Goal: Information Seeking & Learning: Learn about a topic

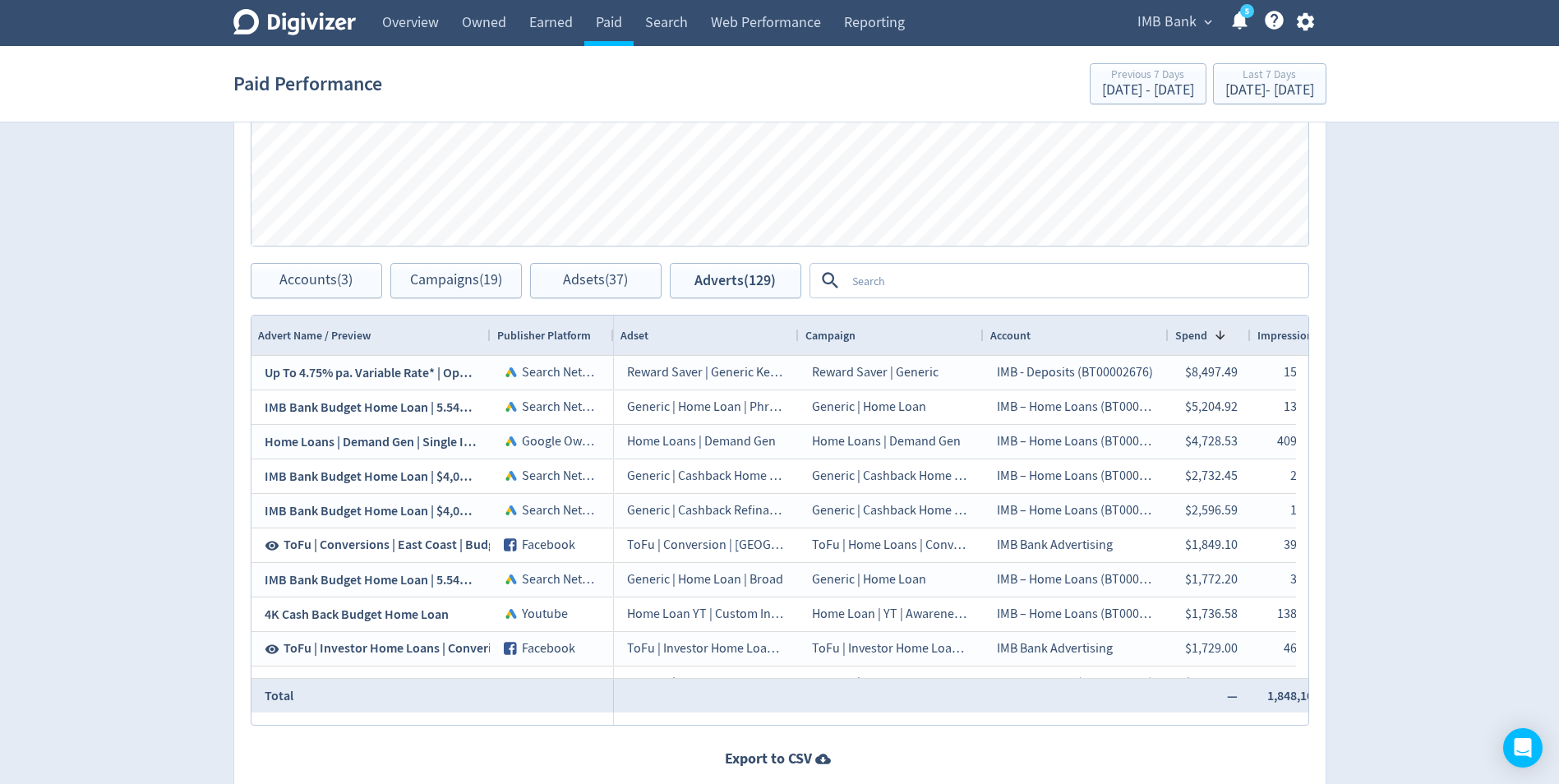
scroll to position [904, 0]
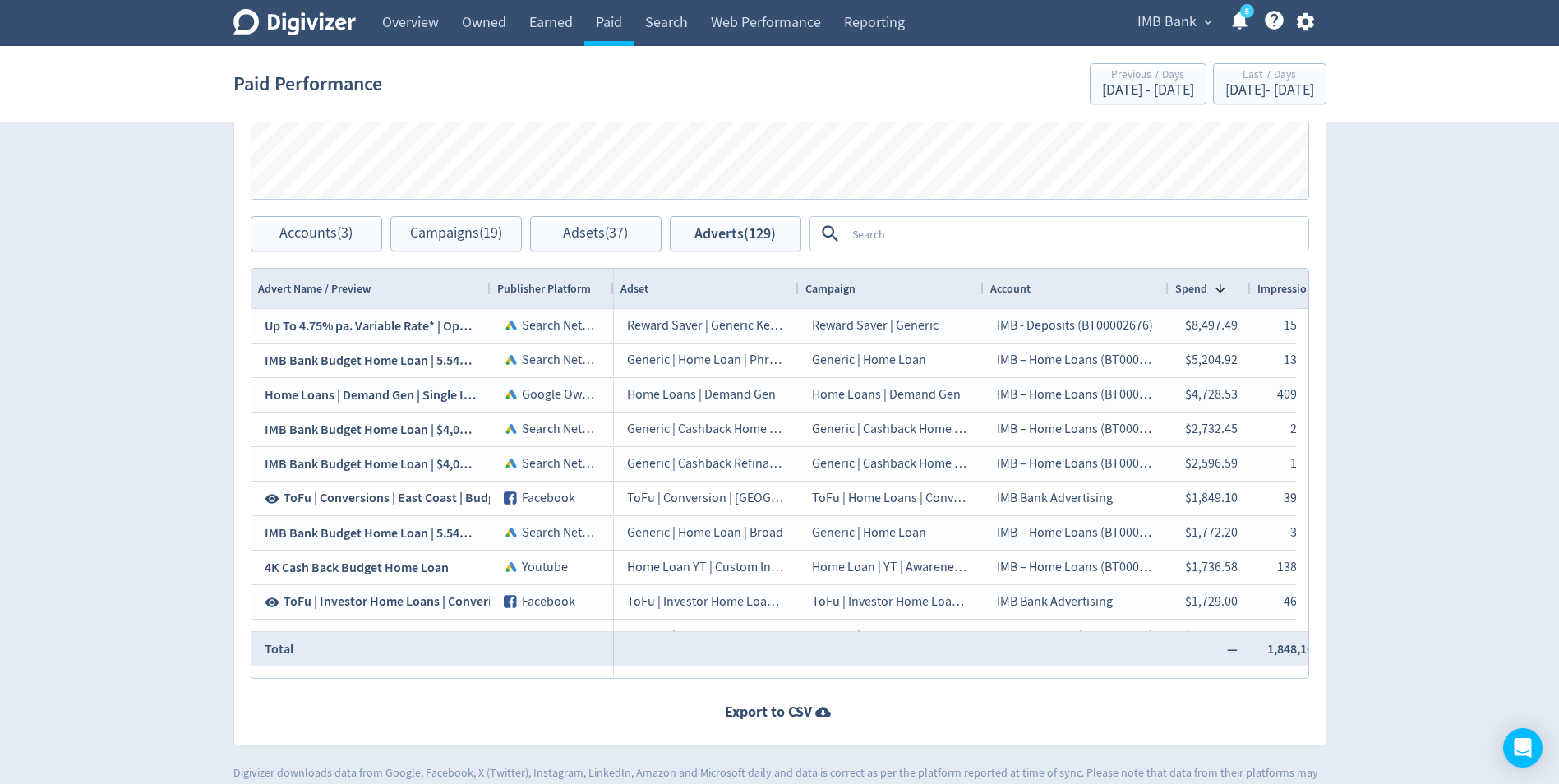
click at [947, 237] on textarea at bounding box center [1076, 234] width 461 height 31
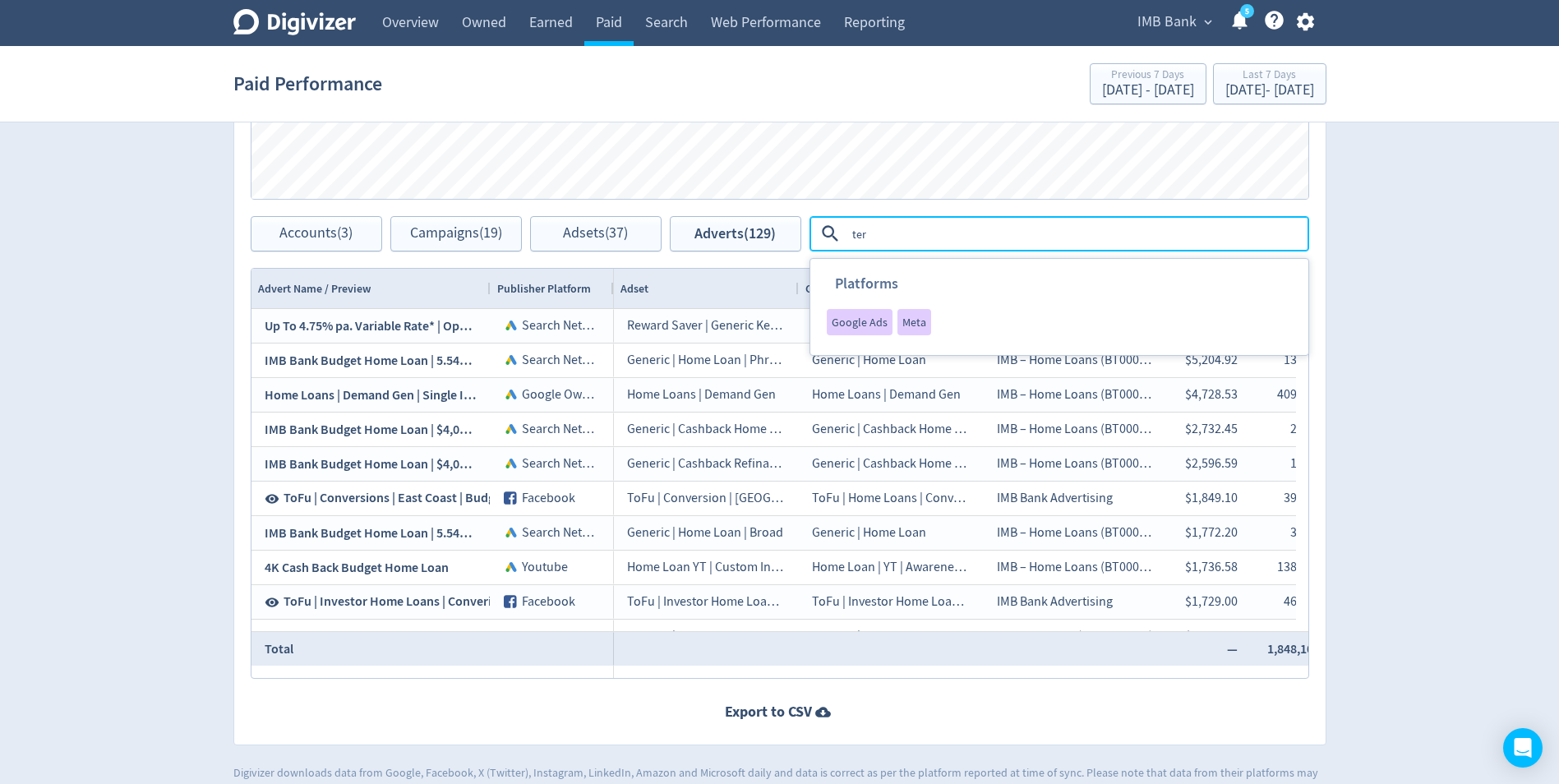
type textarea "term"
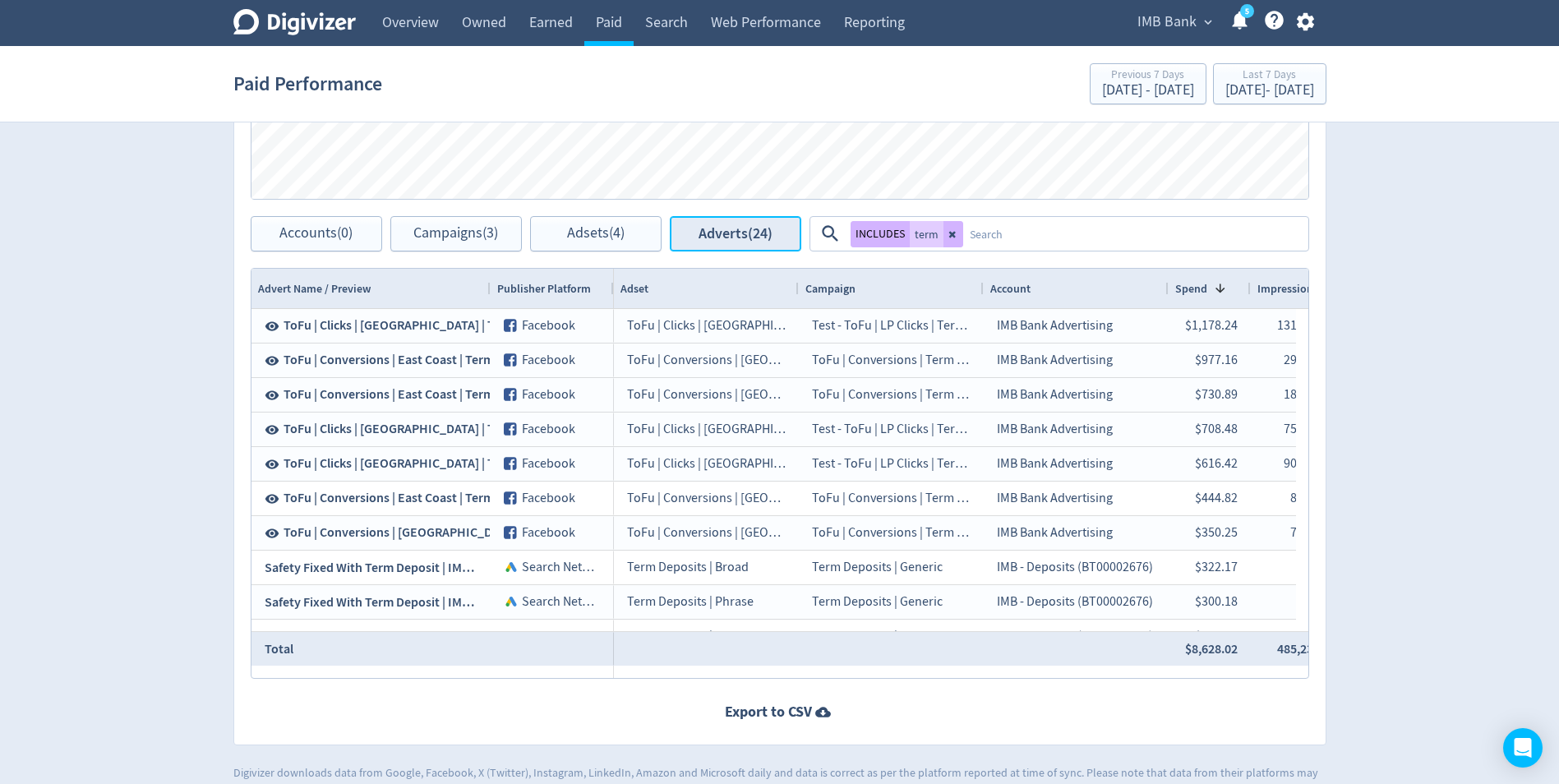
click at [756, 232] on span "Adverts (24)" at bounding box center [735, 233] width 74 height 15
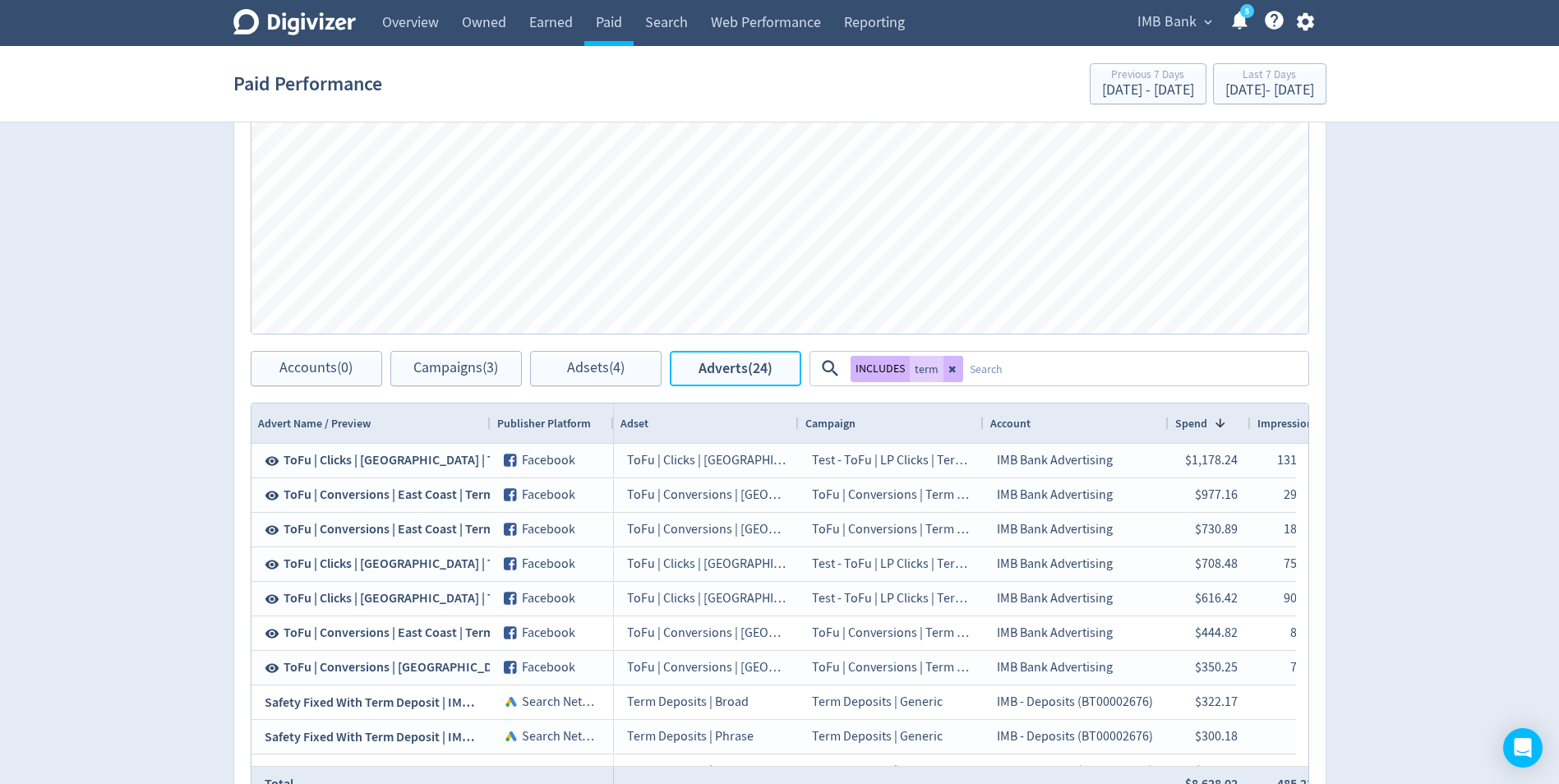
scroll to position [739, 0]
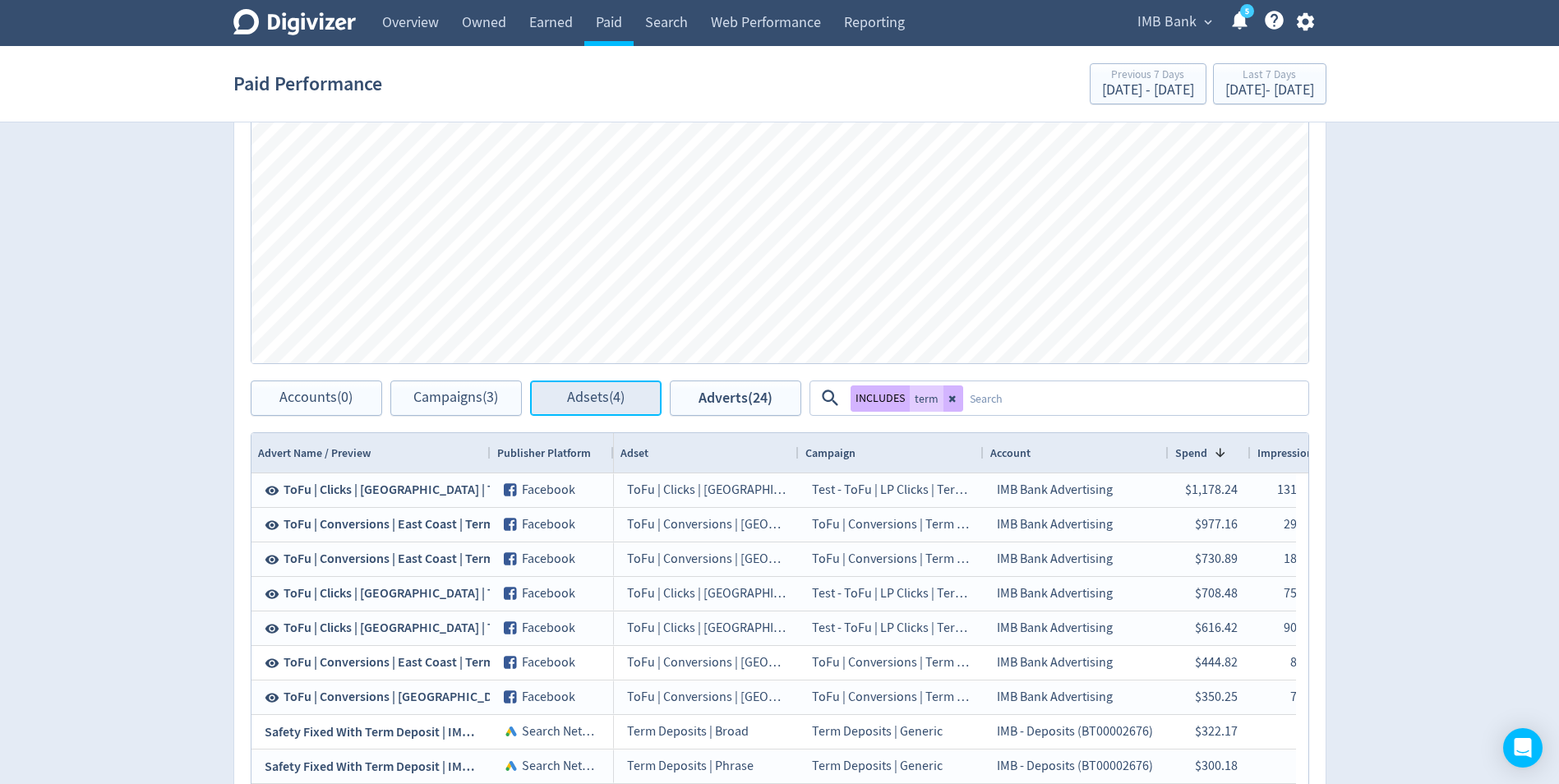
click at [588, 402] on span "Adsets (4)" at bounding box center [596, 398] width 58 height 15
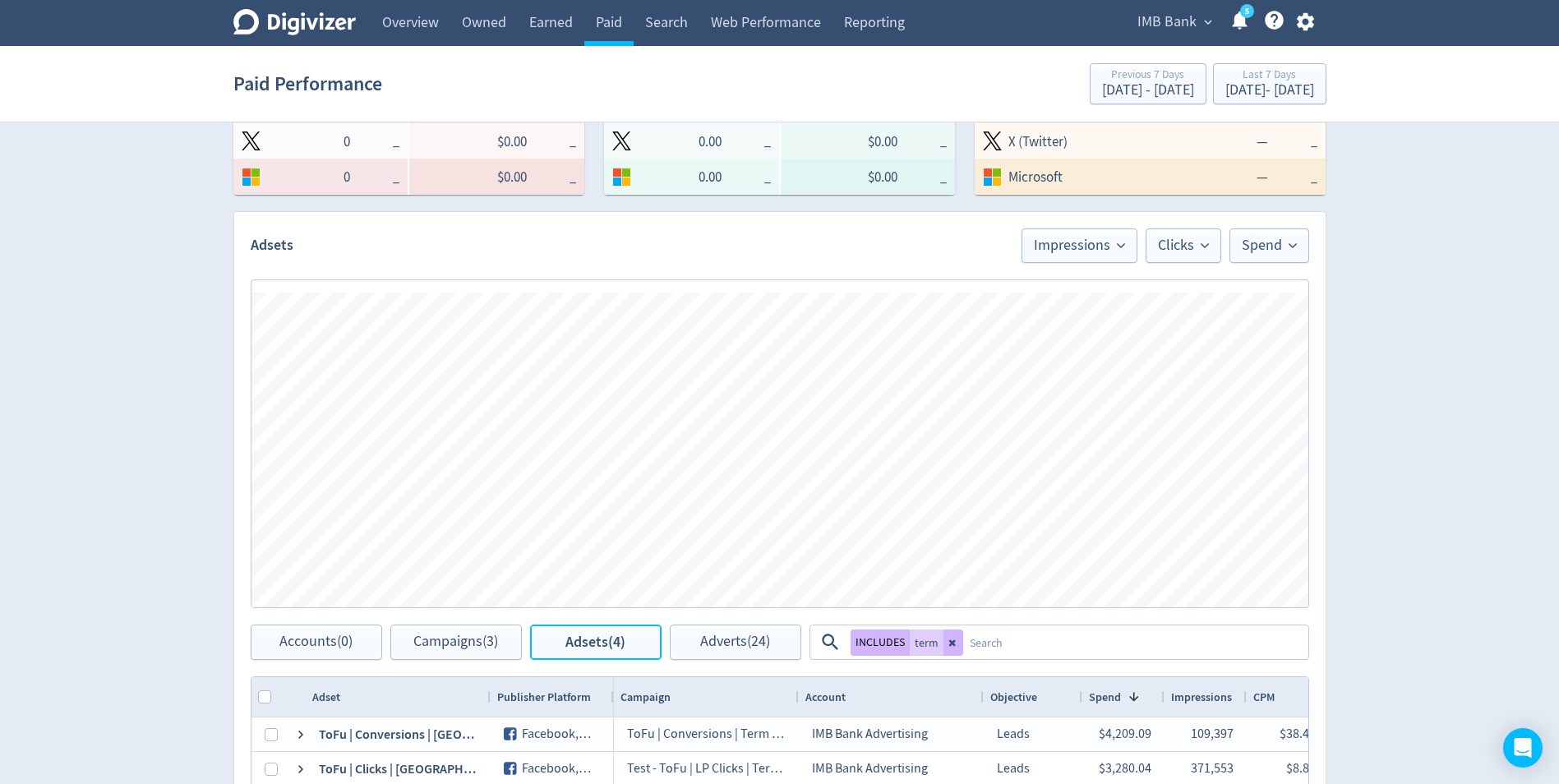
scroll to position [575, 0]
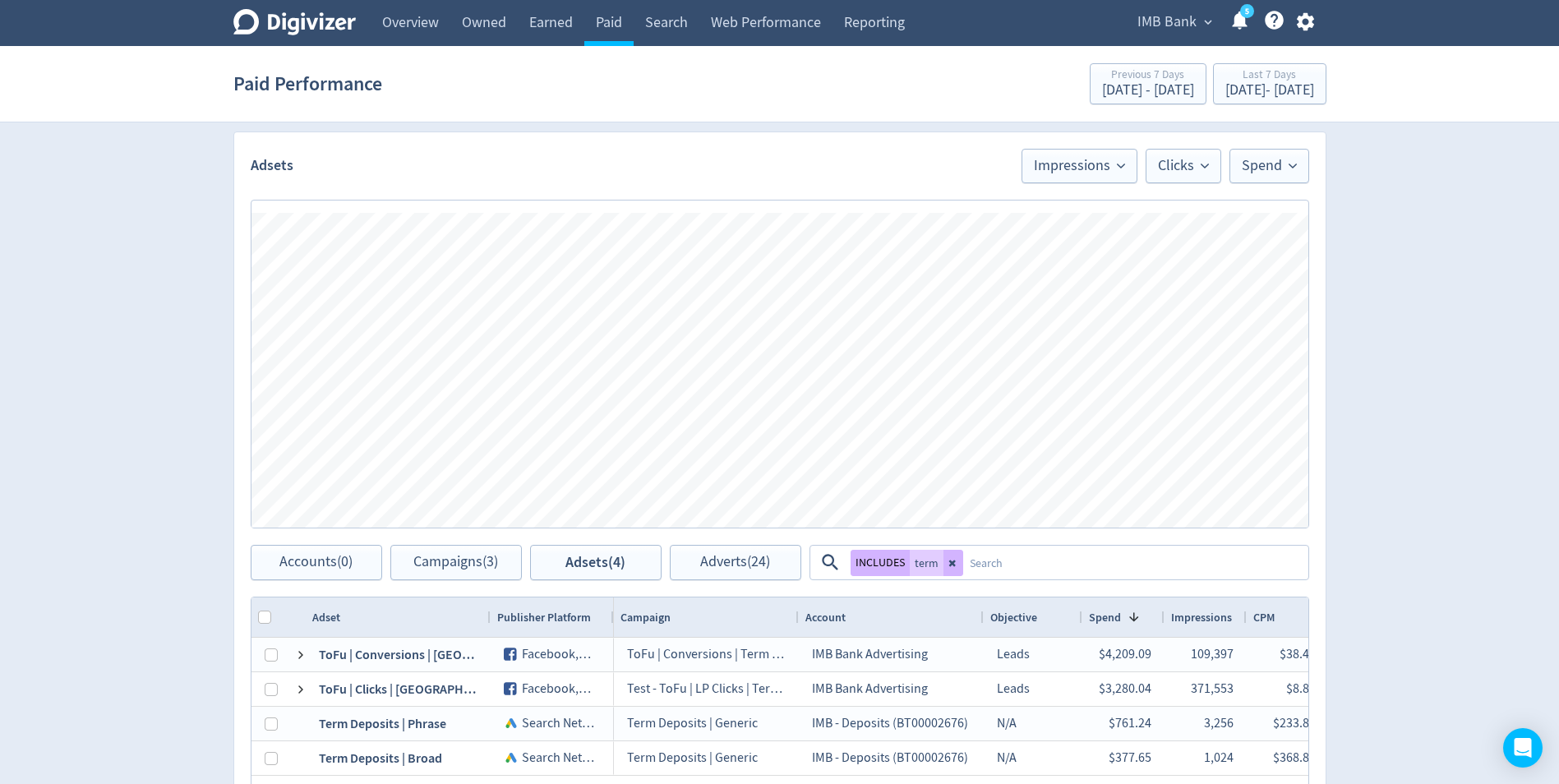
drag, startPoint x: 952, startPoint y: 566, endPoint x: 940, endPoint y: 583, distance: 20.8
click at [952, 566] on icon at bounding box center [951, 562] width 7 height 7
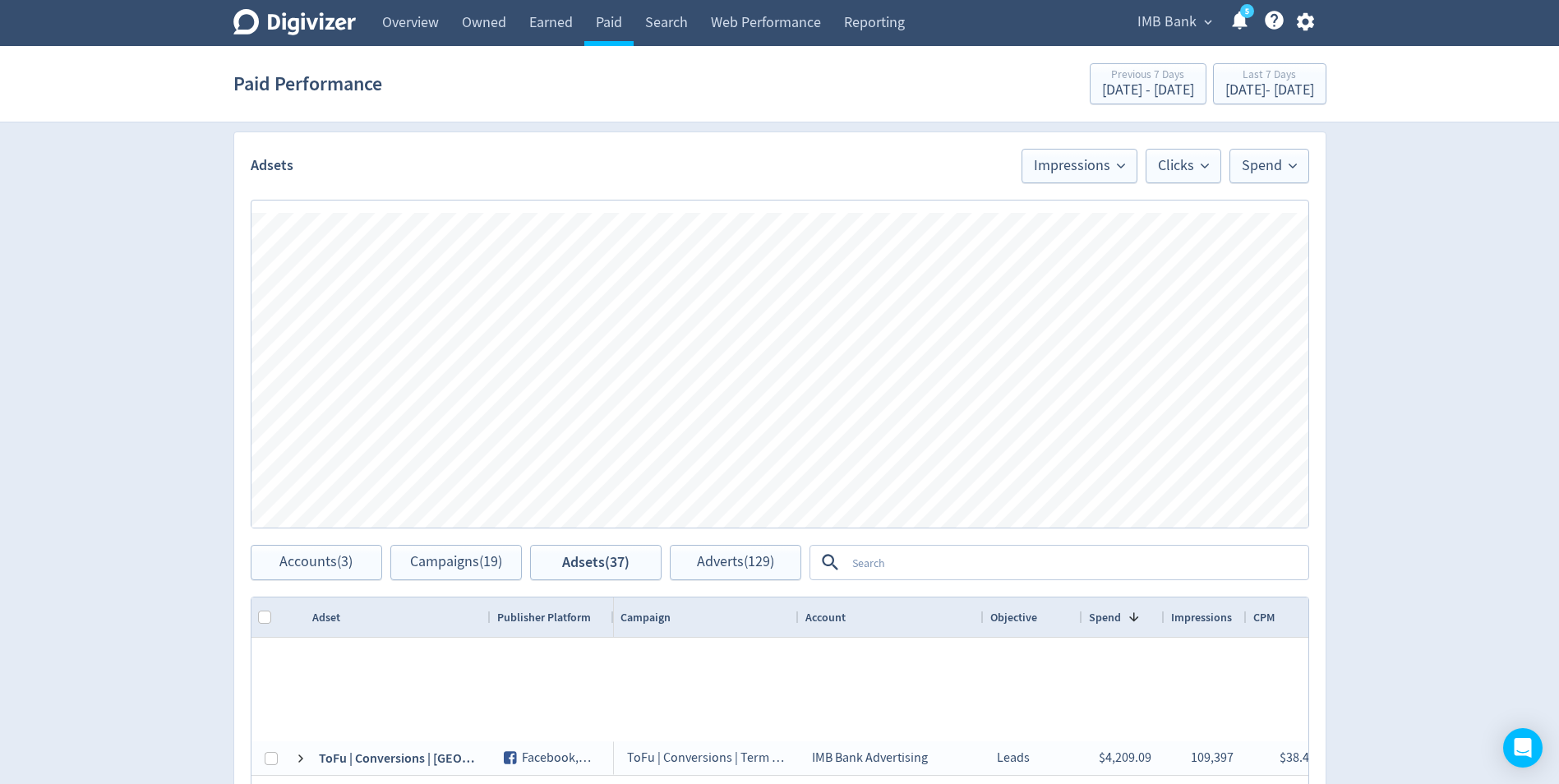
click at [906, 572] on textarea at bounding box center [1076, 562] width 461 height 31
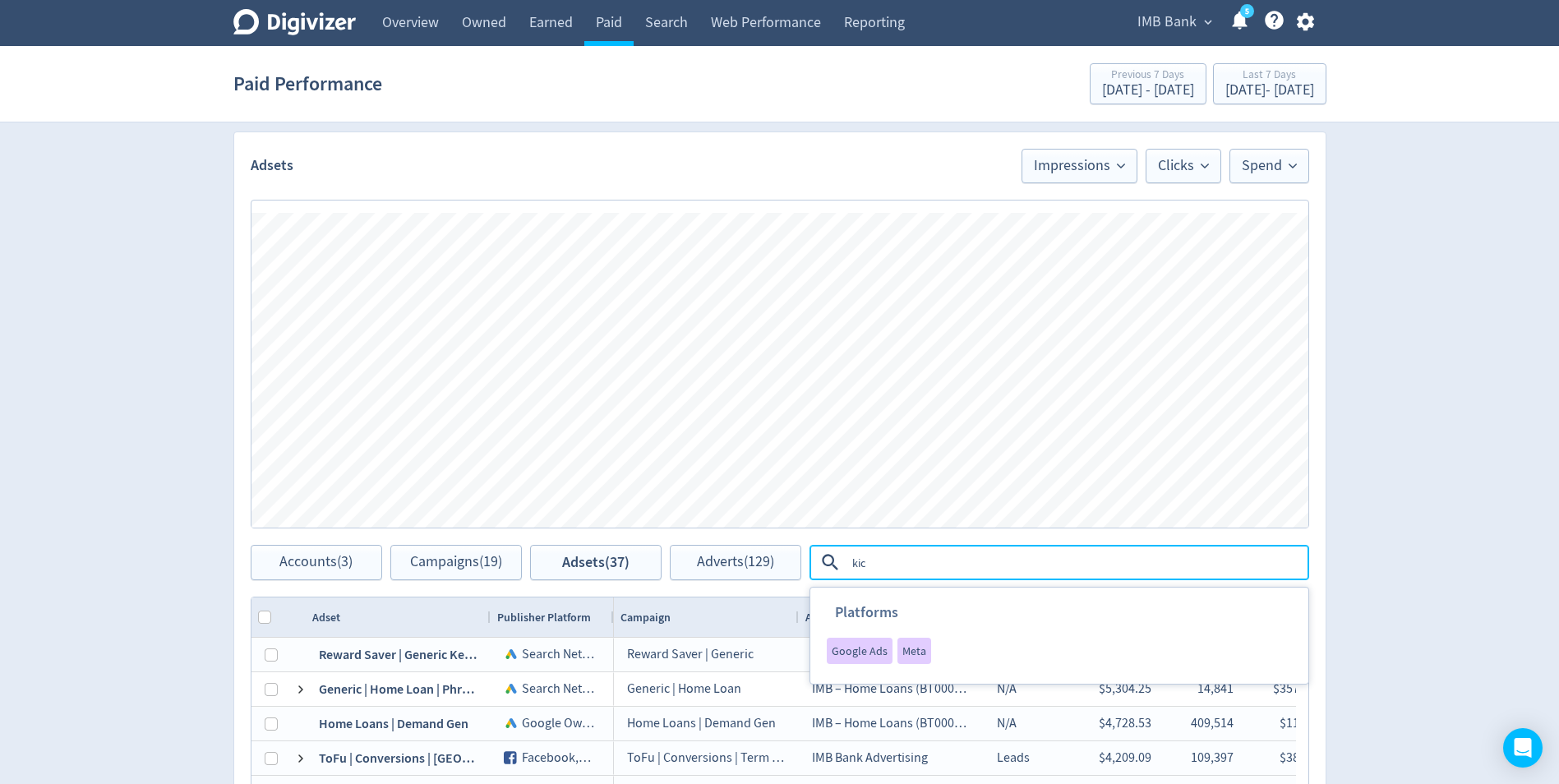
type textarea "kick"
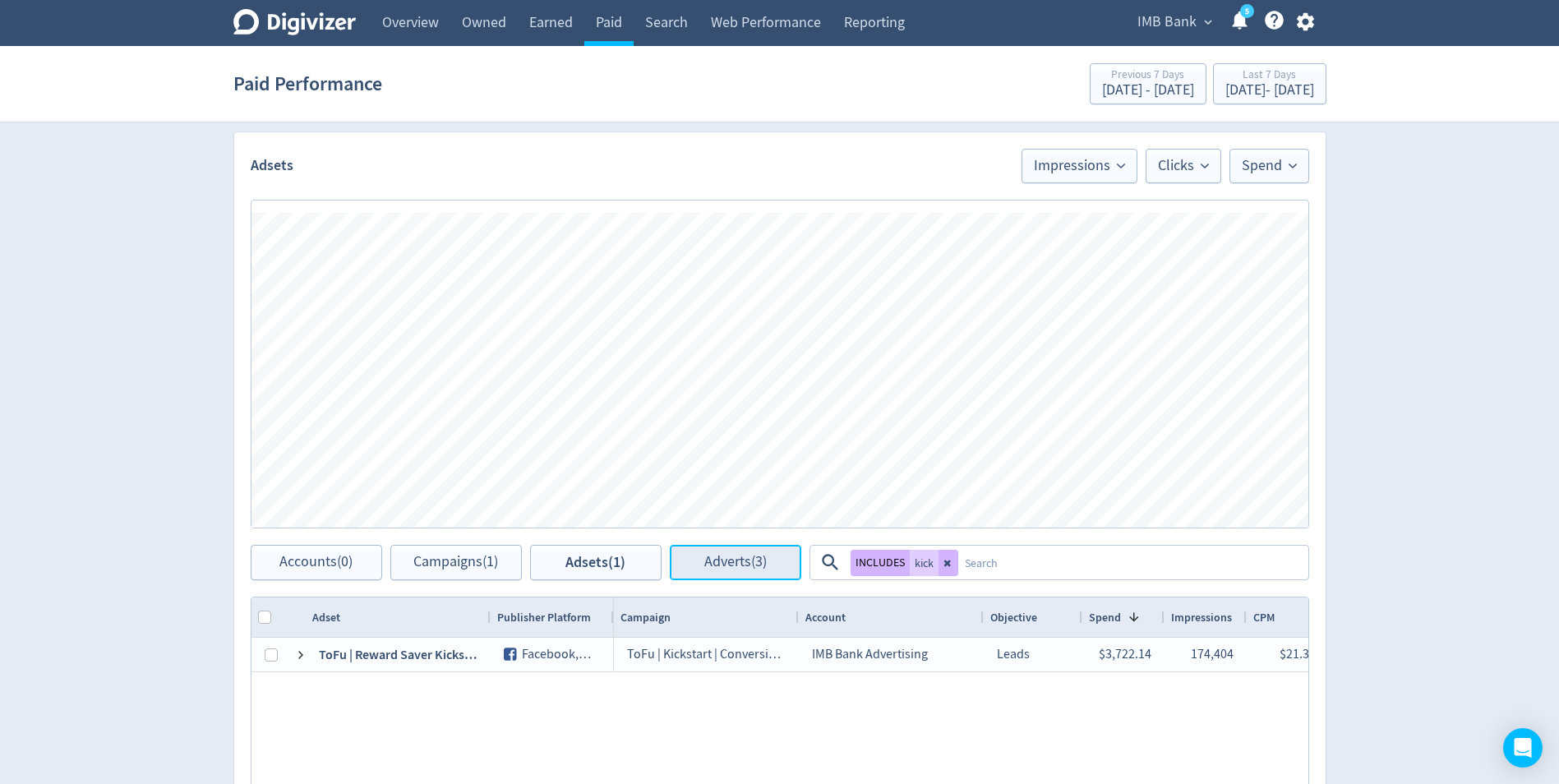
click at [732, 560] on span "Adverts (3)" at bounding box center [735, 562] width 62 height 15
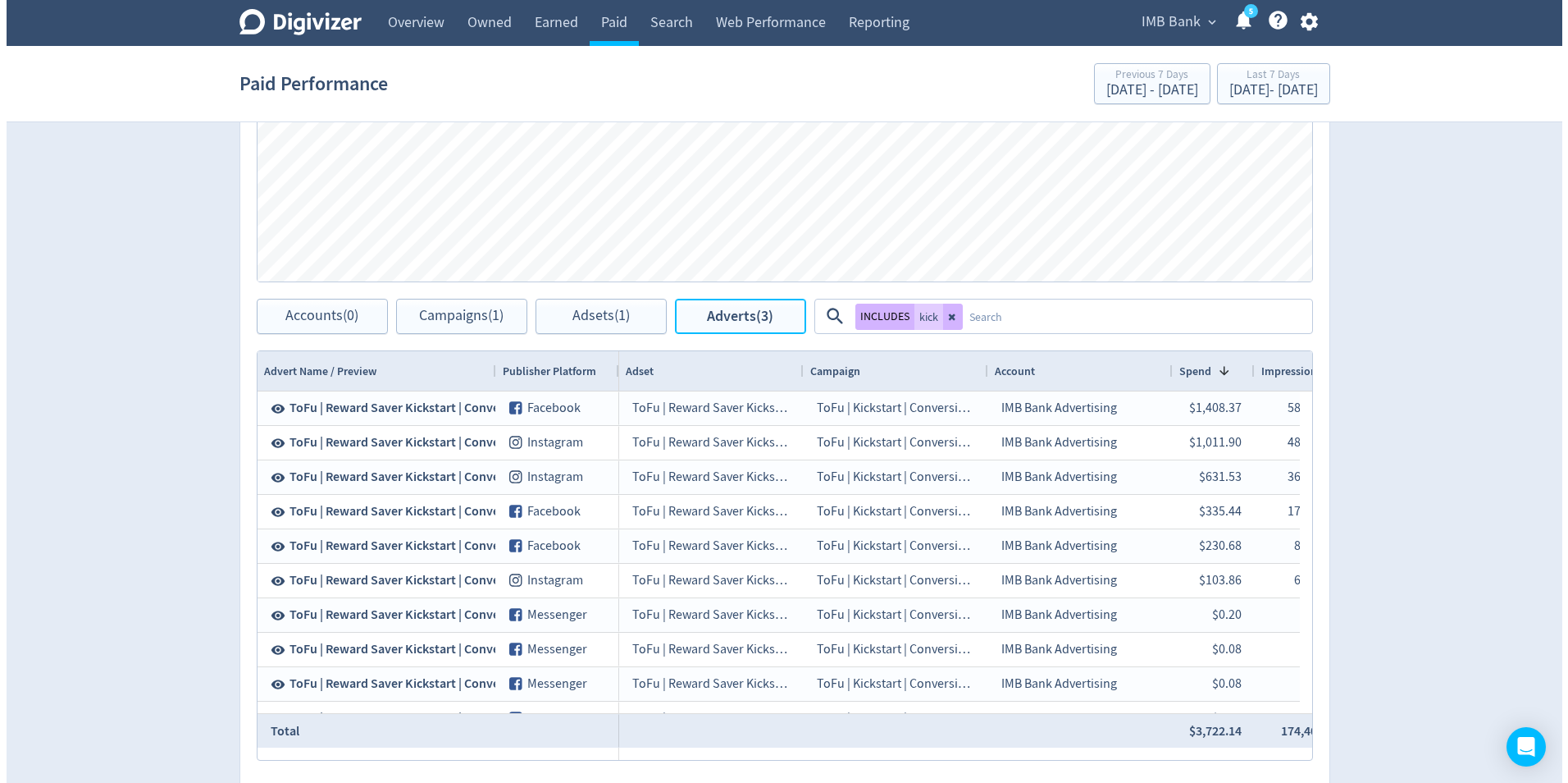
scroll to position [820, 0]
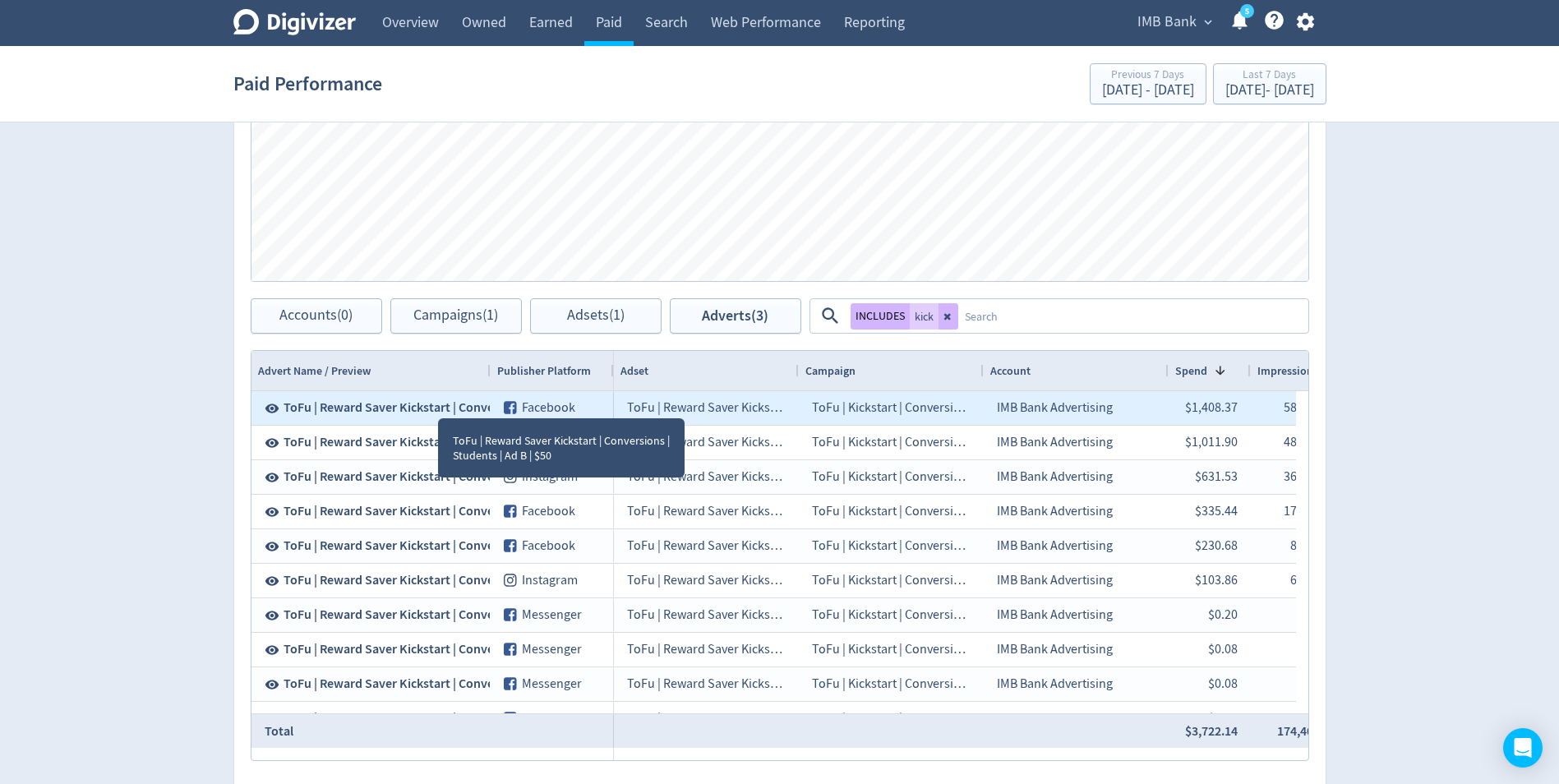
click at [438, 403] on span "ToFu | Reward Saver Kickstart | Conversions | Students | Ad B | $50" at bounding box center [467, 407] width 367 height 18
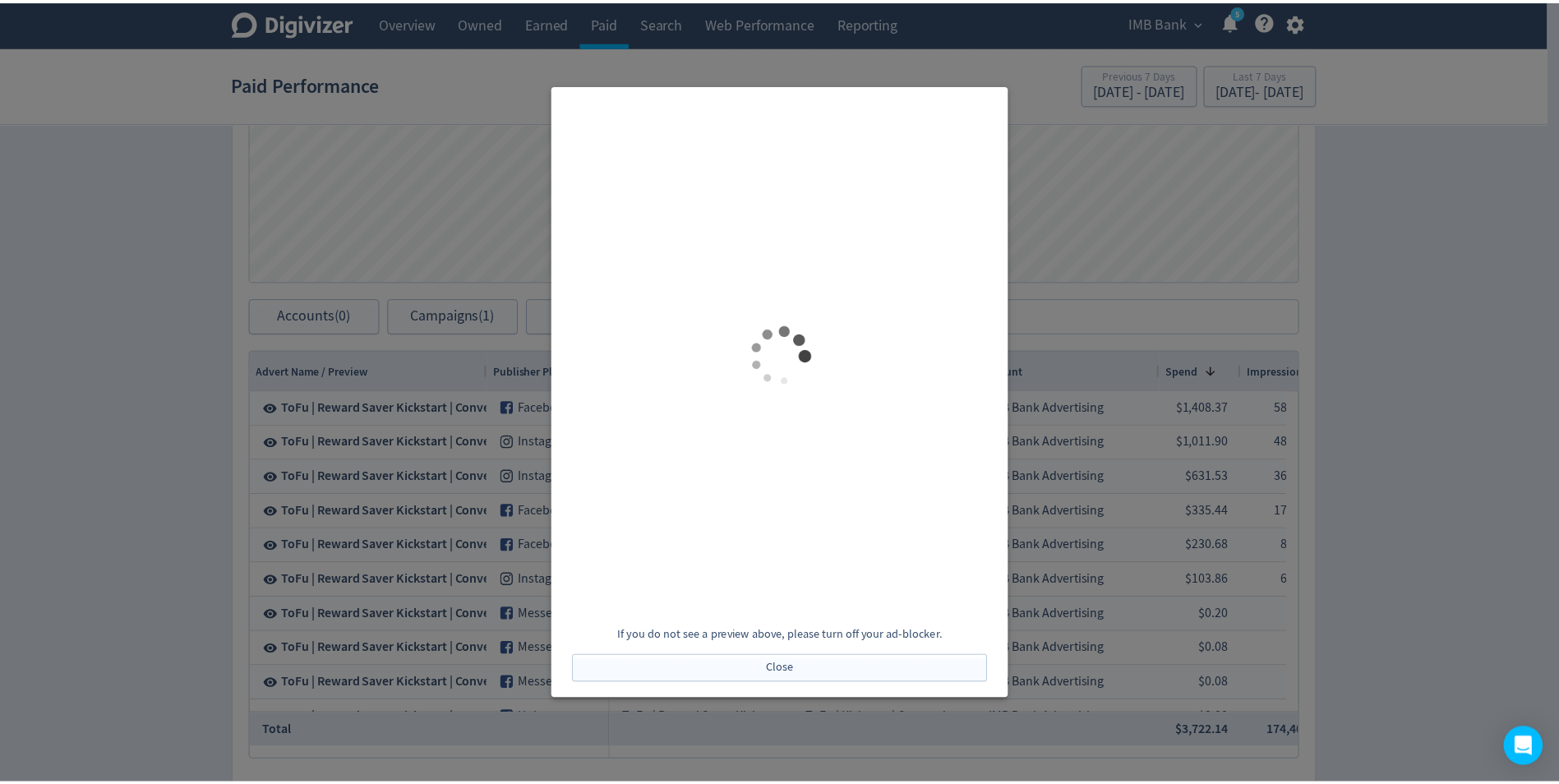
scroll to position [0, 0]
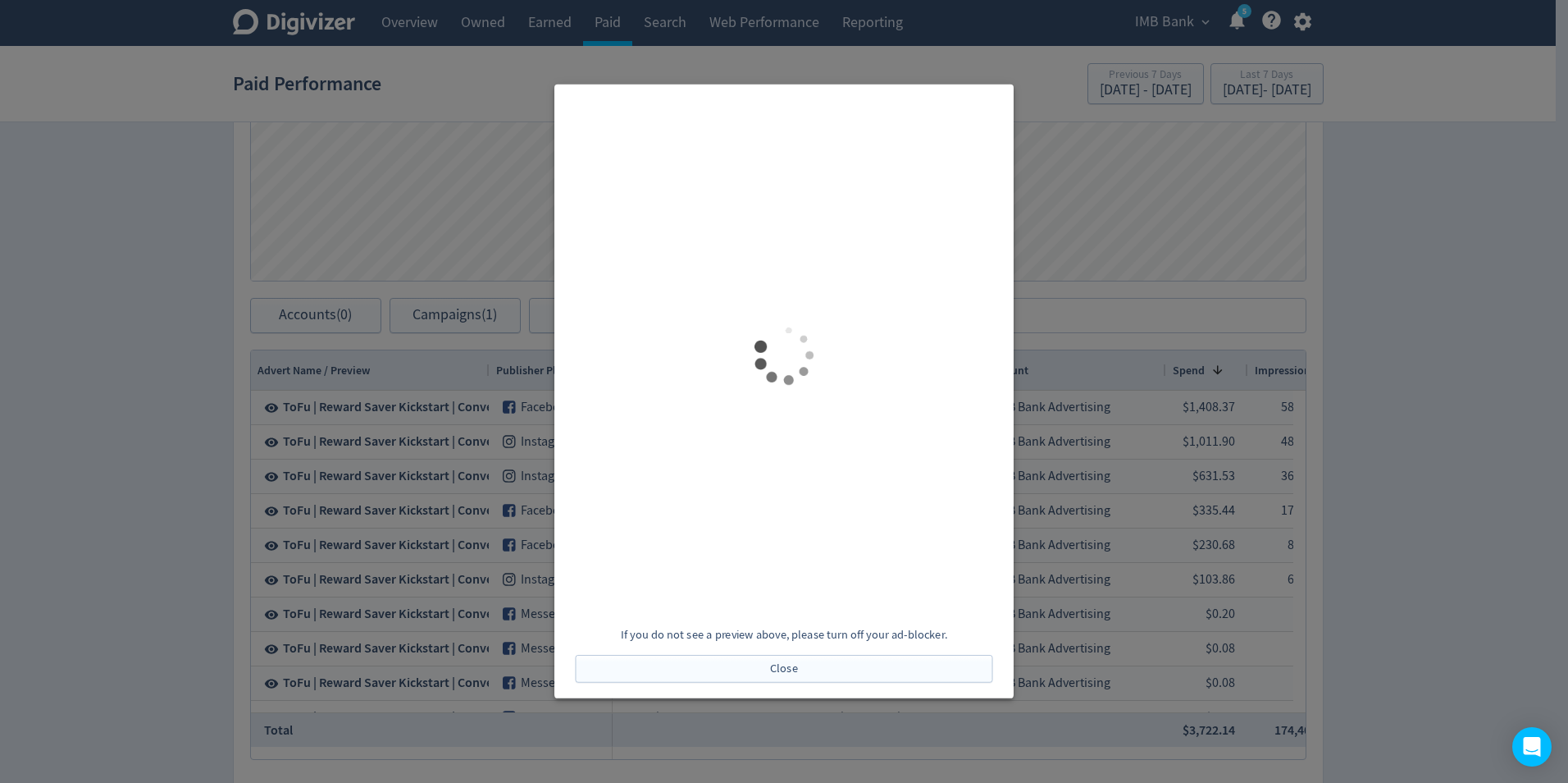
click at [1346, 495] on div at bounding box center [784, 391] width 1568 height 783
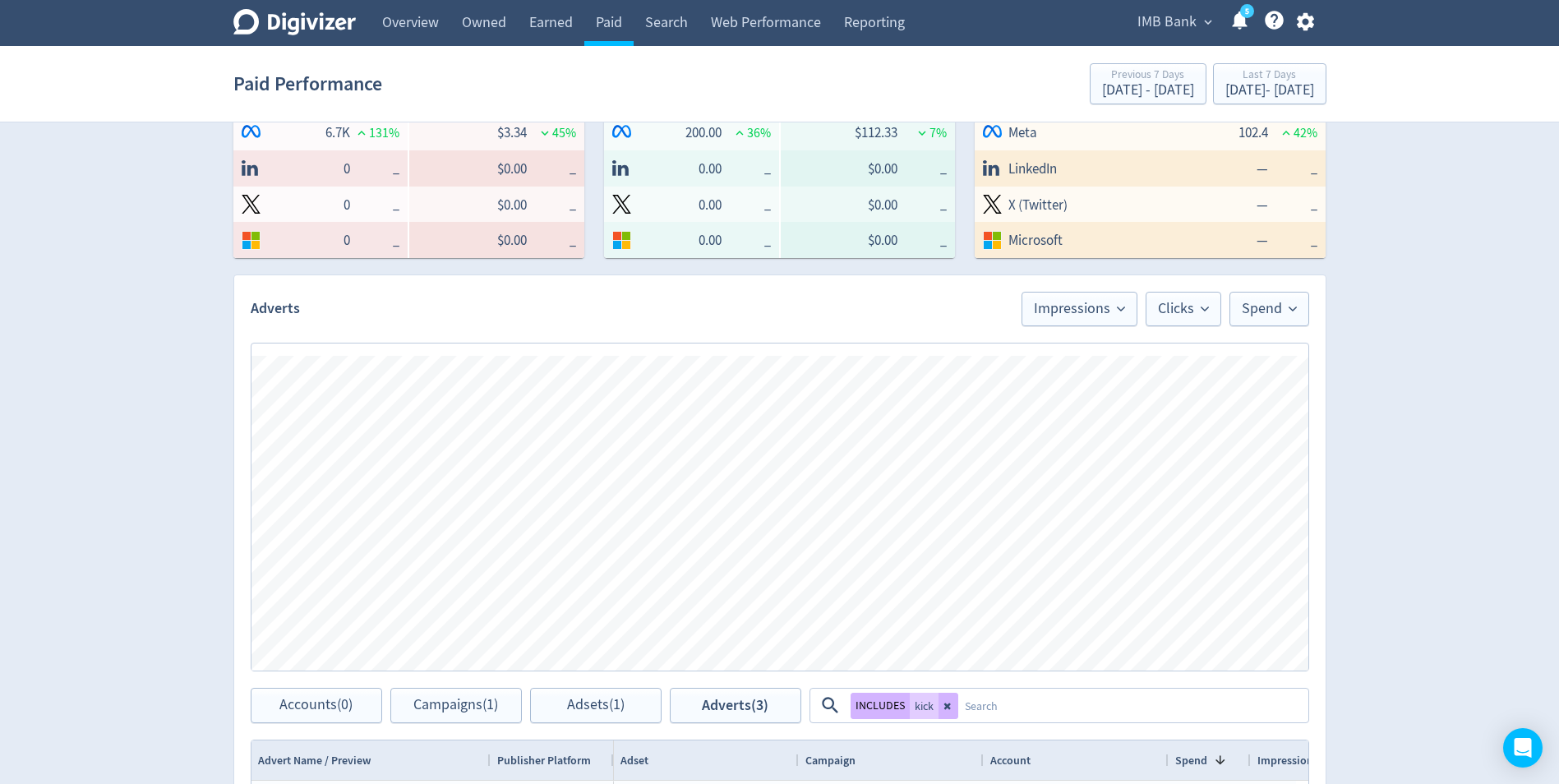
scroll to position [411, 0]
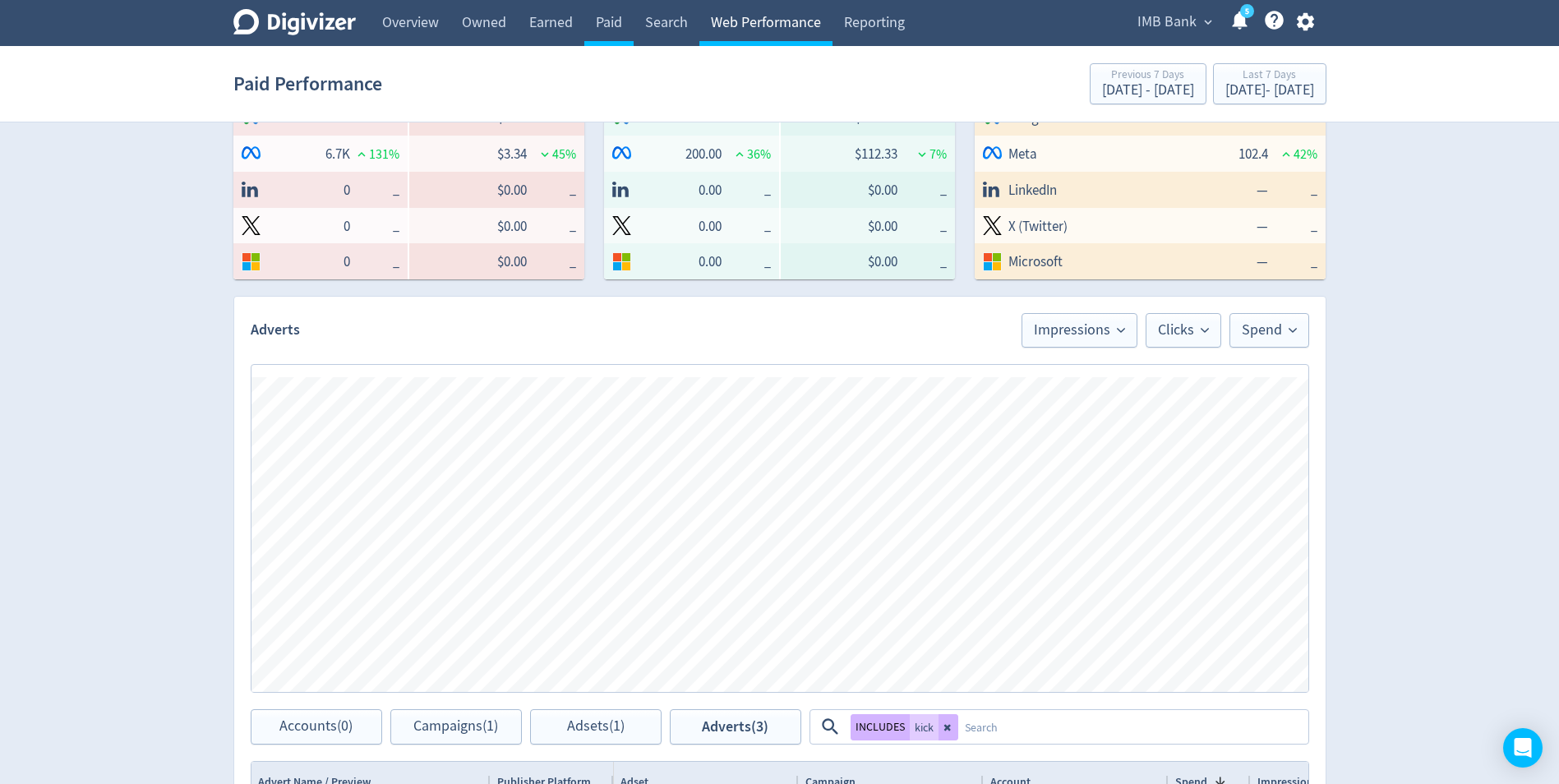
click at [746, 22] on link "Web Performance" at bounding box center [765, 23] width 133 height 46
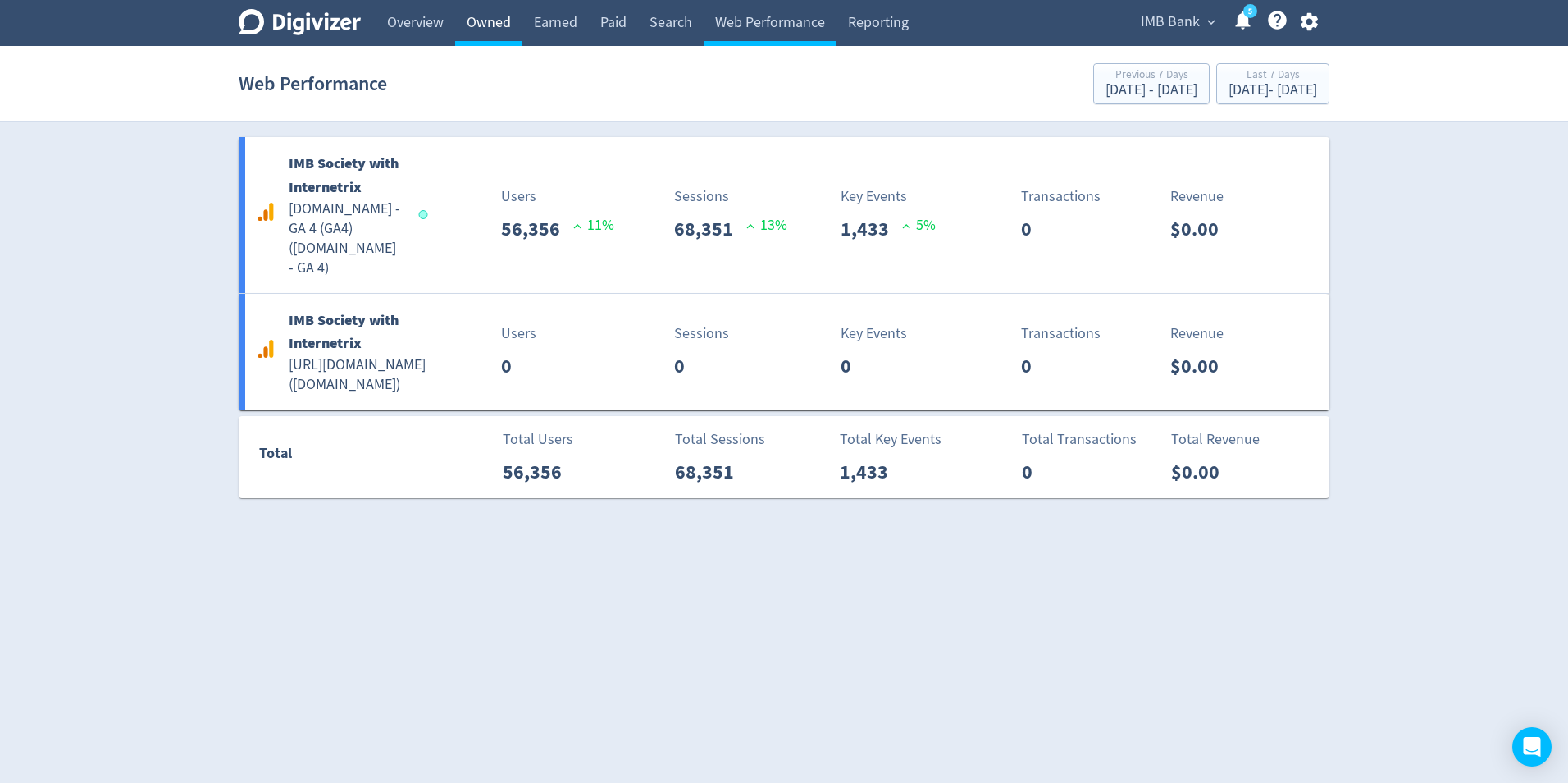
click at [490, 19] on link "Owned" at bounding box center [489, 23] width 67 height 46
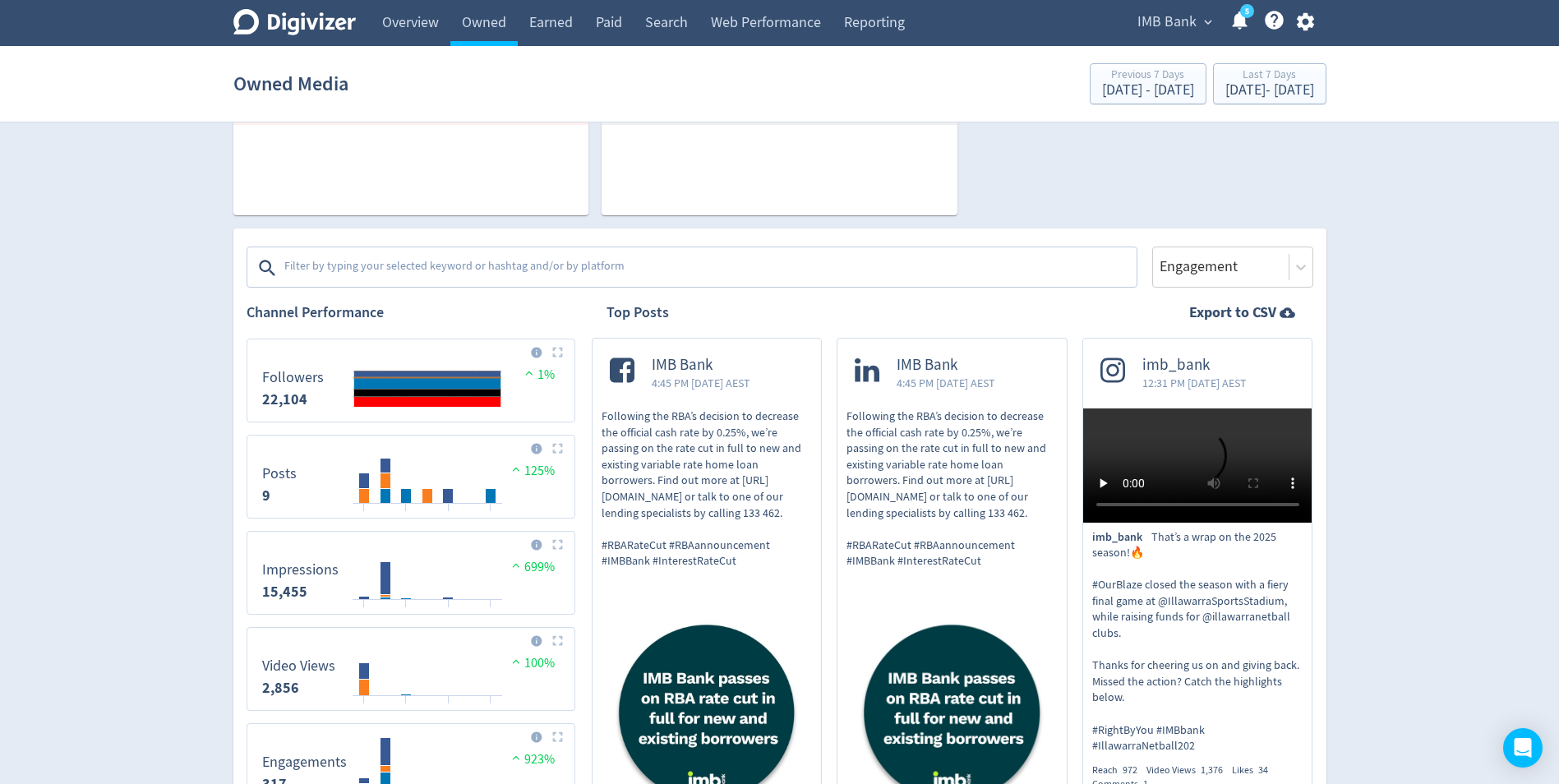
scroll to position [411, 0]
click at [535, 20] on link "Earned" at bounding box center [550, 23] width 66 height 46
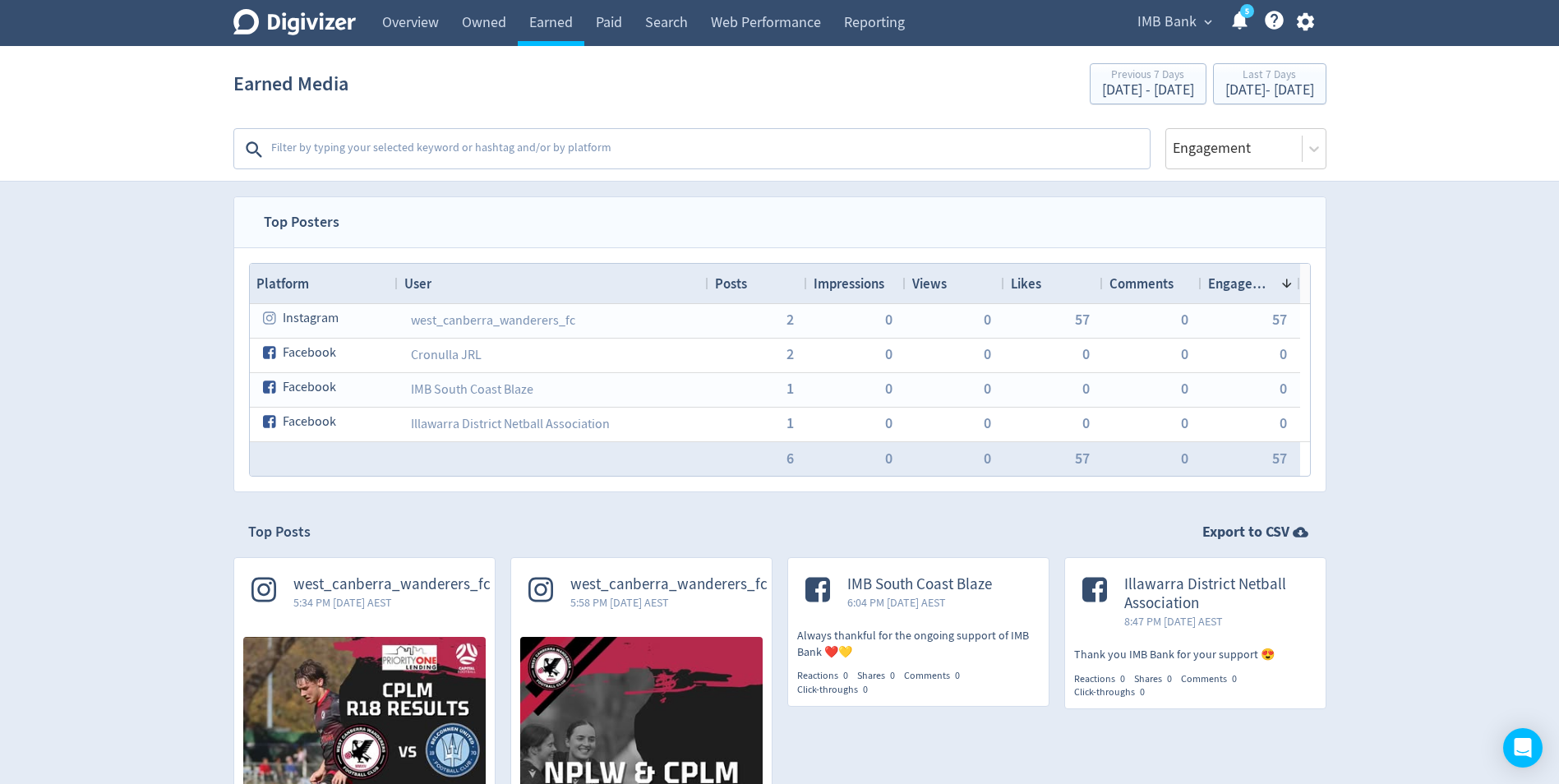
click at [413, 155] on textarea at bounding box center [708, 150] width 878 height 33
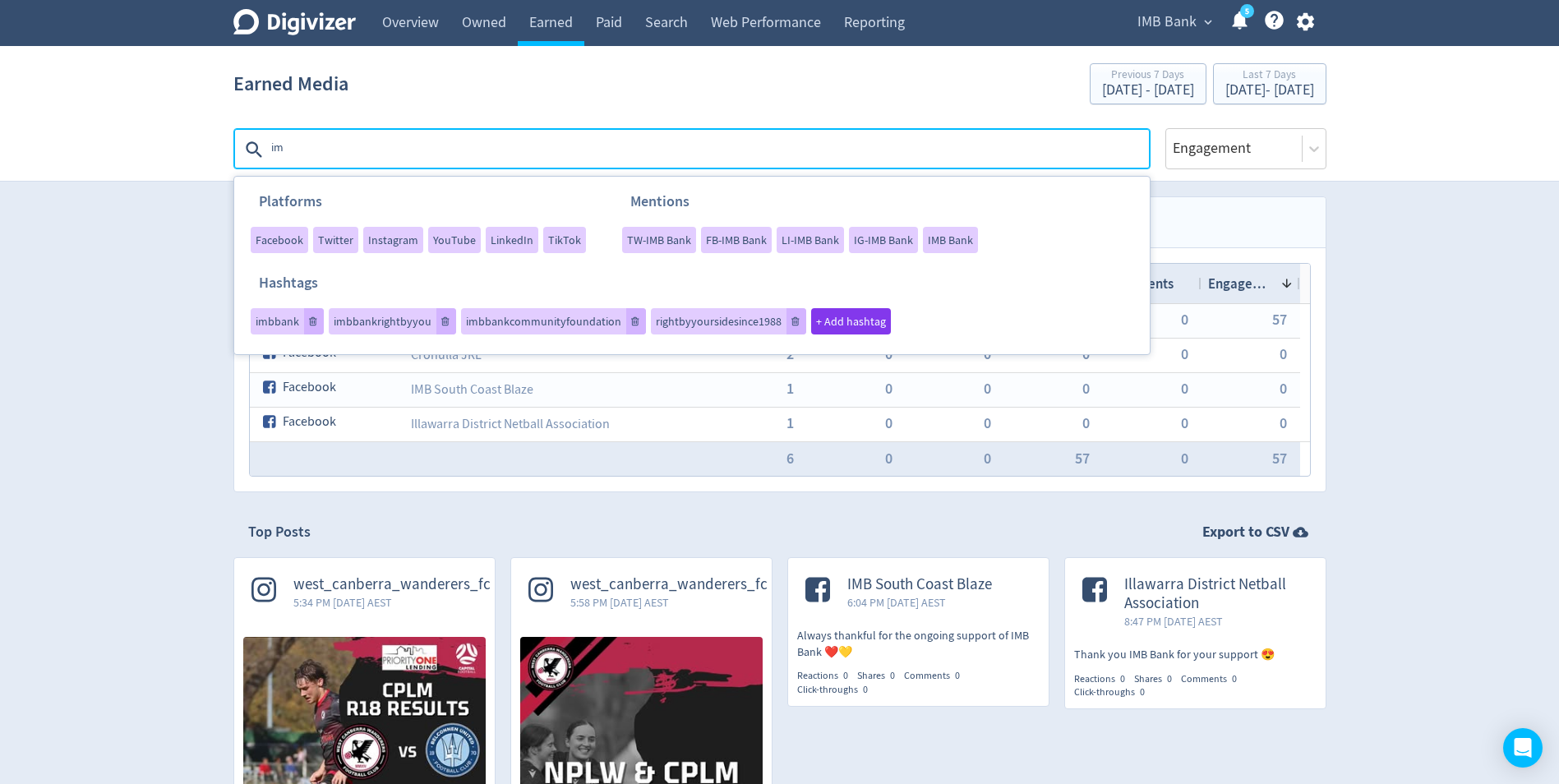
type textarea "imb"
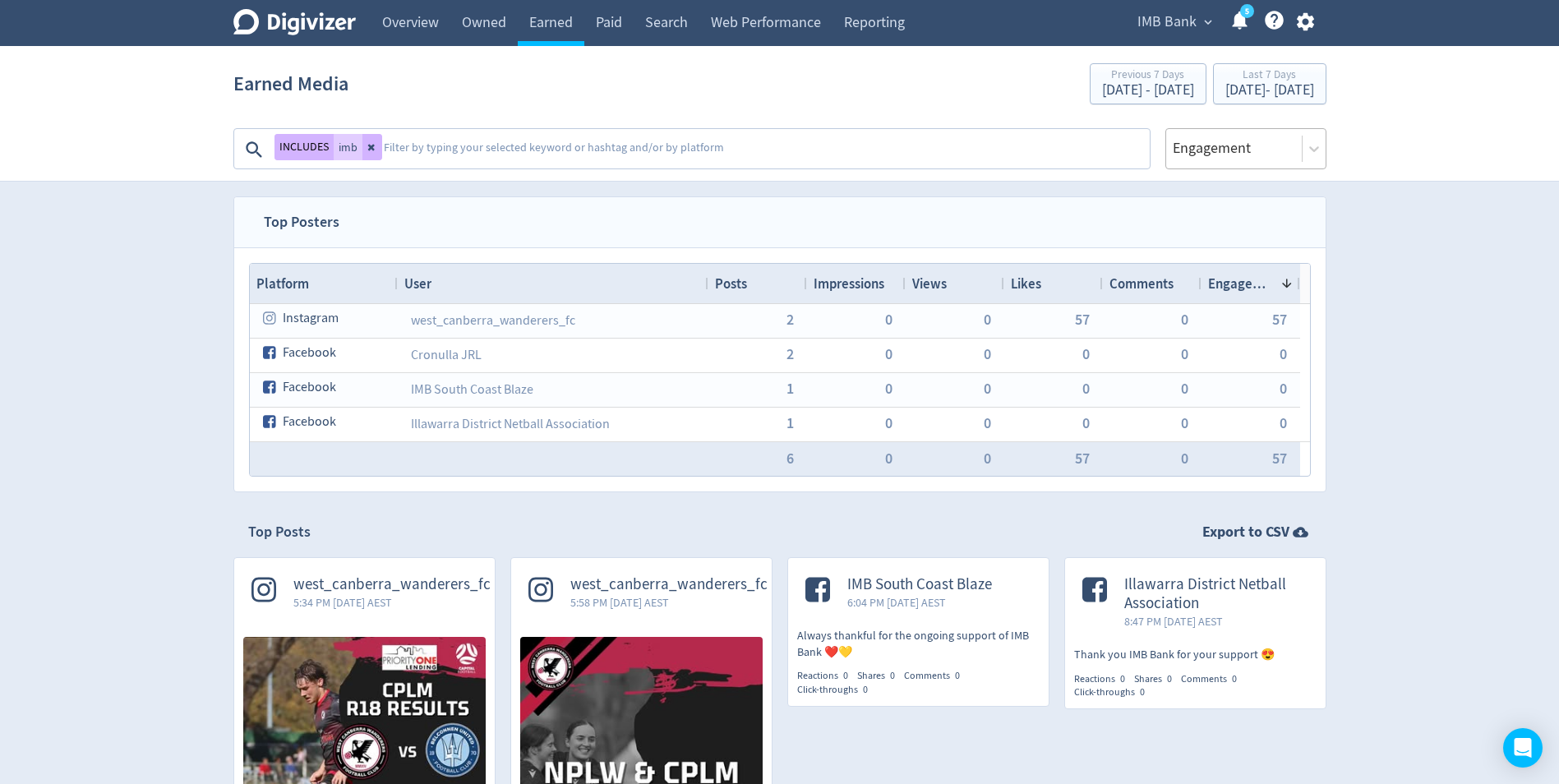
click at [1237, 149] on div at bounding box center [1234, 148] width 126 height 24
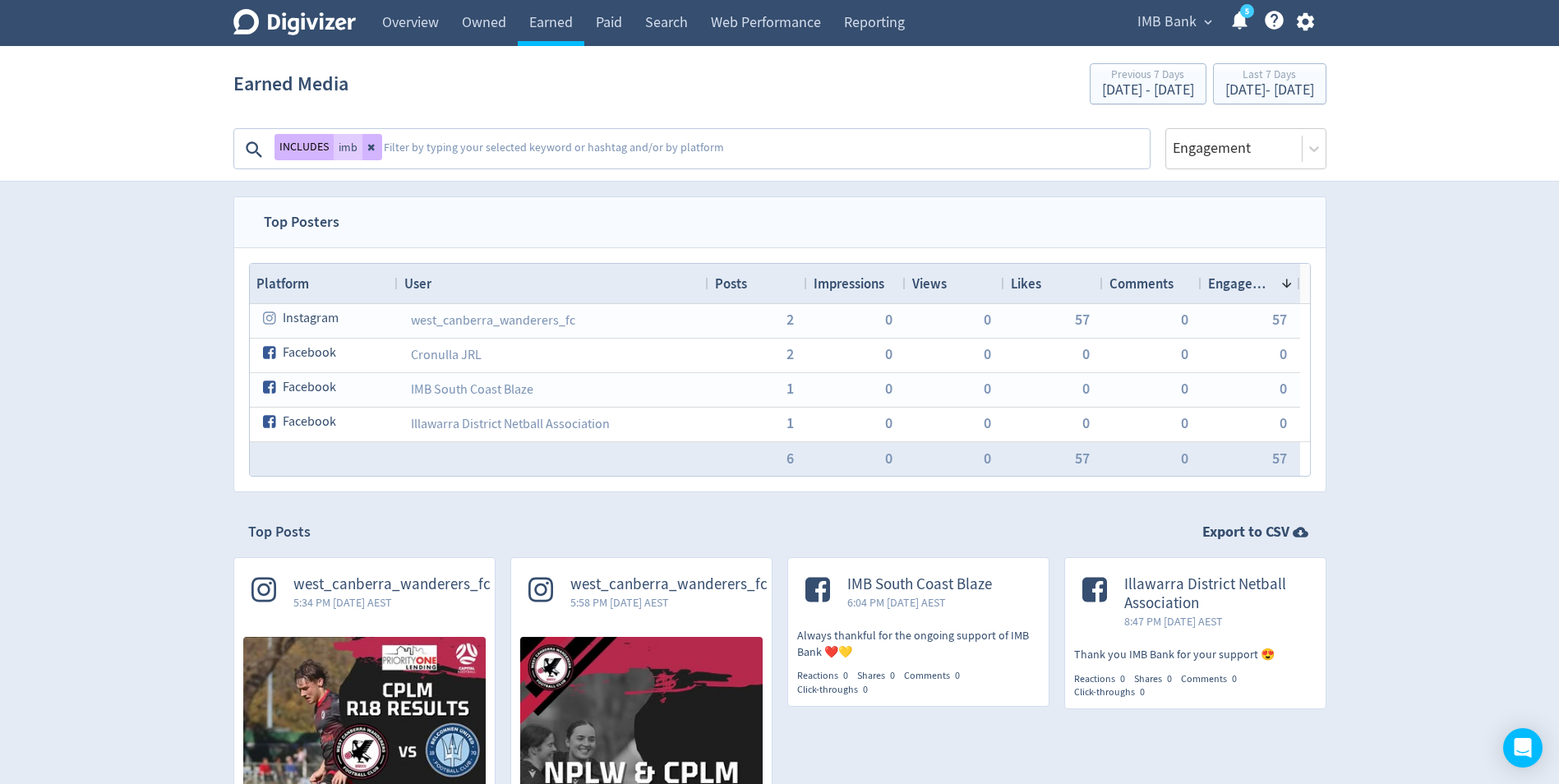
click at [750, 155] on textarea at bounding box center [765, 150] width 766 height 33
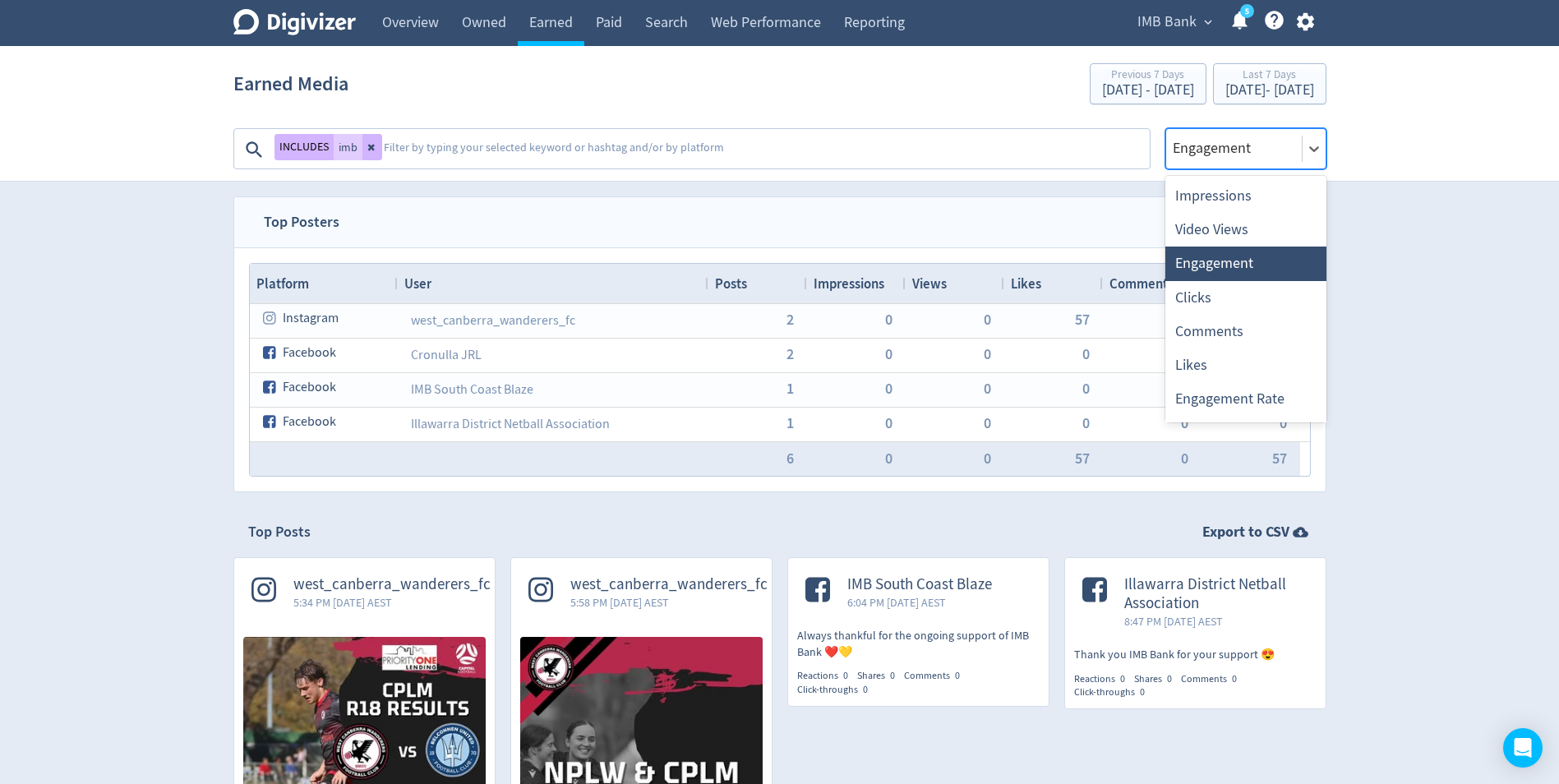
click at [1254, 168] on div "Engagement" at bounding box center [1246, 149] width 161 height 41
click at [506, 20] on link "Owned" at bounding box center [484, 23] width 67 height 46
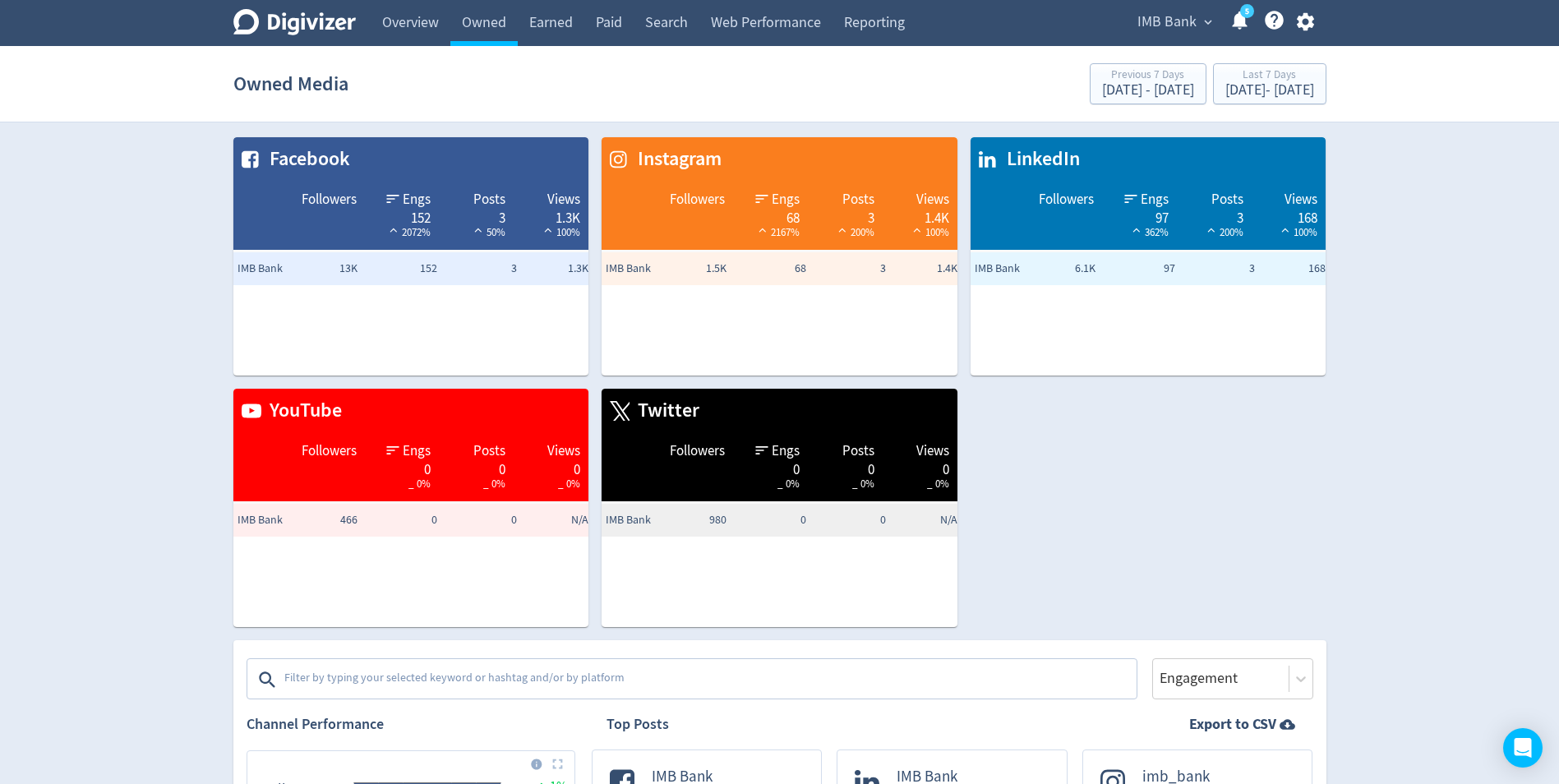
click at [395, 14] on link "Overview" at bounding box center [410, 23] width 80 height 46
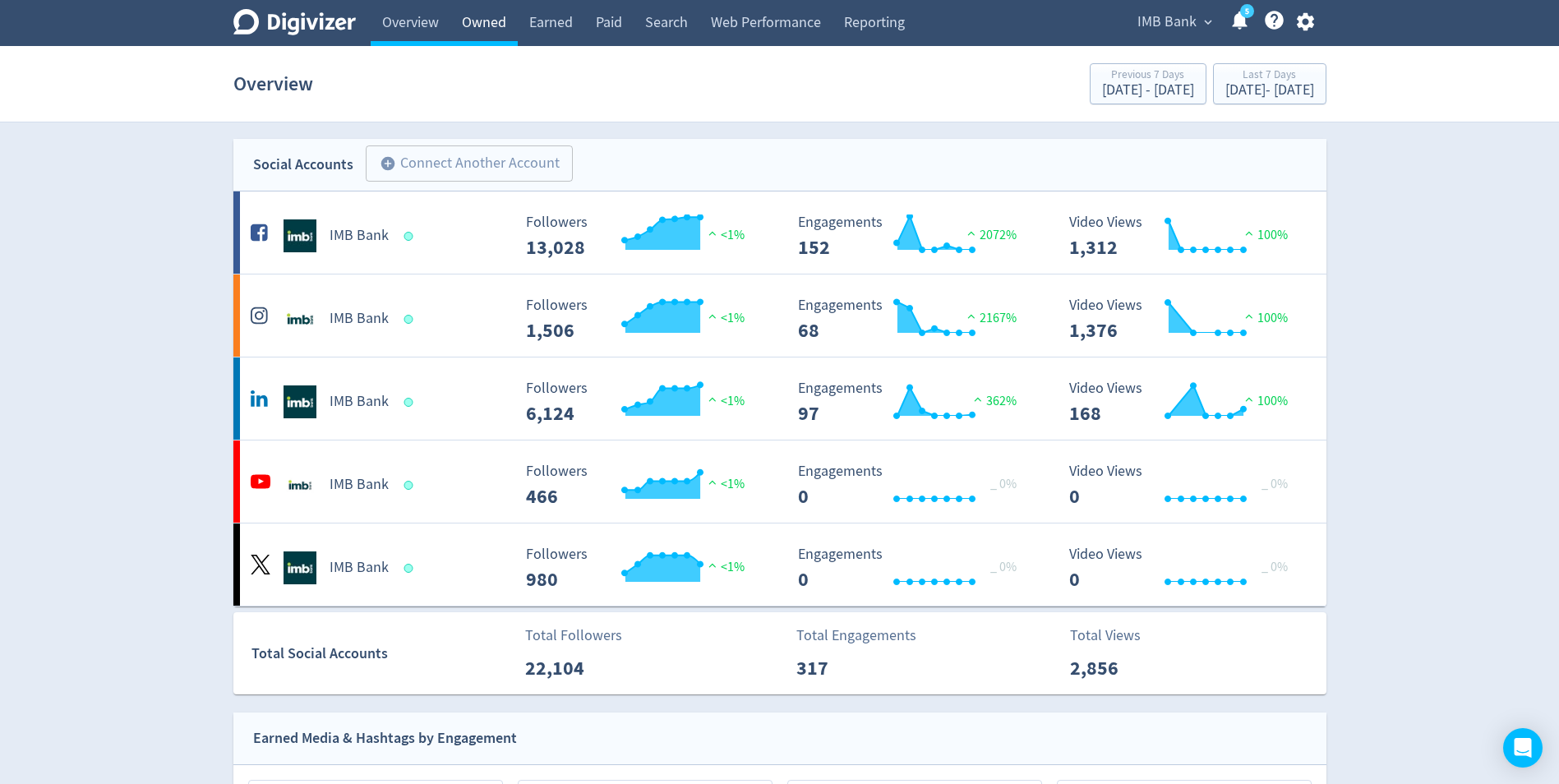
click at [473, 22] on link "Owned" at bounding box center [484, 23] width 67 height 46
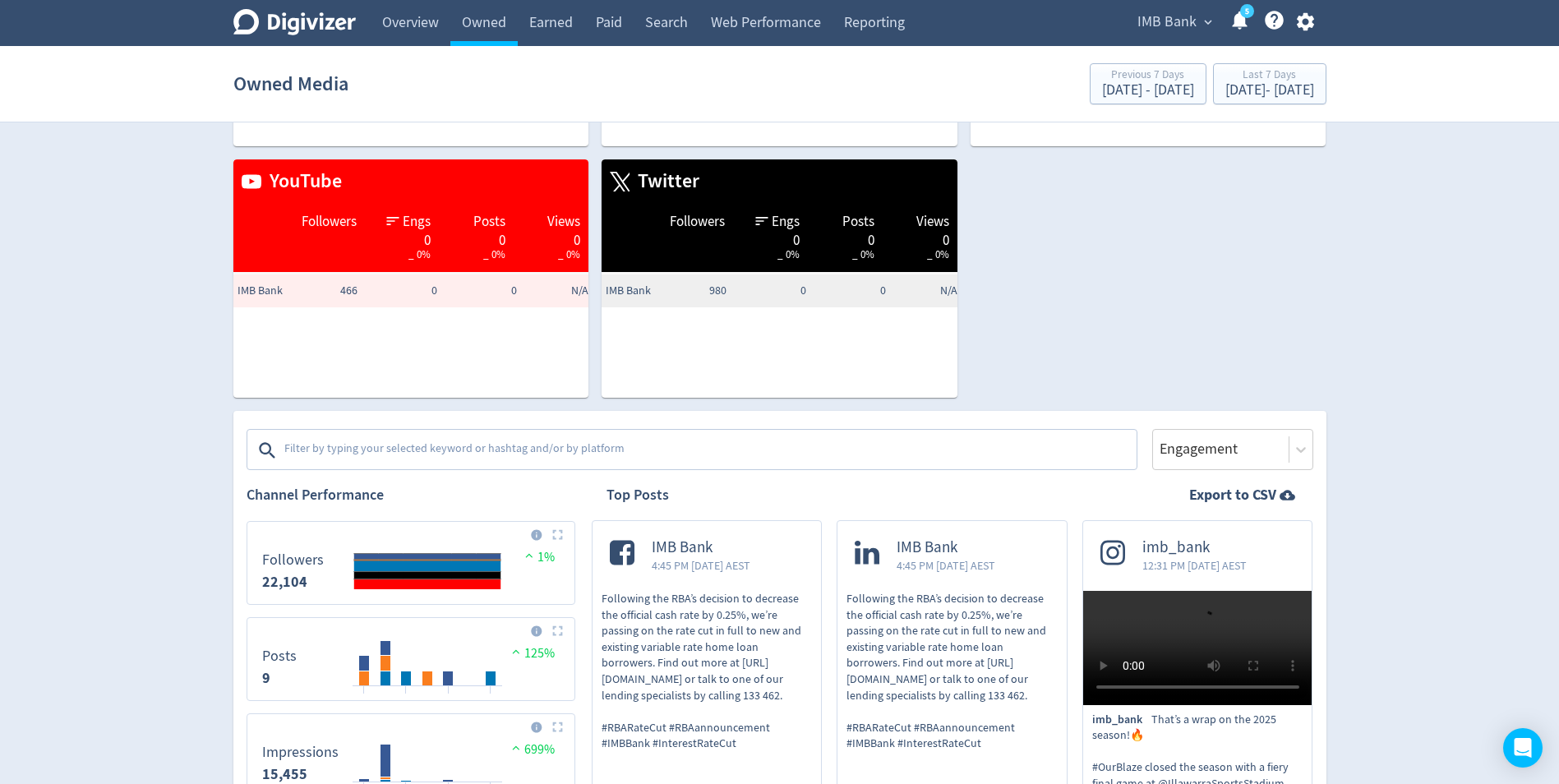
scroll to position [209, 0]
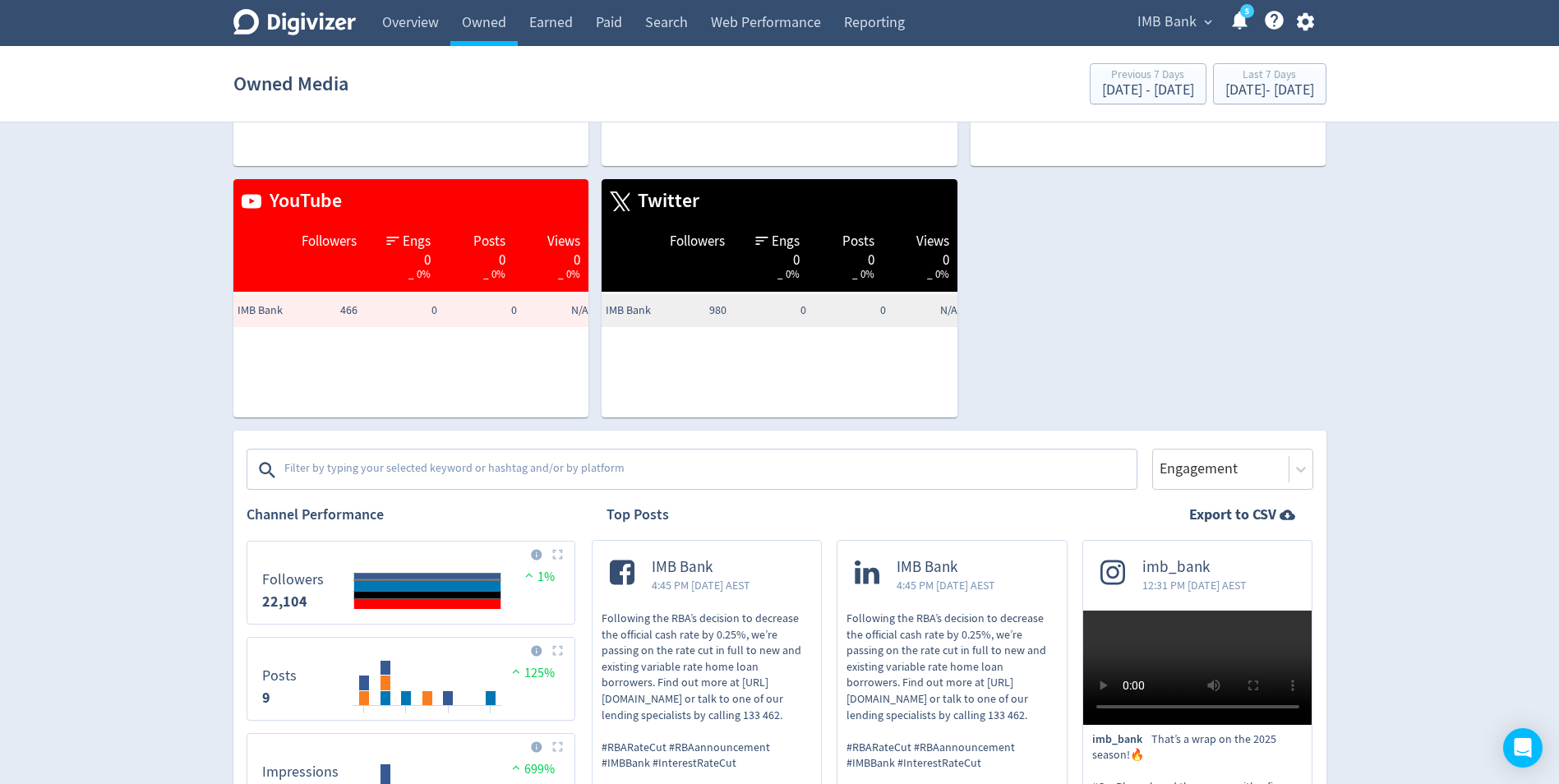
click at [372, 479] on textarea at bounding box center [708, 470] width 852 height 33
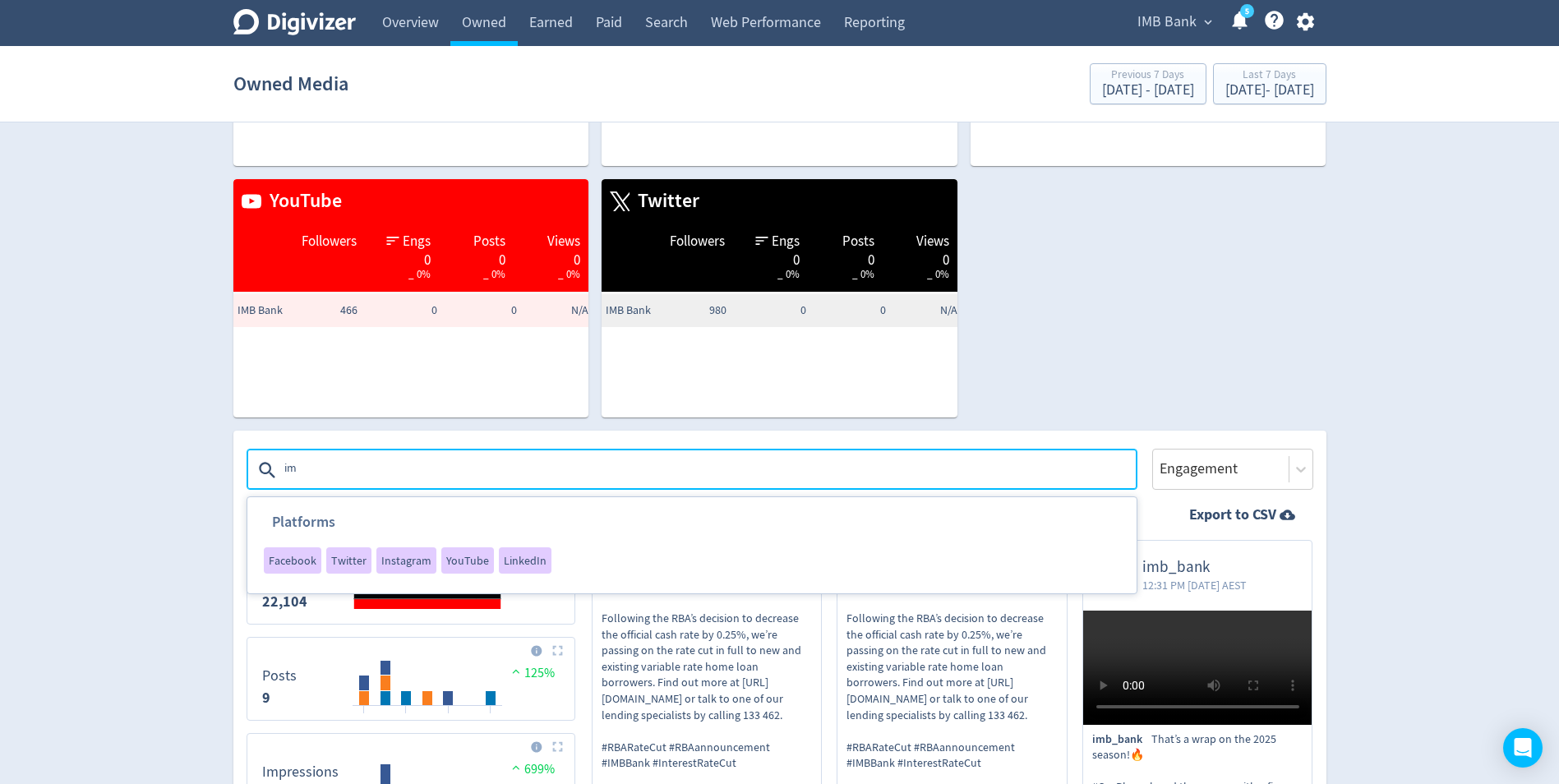
type textarea "imb"
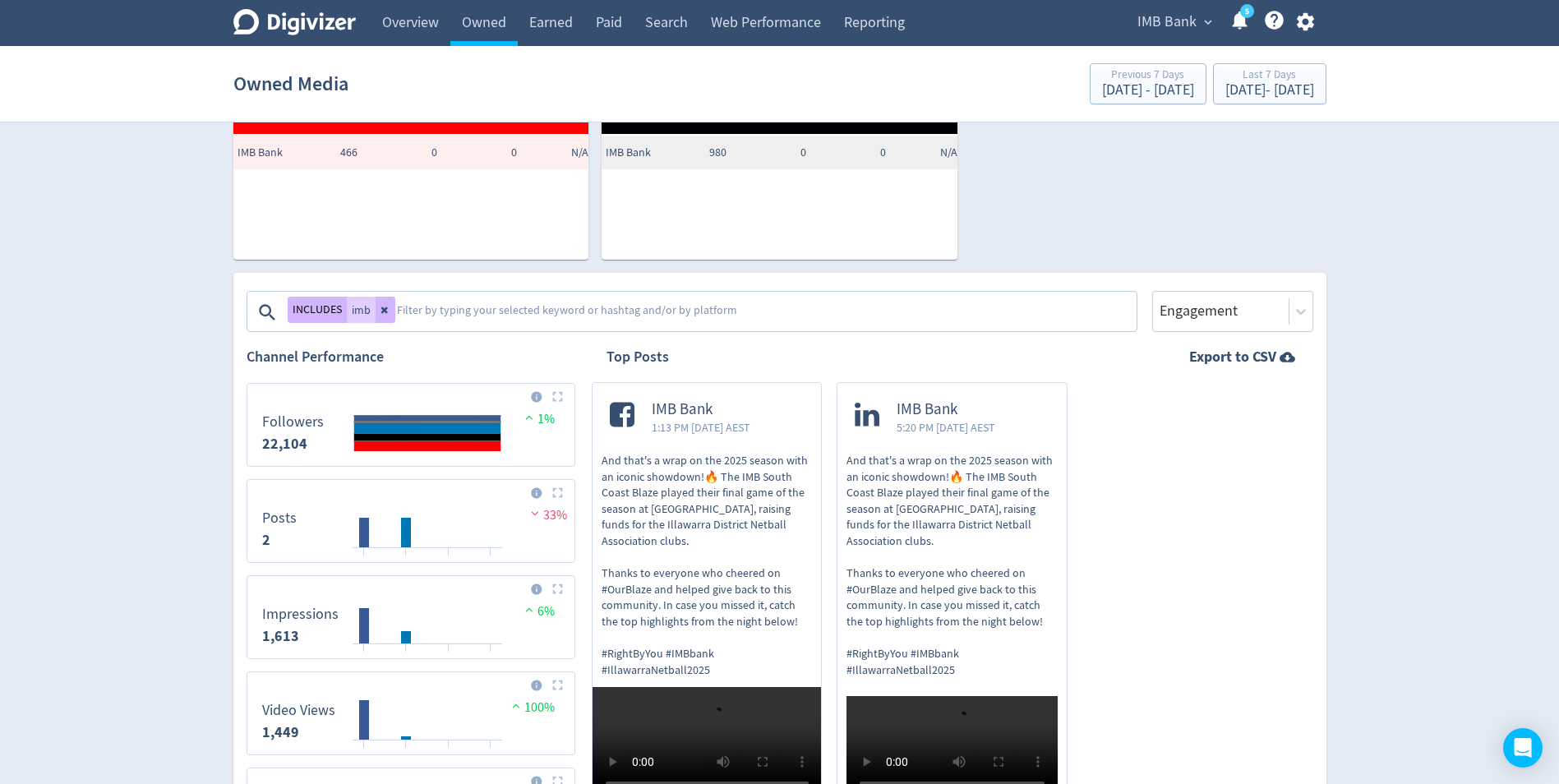
scroll to position [362, 0]
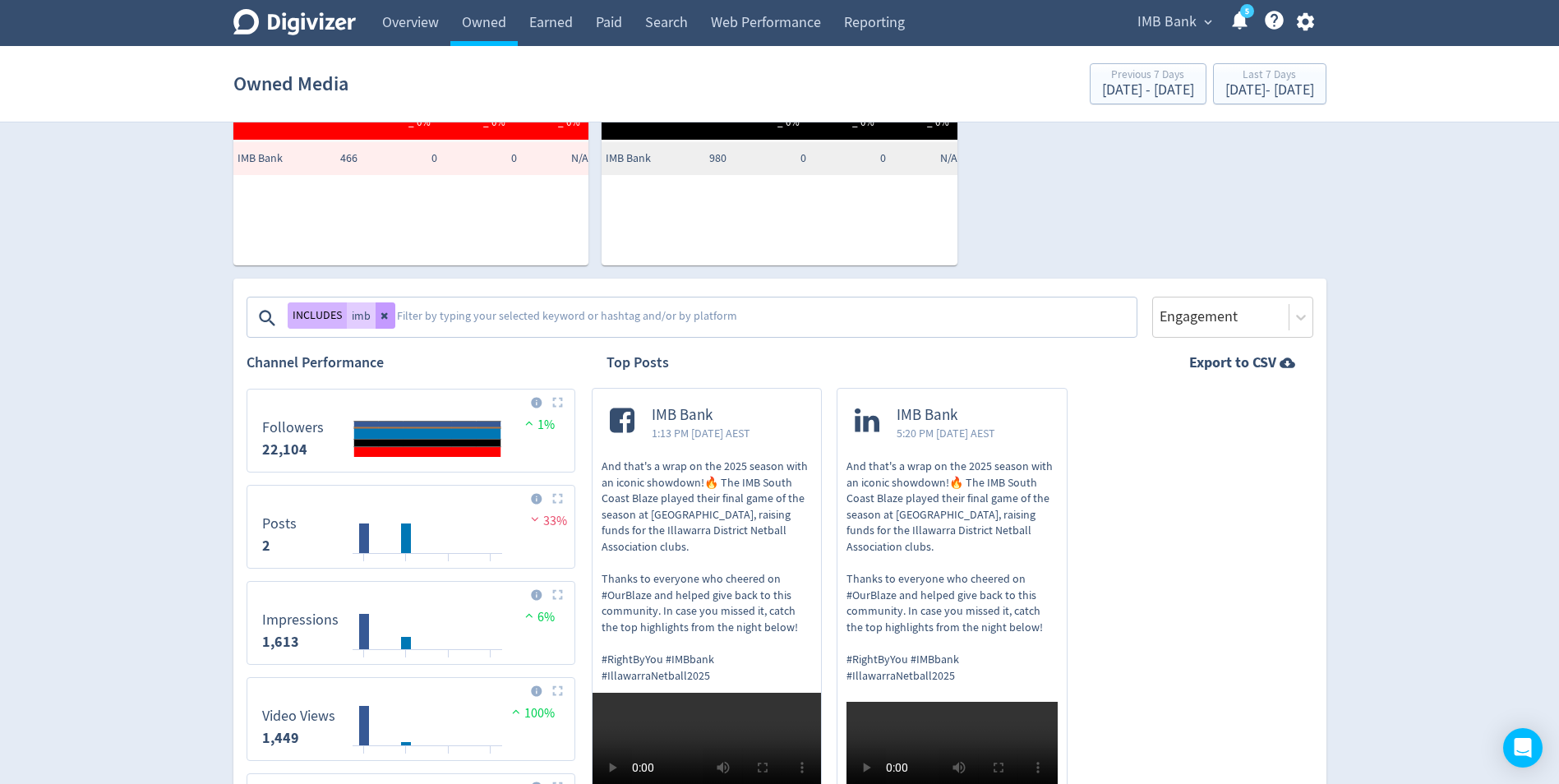
click at [384, 315] on icon at bounding box center [383, 316] width 7 height 7
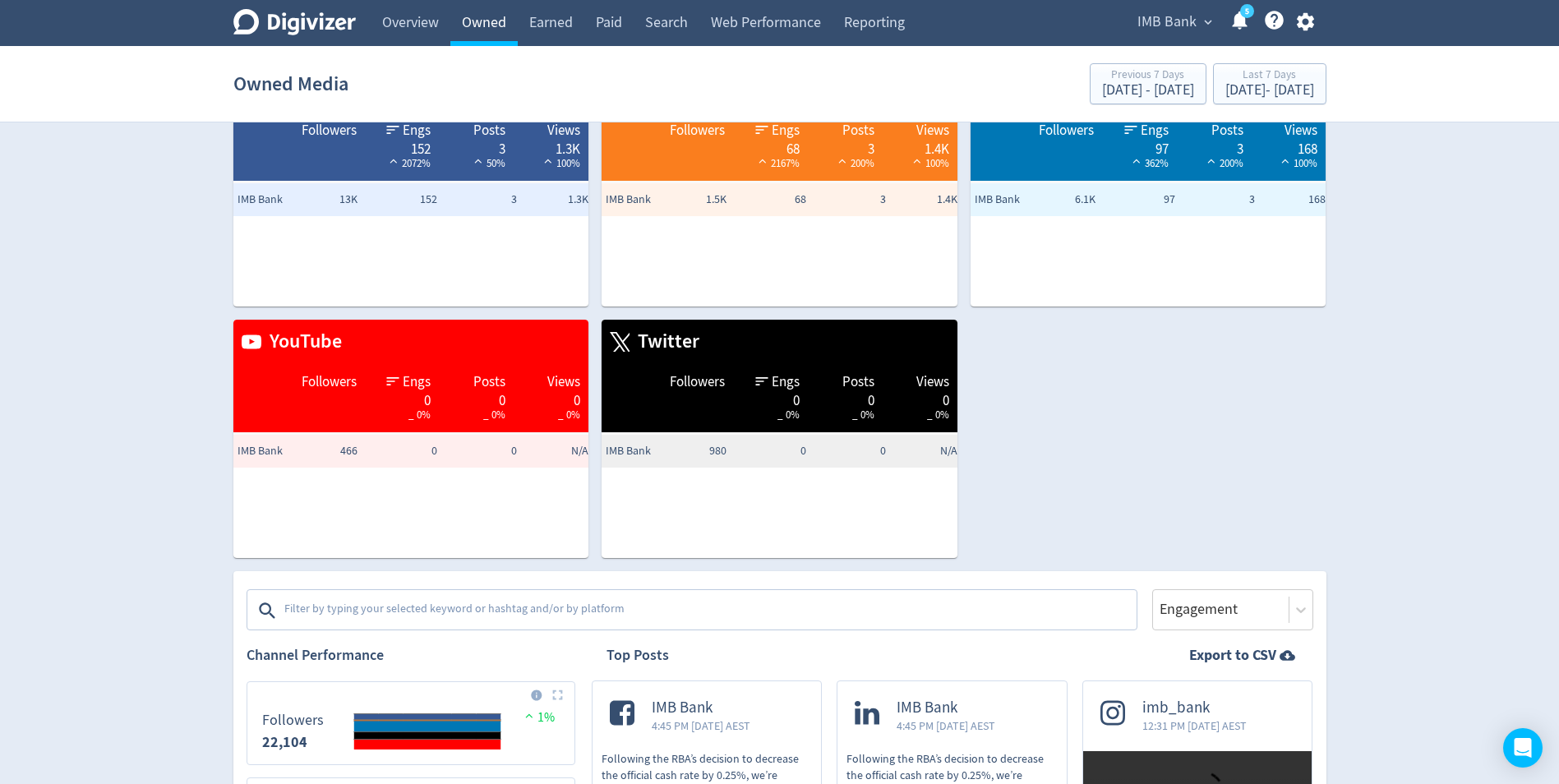
scroll to position [0, 0]
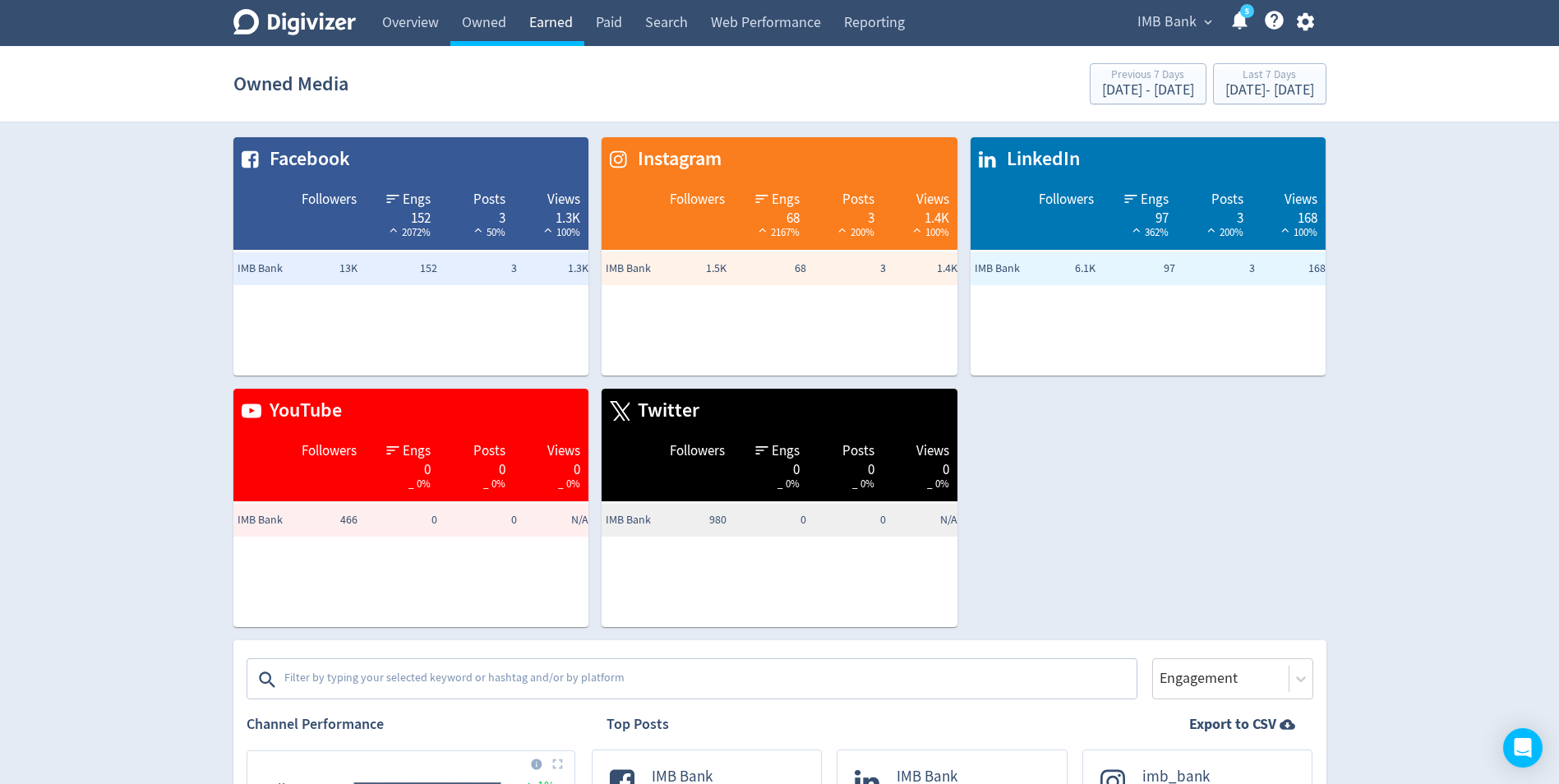
click at [553, 26] on link "Earned" at bounding box center [550, 23] width 66 height 46
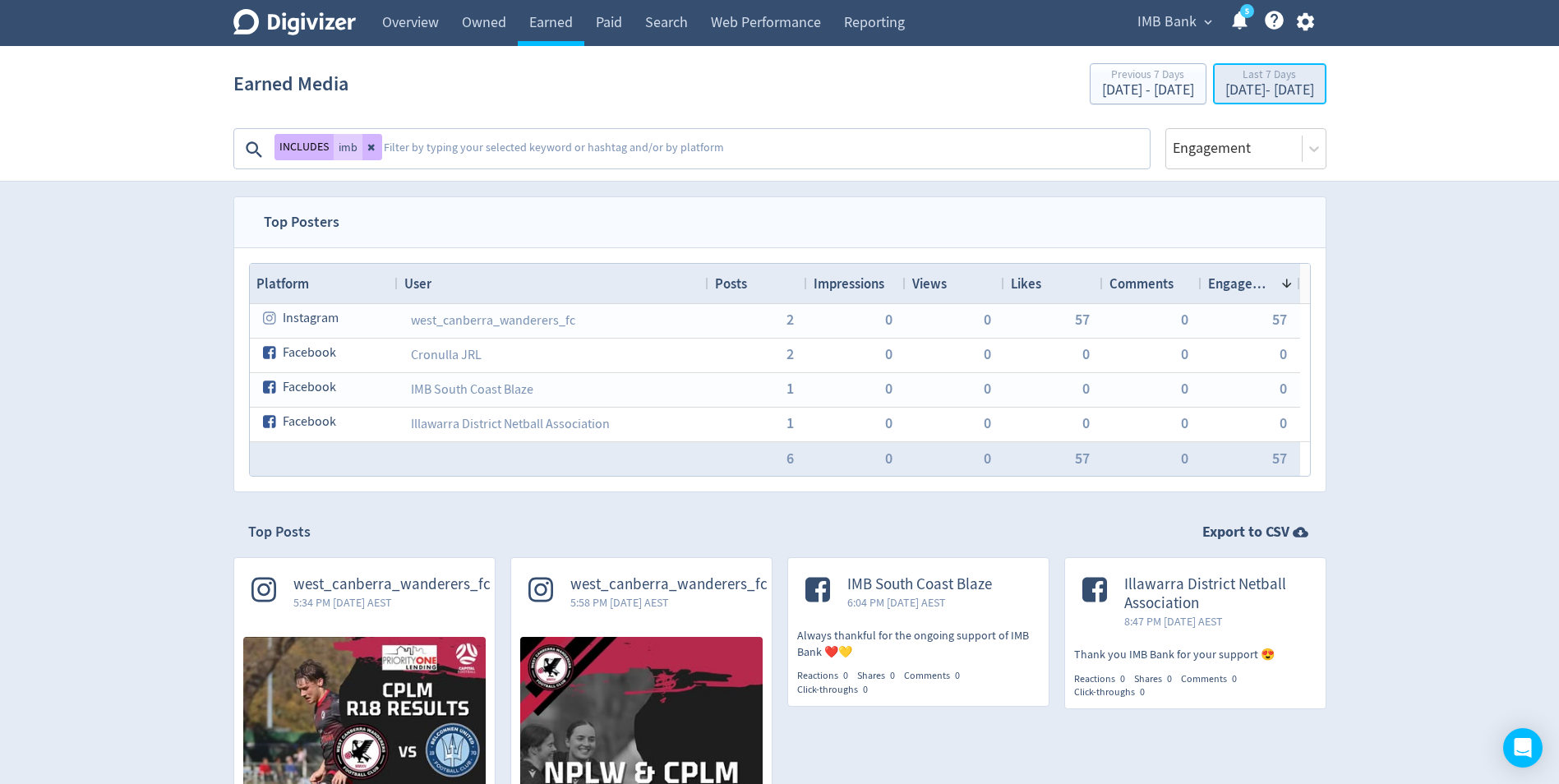
click at [1225, 88] on div "[DATE] - [DATE]" at bounding box center [1269, 89] width 88 height 14
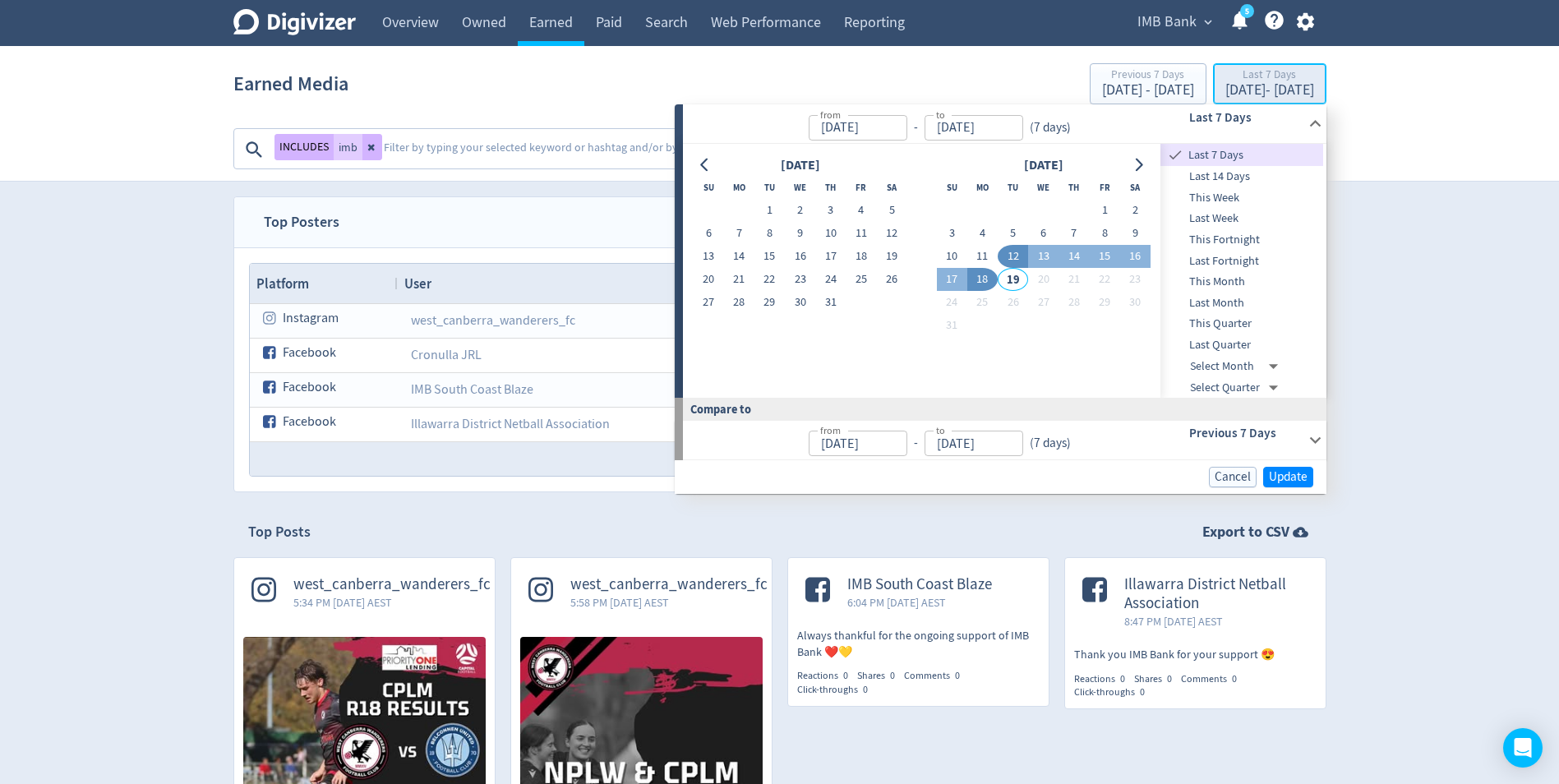
type input "[DATE]"
click at [1230, 294] on div "Last Month" at bounding box center [1241, 303] width 162 height 21
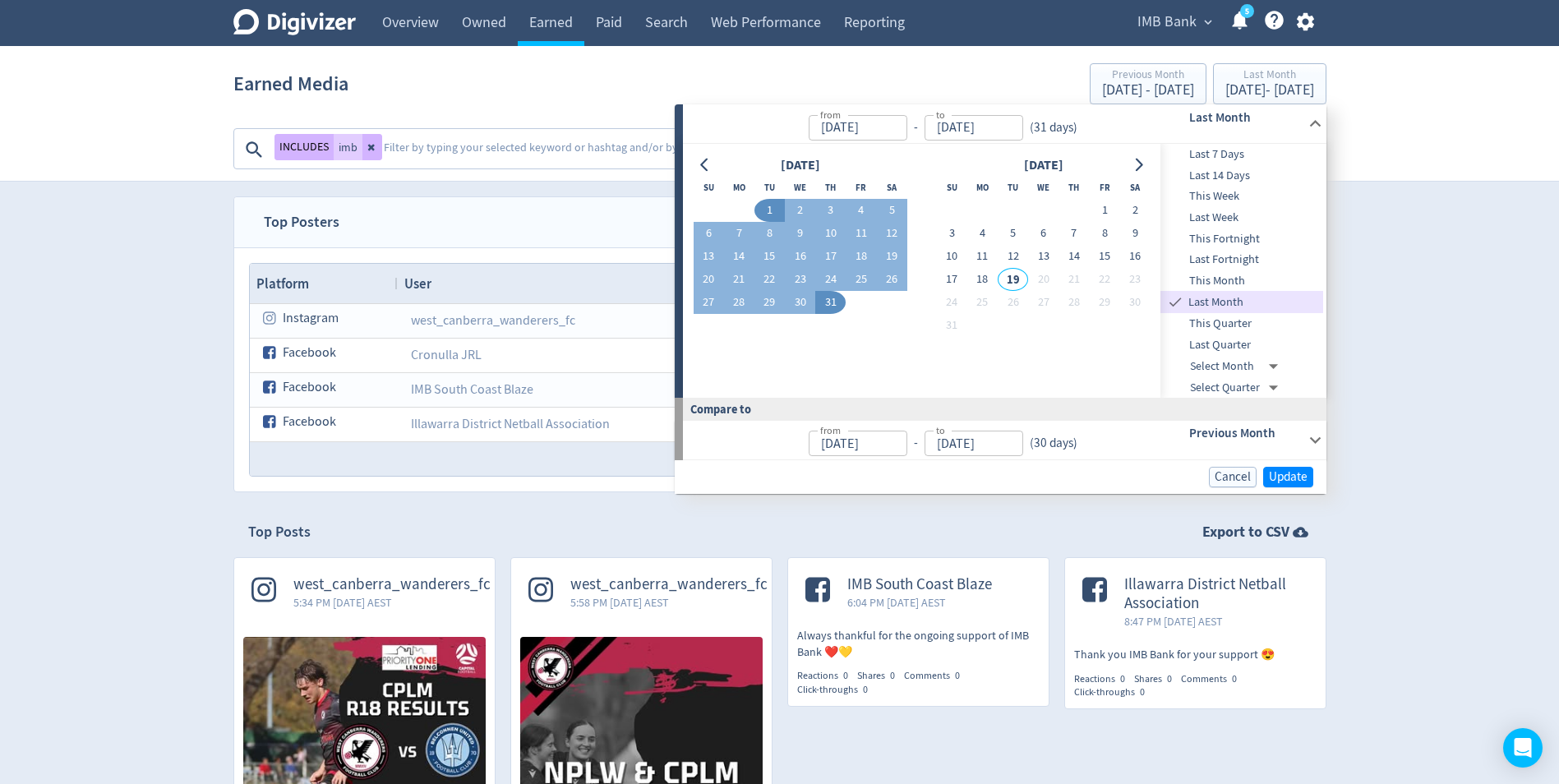
type input "[DATE]"
click at [1287, 475] on span "Update" at bounding box center [1288, 477] width 38 height 12
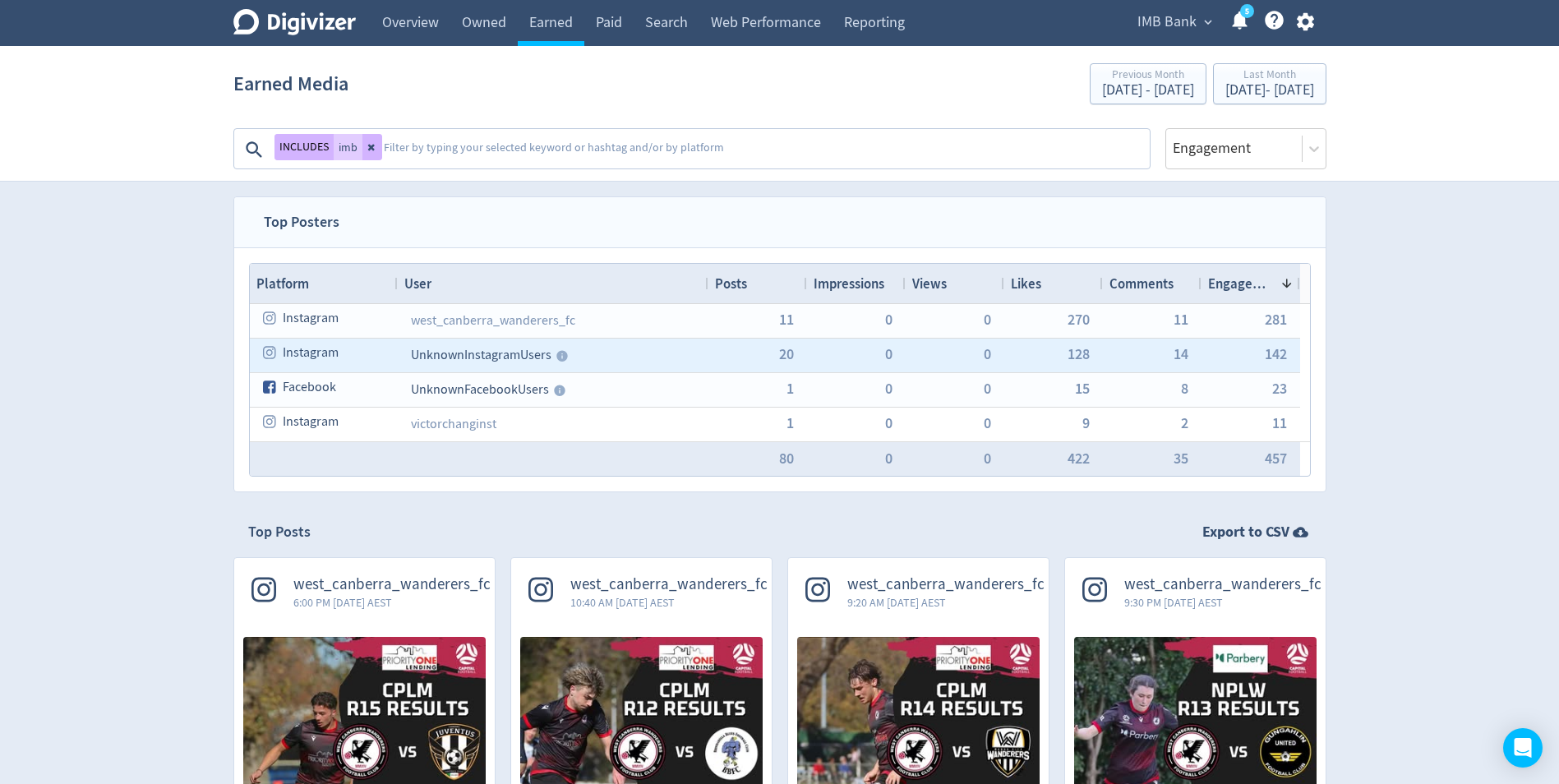
click at [465, 357] on span "Unknown Instagram Users" at bounding box center [481, 354] width 140 height 16
click at [781, 356] on span "20" at bounding box center [785, 353] width 14 height 14
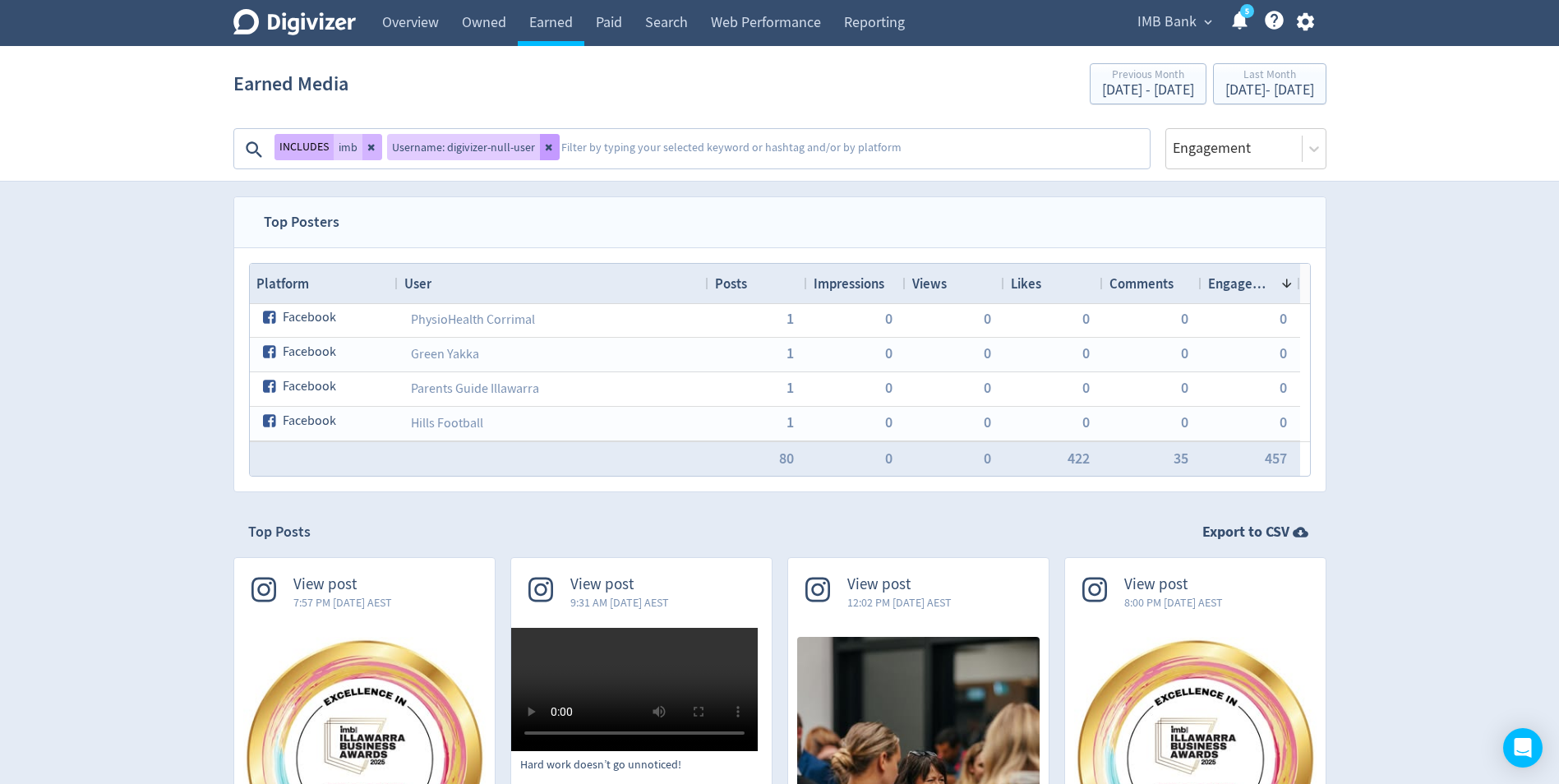
click at [547, 153] on button at bounding box center [549, 147] width 20 height 26
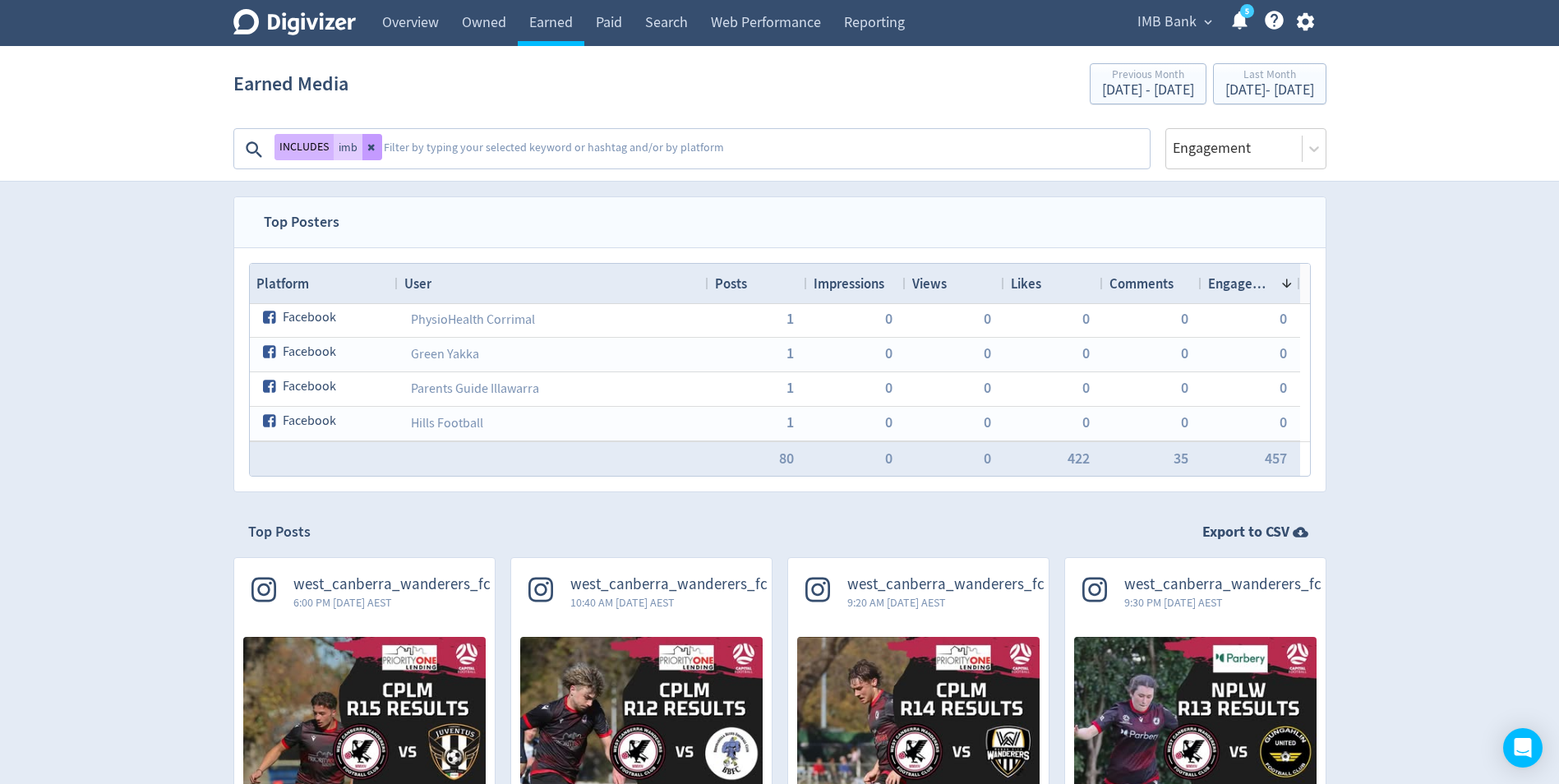
click at [369, 151] on icon at bounding box center [371, 148] width 7 height 7
click at [311, 151] on textarea at bounding box center [708, 150] width 878 height 33
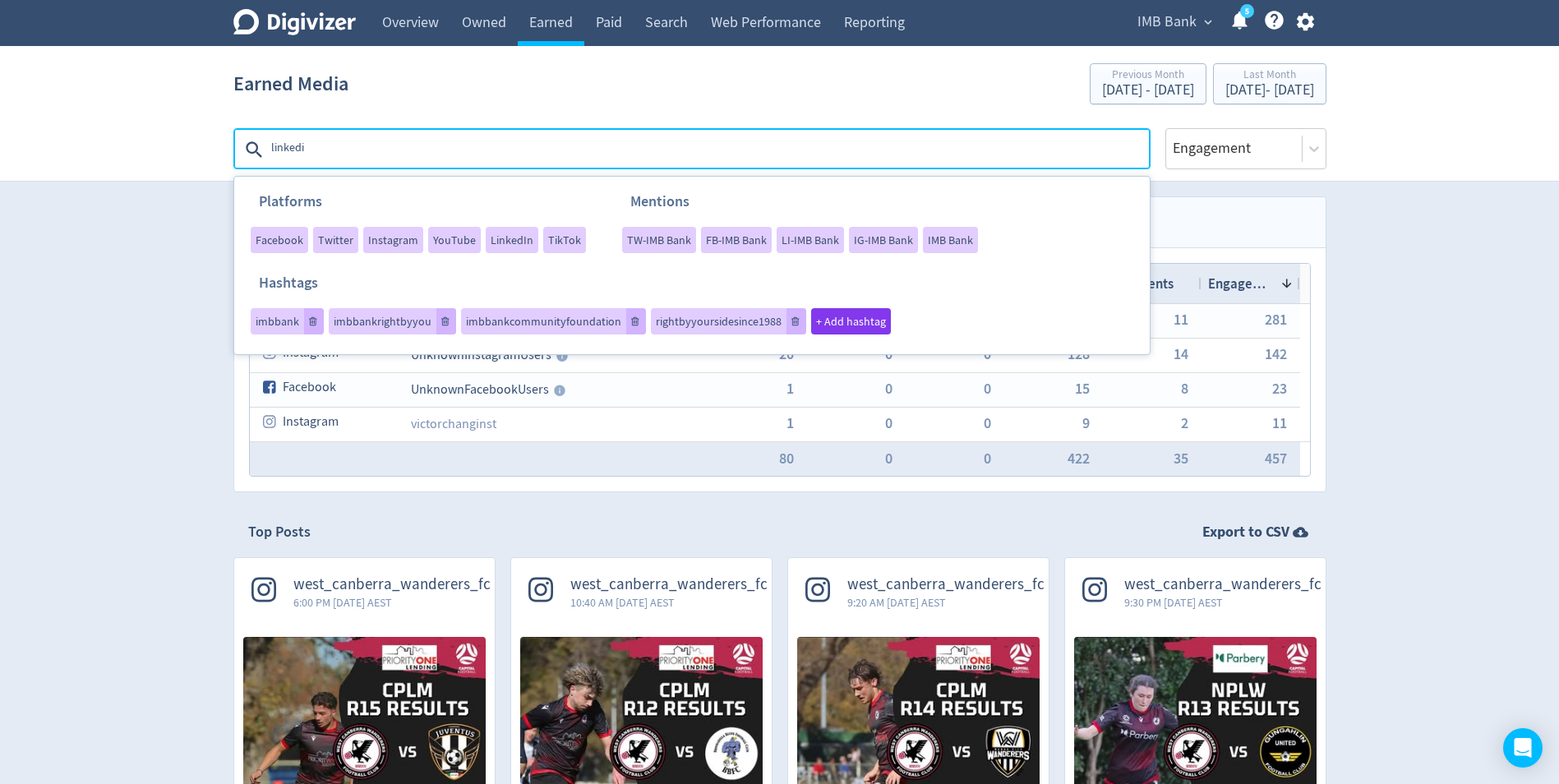
type textarea "linkedin"
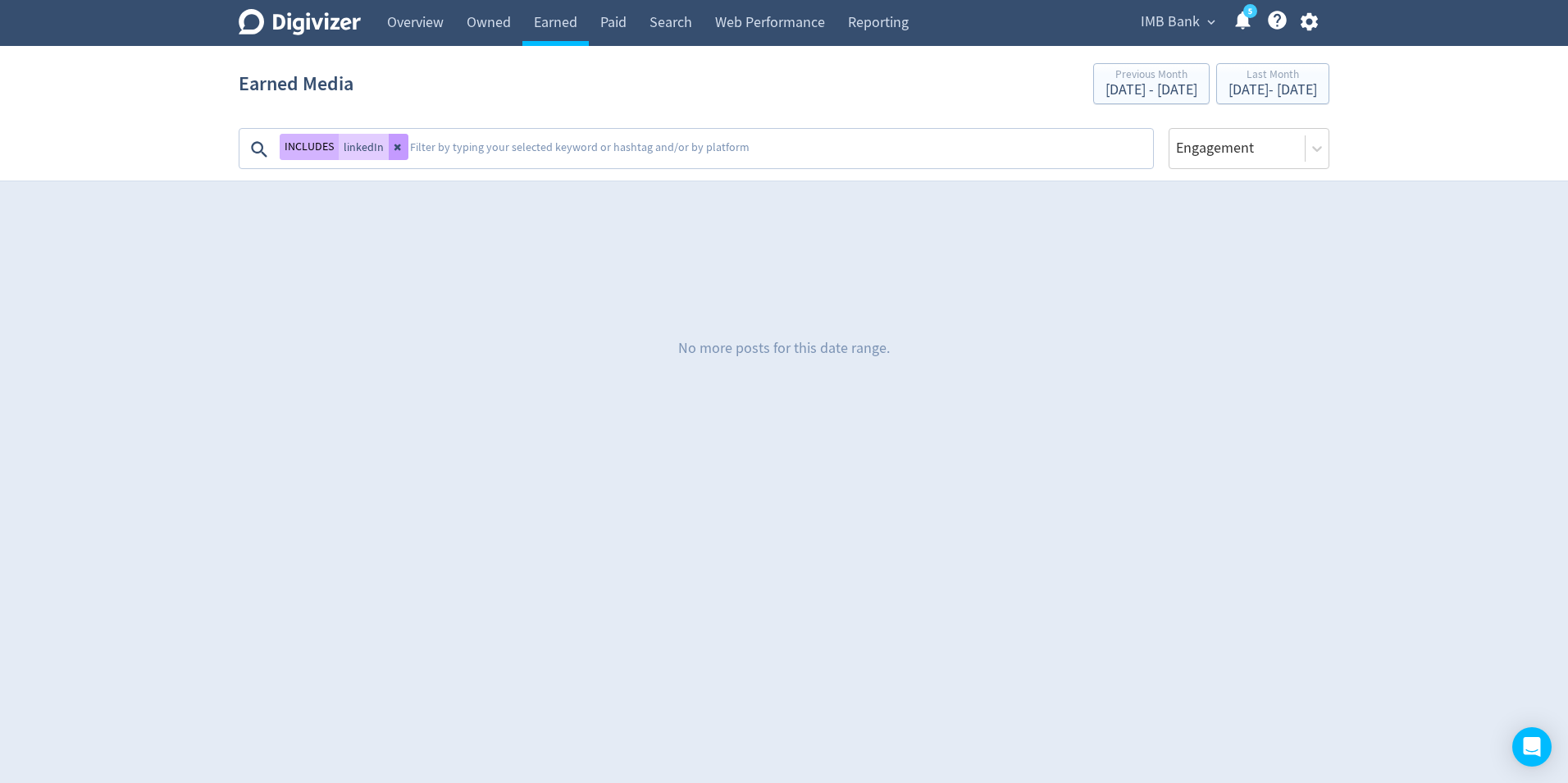
click at [395, 150] on icon at bounding box center [398, 148] width 7 height 7
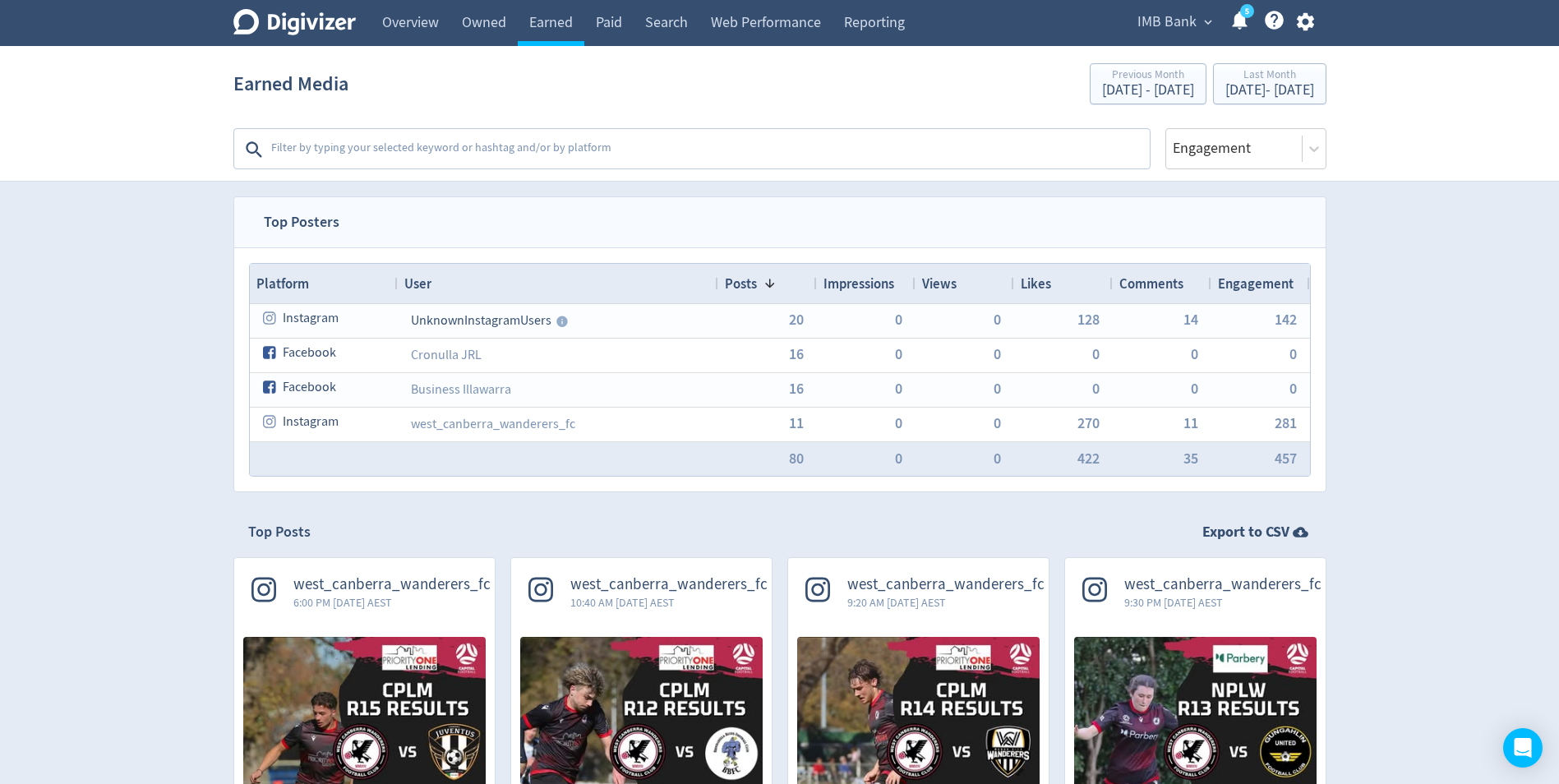
click at [369, 150] on textarea at bounding box center [708, 150] width 878 height 33
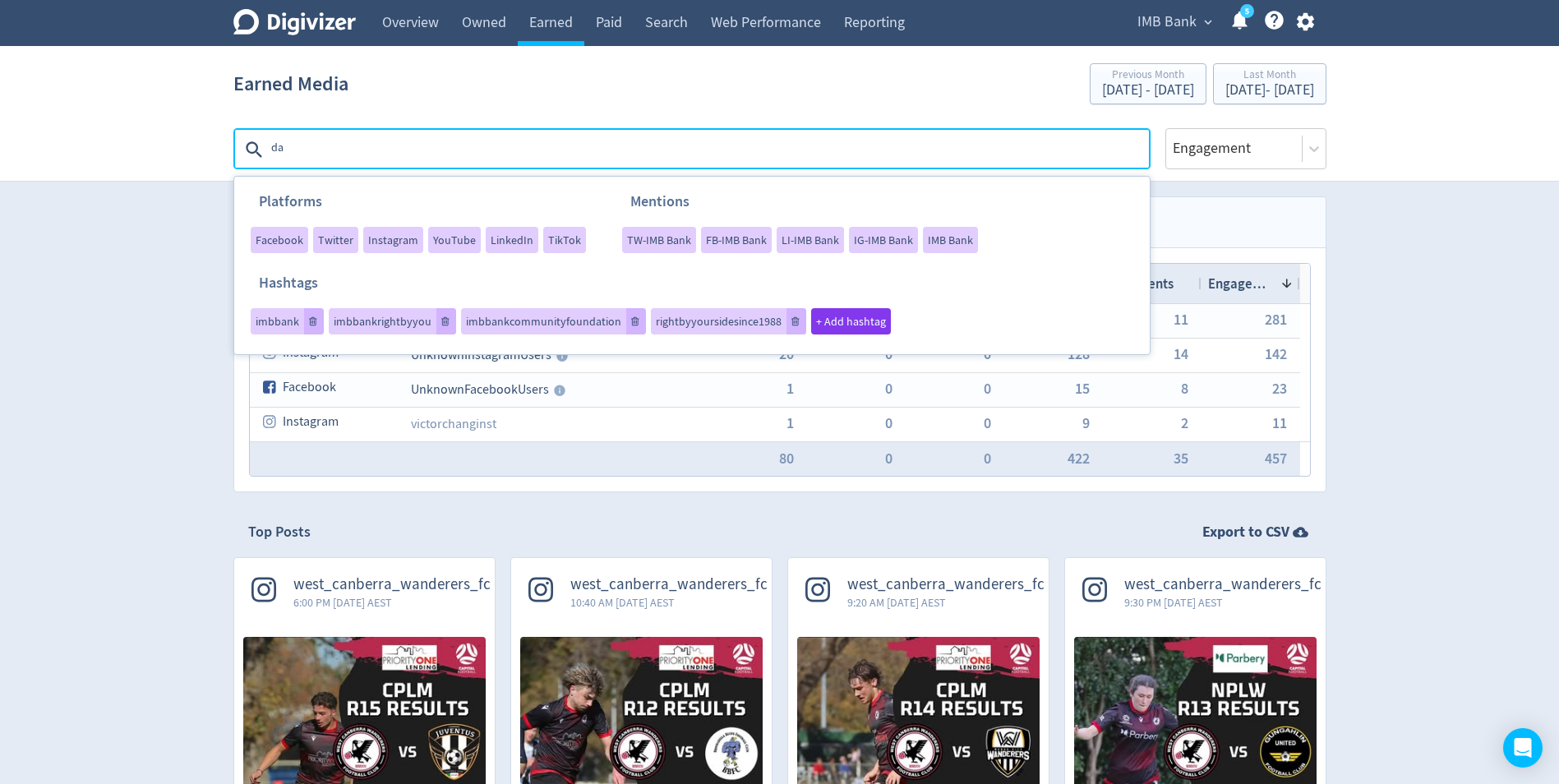
type textarea "[PERSON_NAME]"
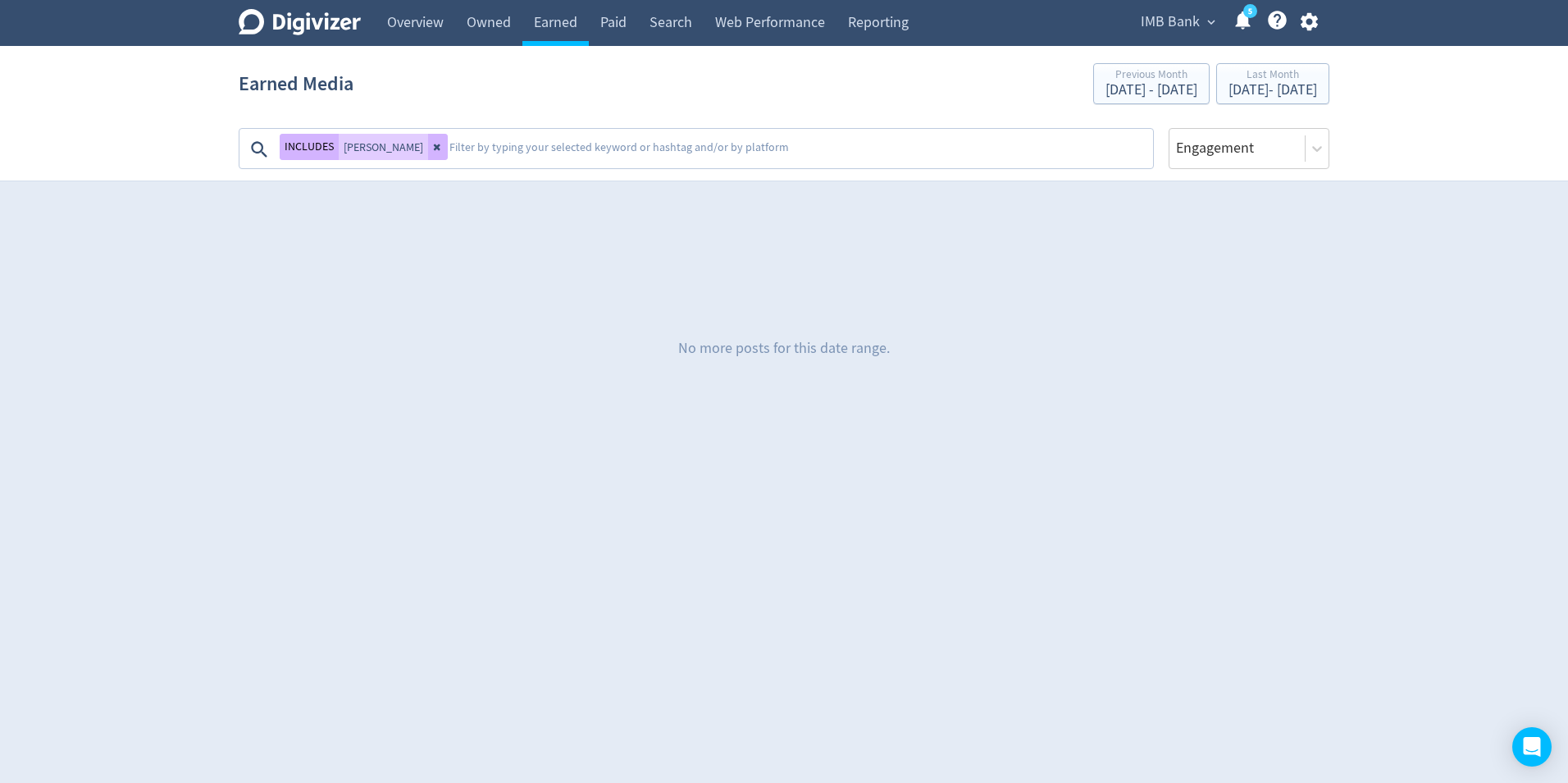
click at [1216, 105] on div "Earned Media Previous Month [DATE] - [DATE] Last Month [DATE] - [DATE]" at bounding box center [784, 83] width 1091 height 53
click at [1228, 82] on div "Last Month" at bounding box center [1272, 76] width 88 height 14
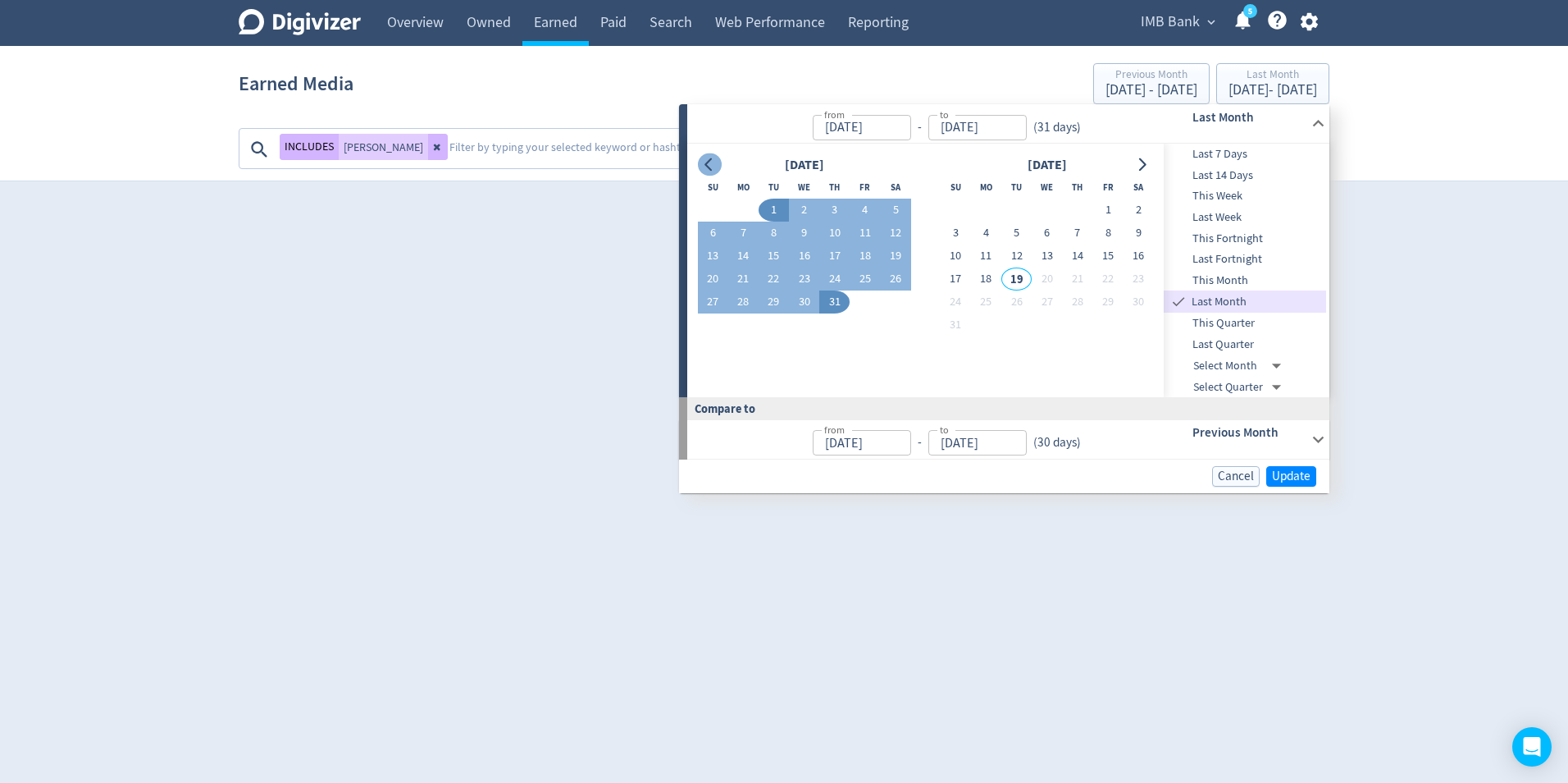
click at [703, 163] on icon "Go to previous month" at bounding box center [710, 165] width 13 height 13
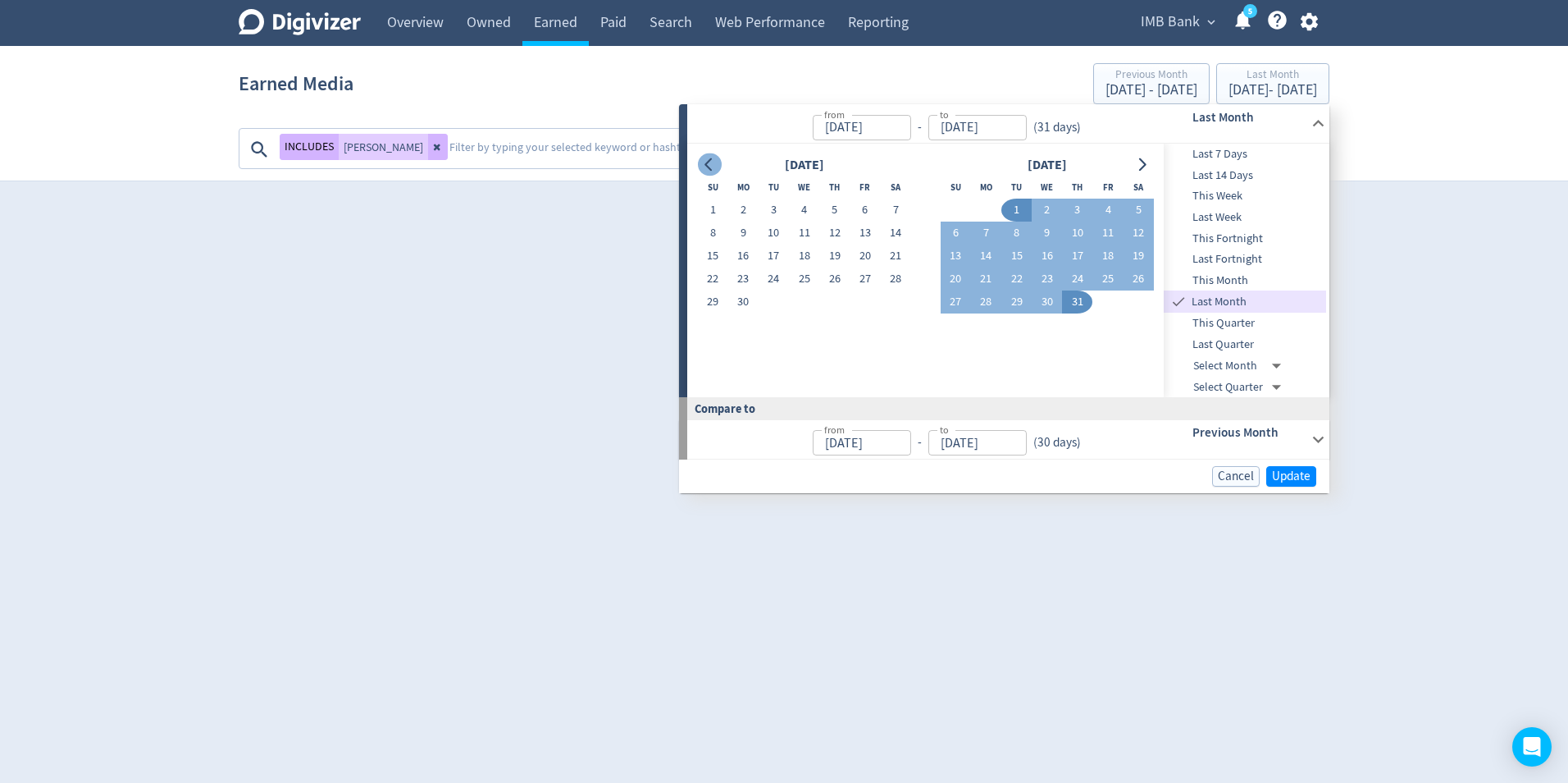
click at [703, 163] on icon "Go to previous month" at bounding box center [710, 165] width 13 height 13
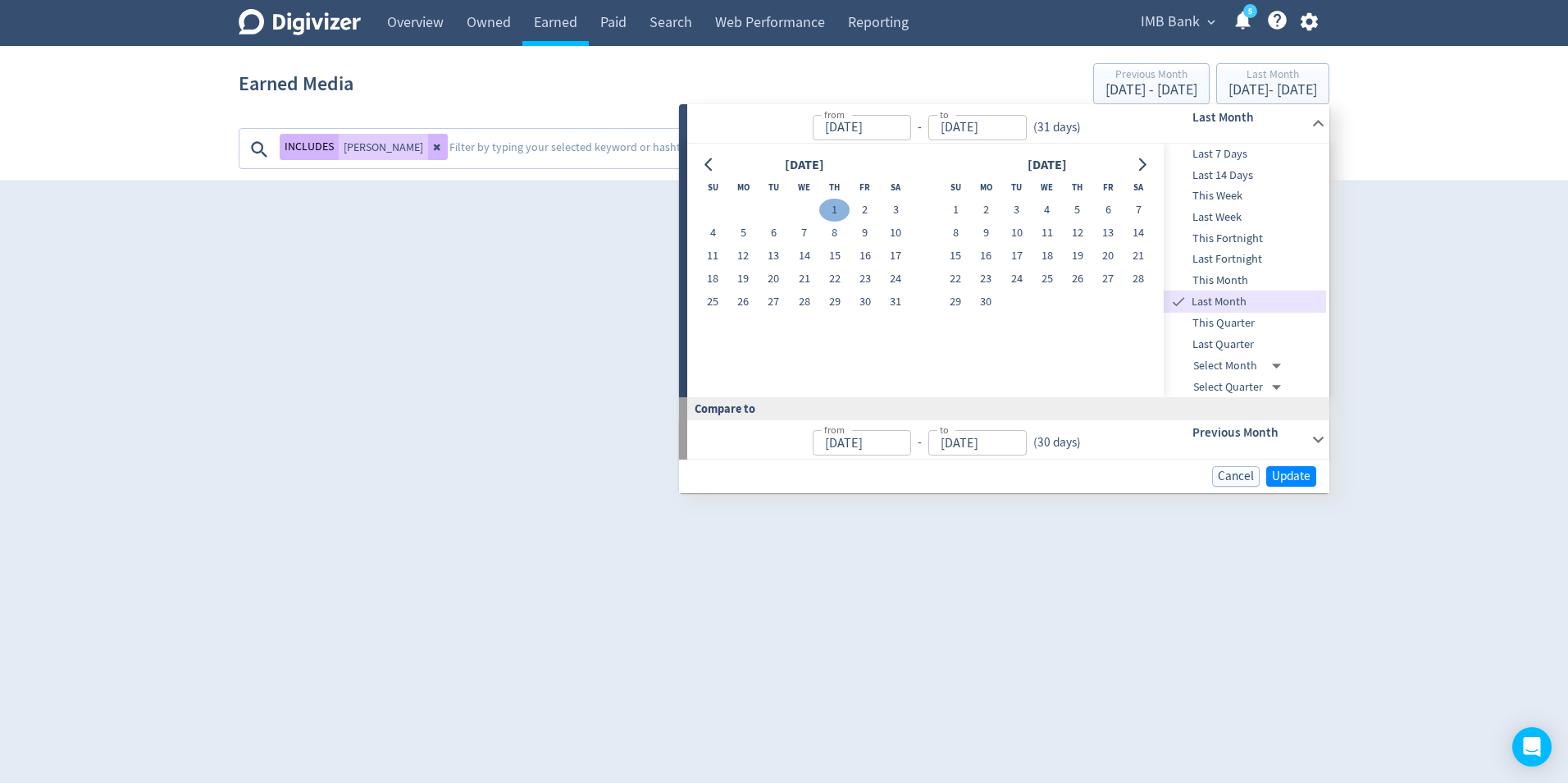
click at [828, 204] on button "1" at bounding box center [834, 210] width 31 height 23
type input "[DATE]"
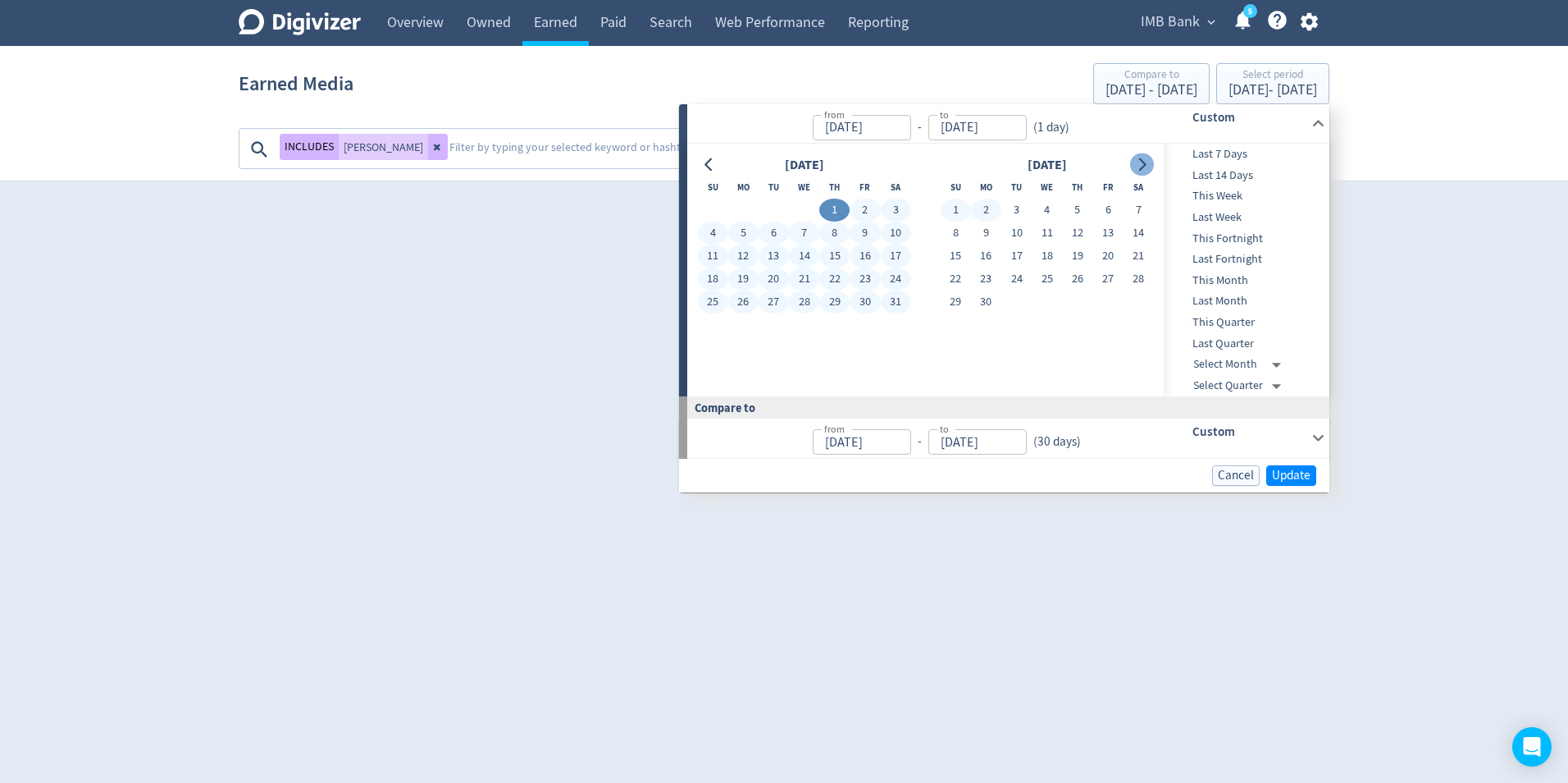
click at [1144, 167] on icon "Go to next month" at bounding box center [1143, 165] width 8 height 13
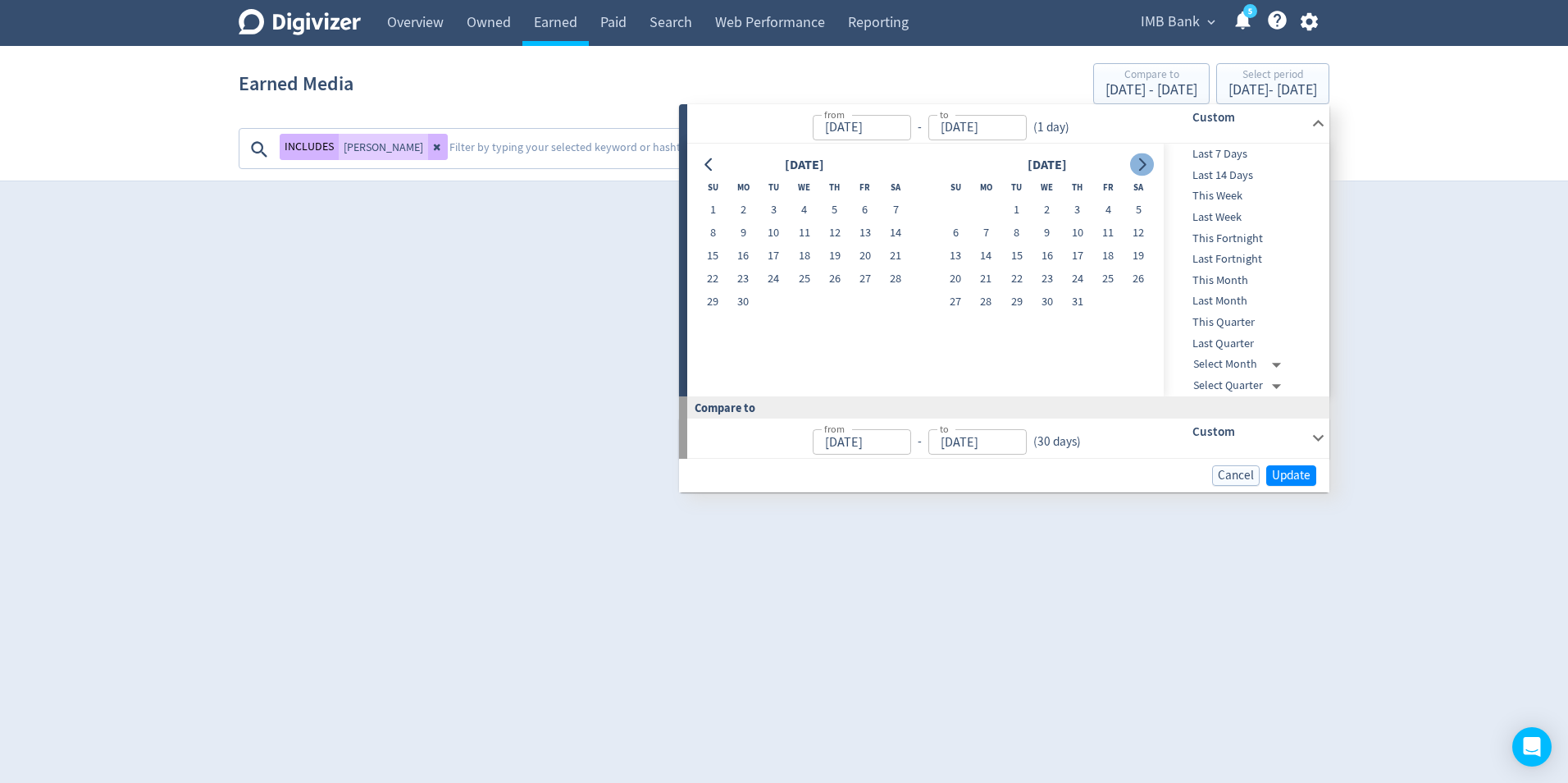
click at [1136, 169] on icon "Go to next month" at bounding box center [1142, 165] width 13 height 13
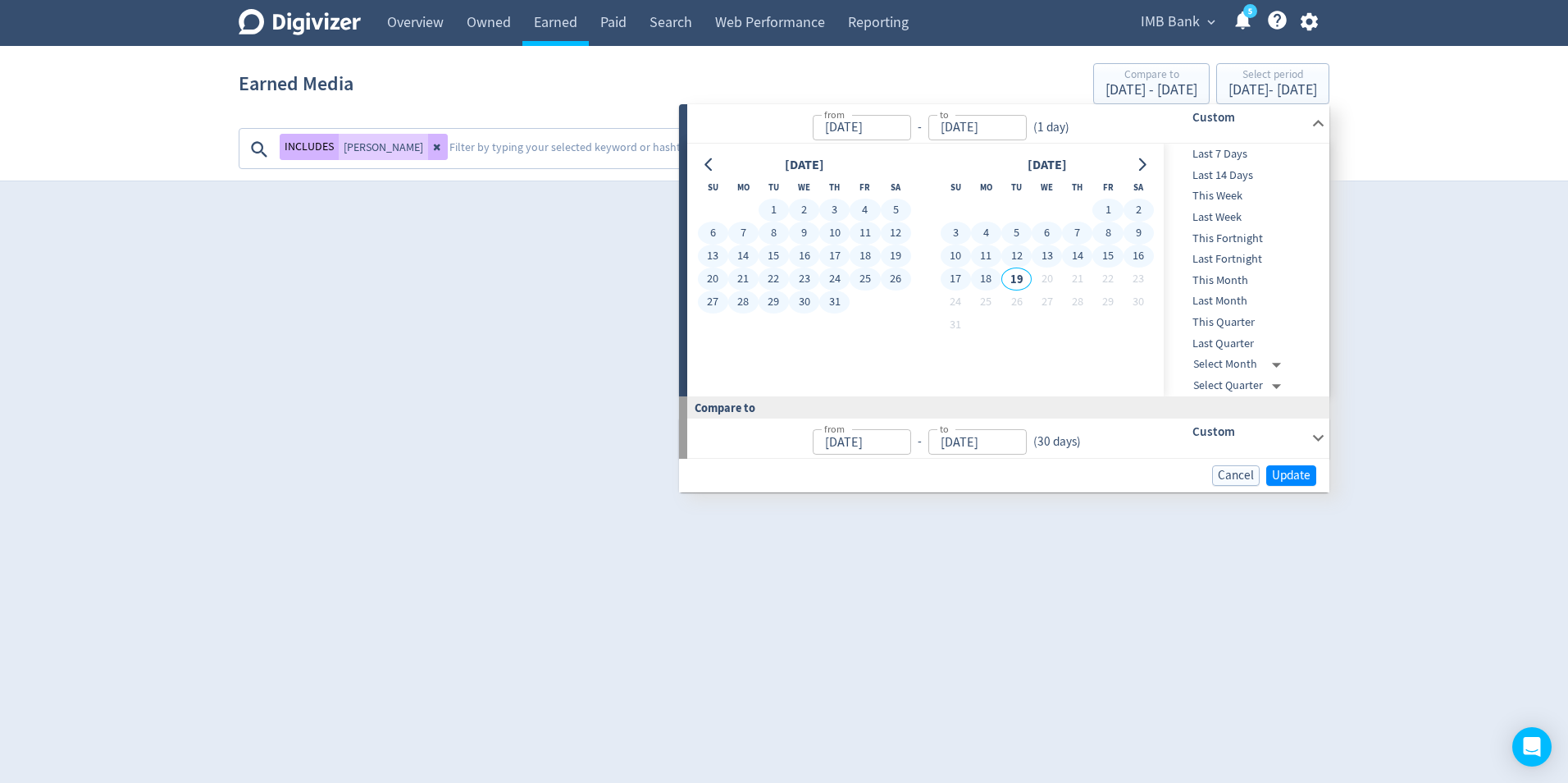
click at [991, 282] on button "18" at bounding box center [987, 279] width 31 height 23
type input "[DATE]"
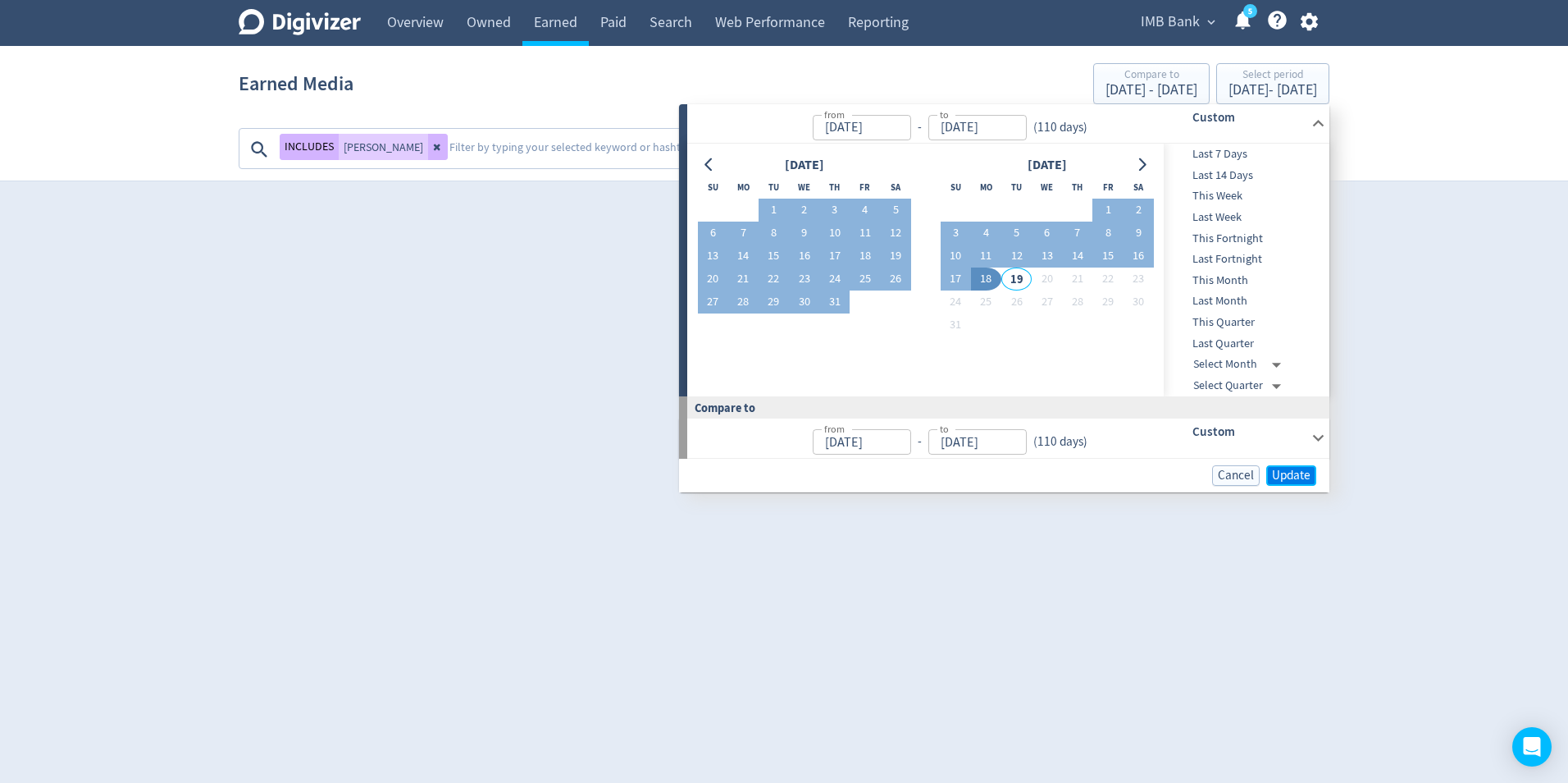
click at [1292, 477] on span "Update" at bounding box center [1291, 475] width 38 height 12
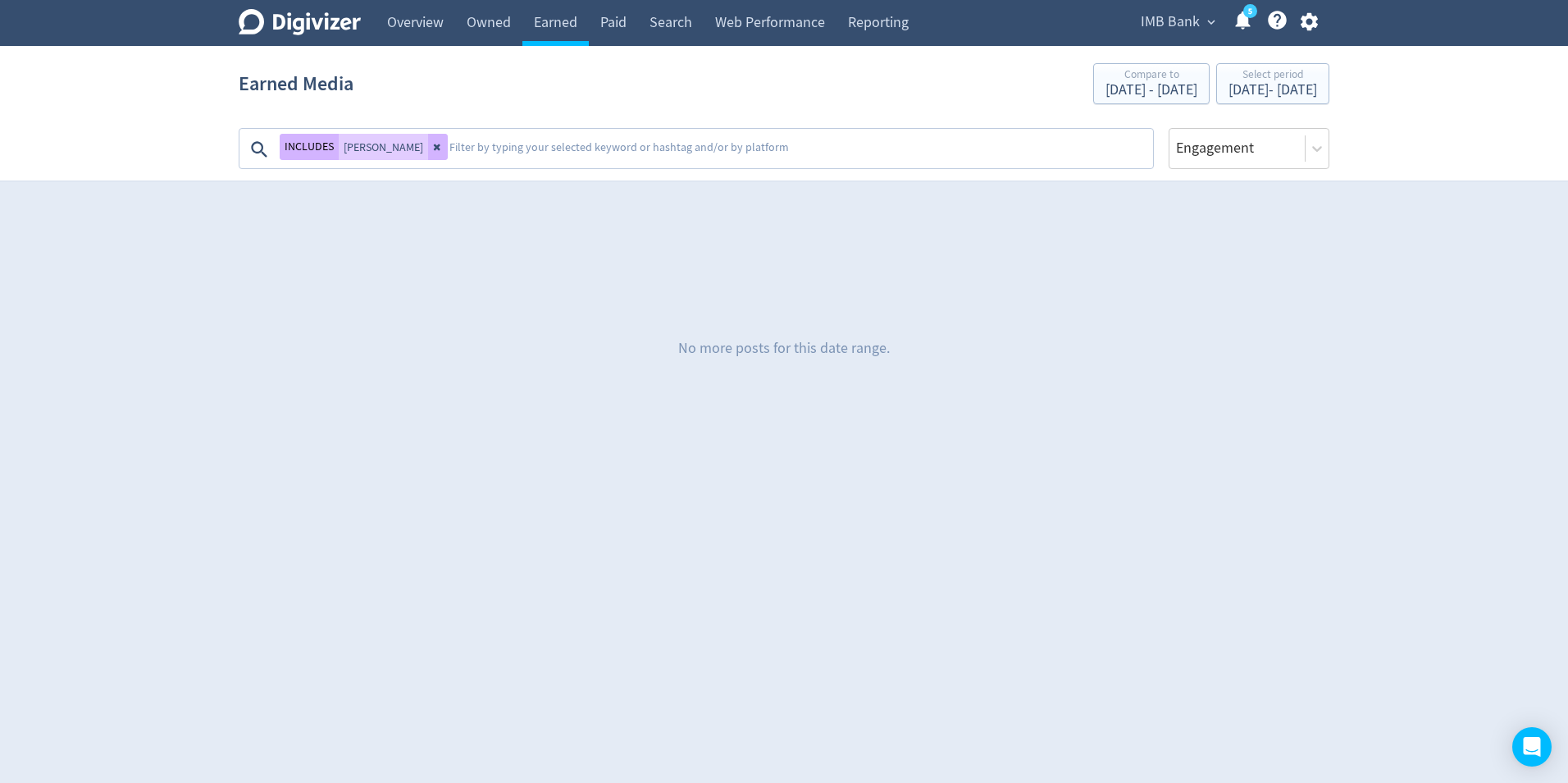
click at [718, 82] on div "Earned Media Compare to [DATE] - [DATE] Select period [DATE] - [DATE]" at bounding box center [784, 83] width 1091 height 53
click at [509, 26] on link "Owned" at bounding box center [489, 23] width 67 height 46
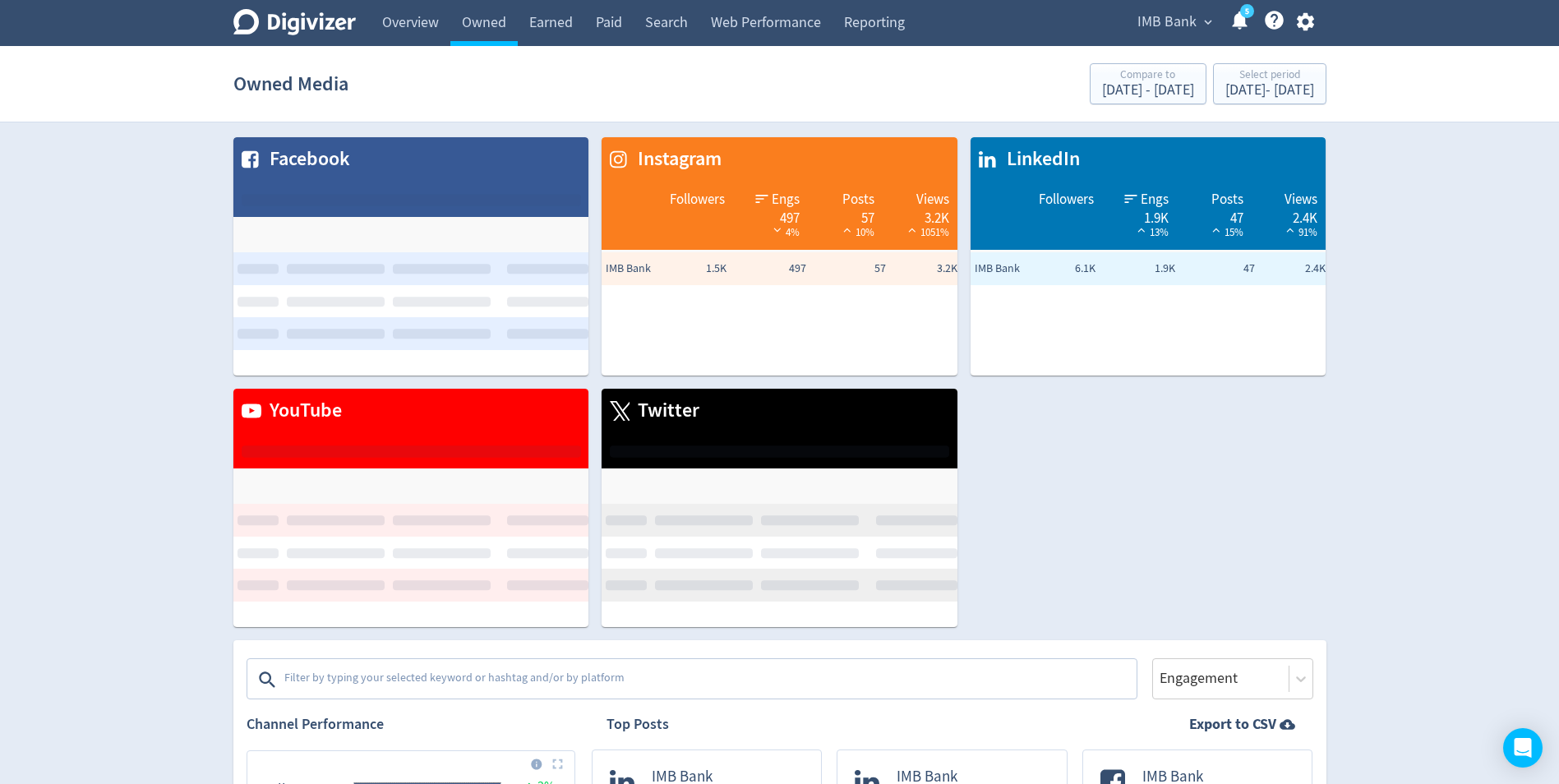
click at [970, 448] on div "Facebook Instagram Followers Engs 497 4% Posts 57 10% Views 3.2K 1051% IMB Bank…" at bounding box center [773, 375] width 1106 height 503
click at [1015, 163] on span "LinkedIn" at bounding box center [1039, 159] width 82 height 28
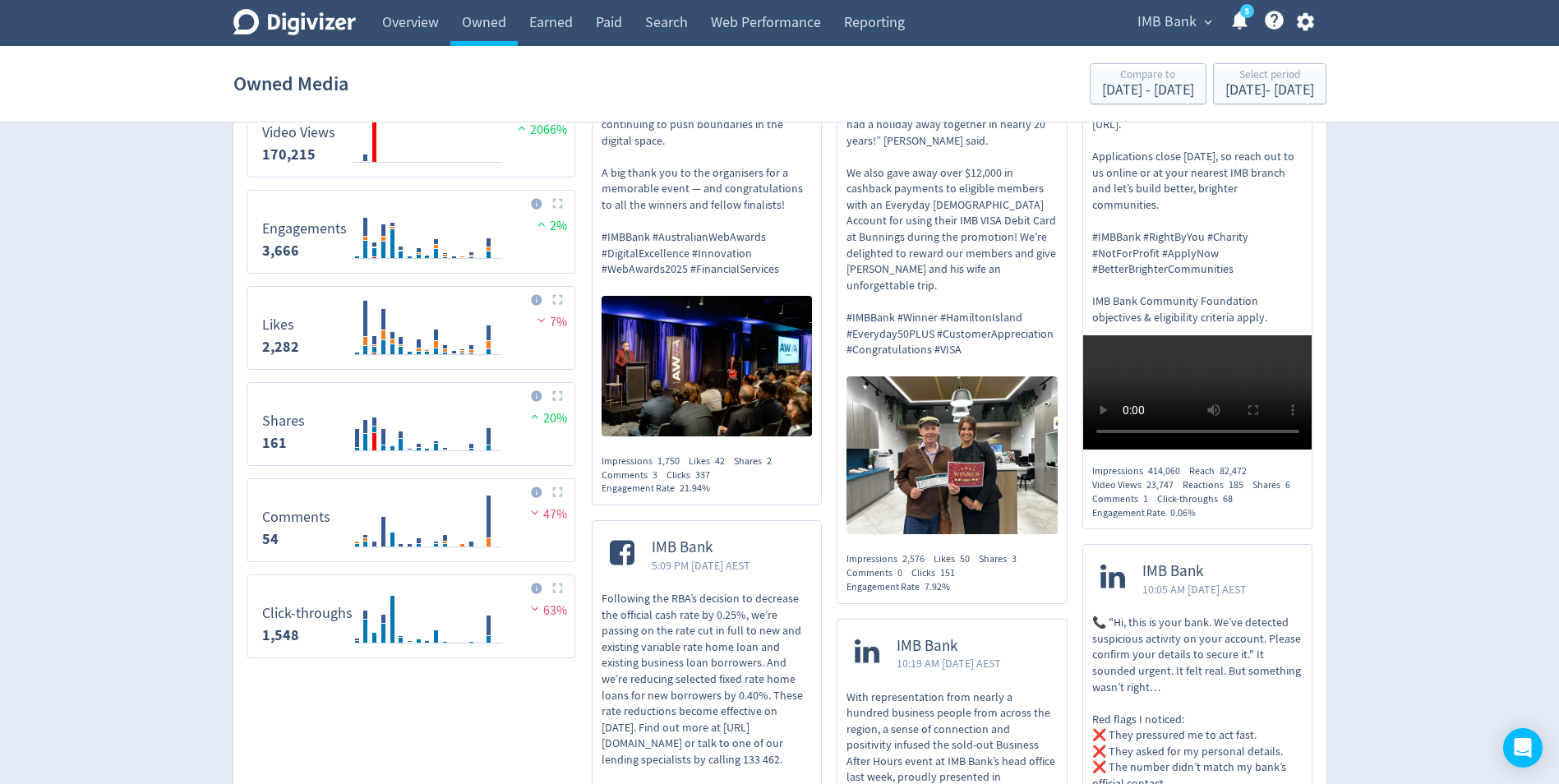
scroll to position [986, 0]
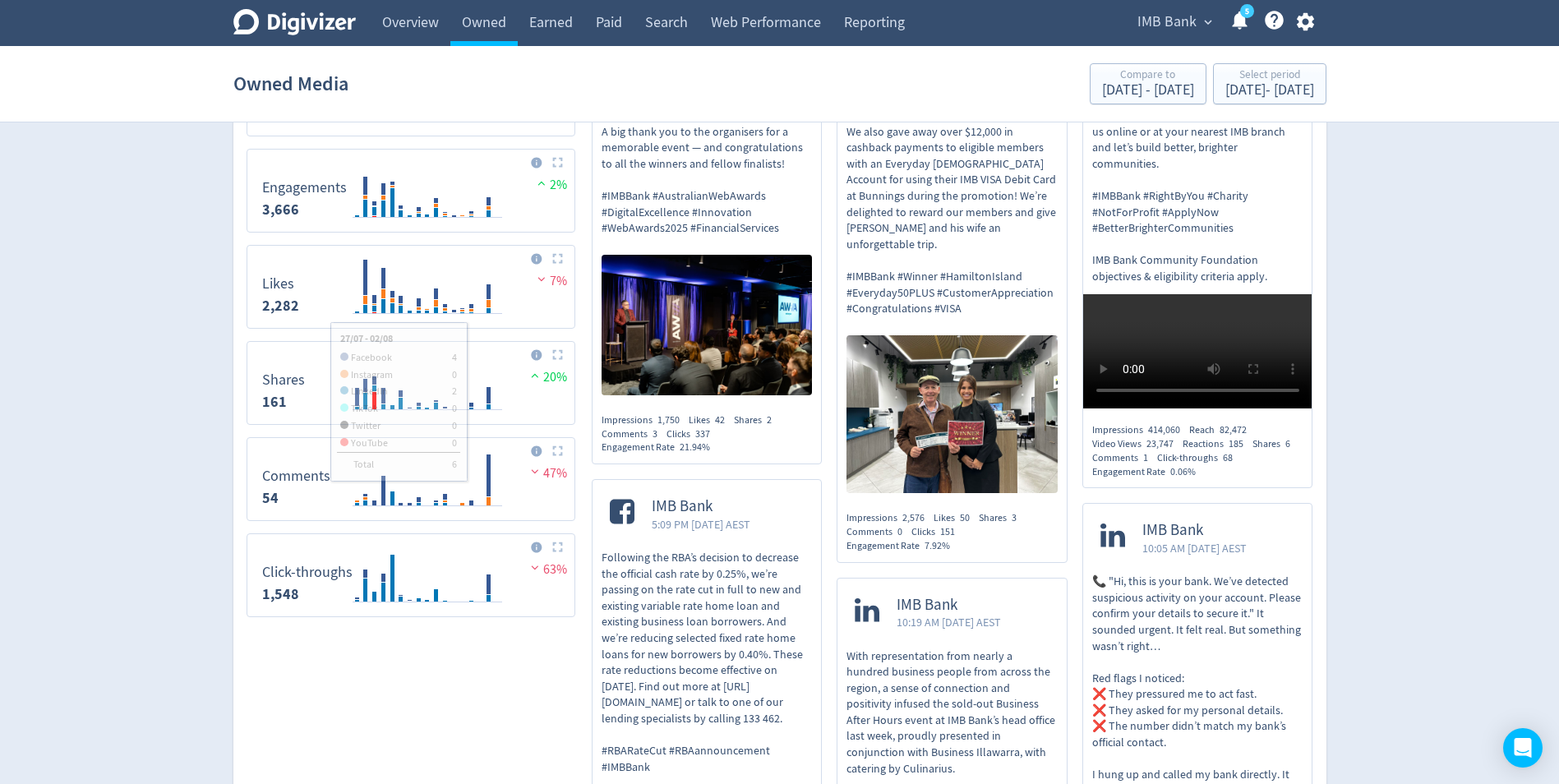
click at [556, 355] on img at bounding box center [557, 354] width 11 height 11
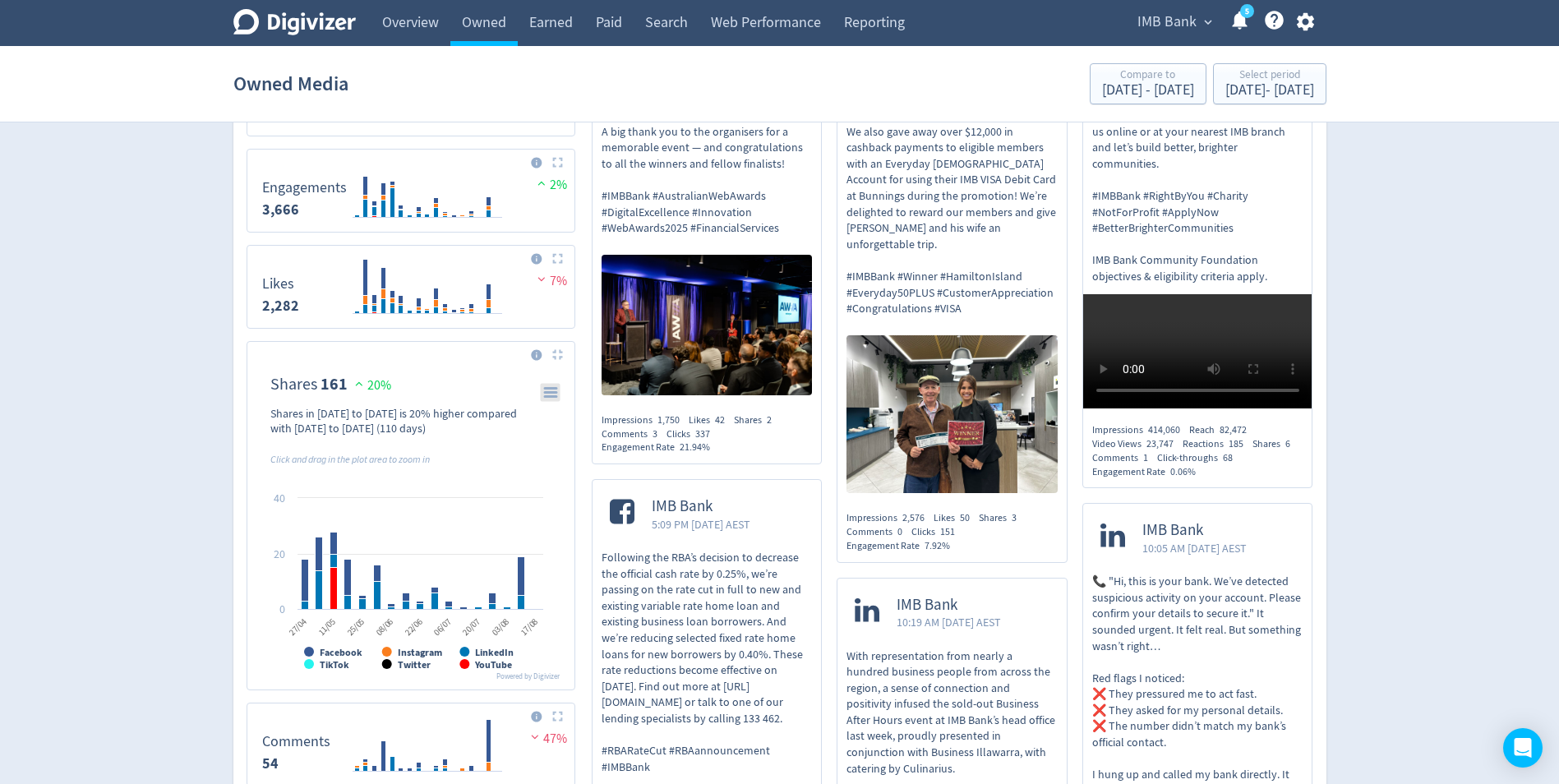
click at [552, 391] on icon "\a Shares\a 161\a" at bounding box center [551, 392] width 12 height 9
click at [331, 419] on div "Shares in [DATE] to [DATE] is 20% higher compared with [DATE] to [DATE] (110 da…" at bounding box center [401, 420] width 261 height 30
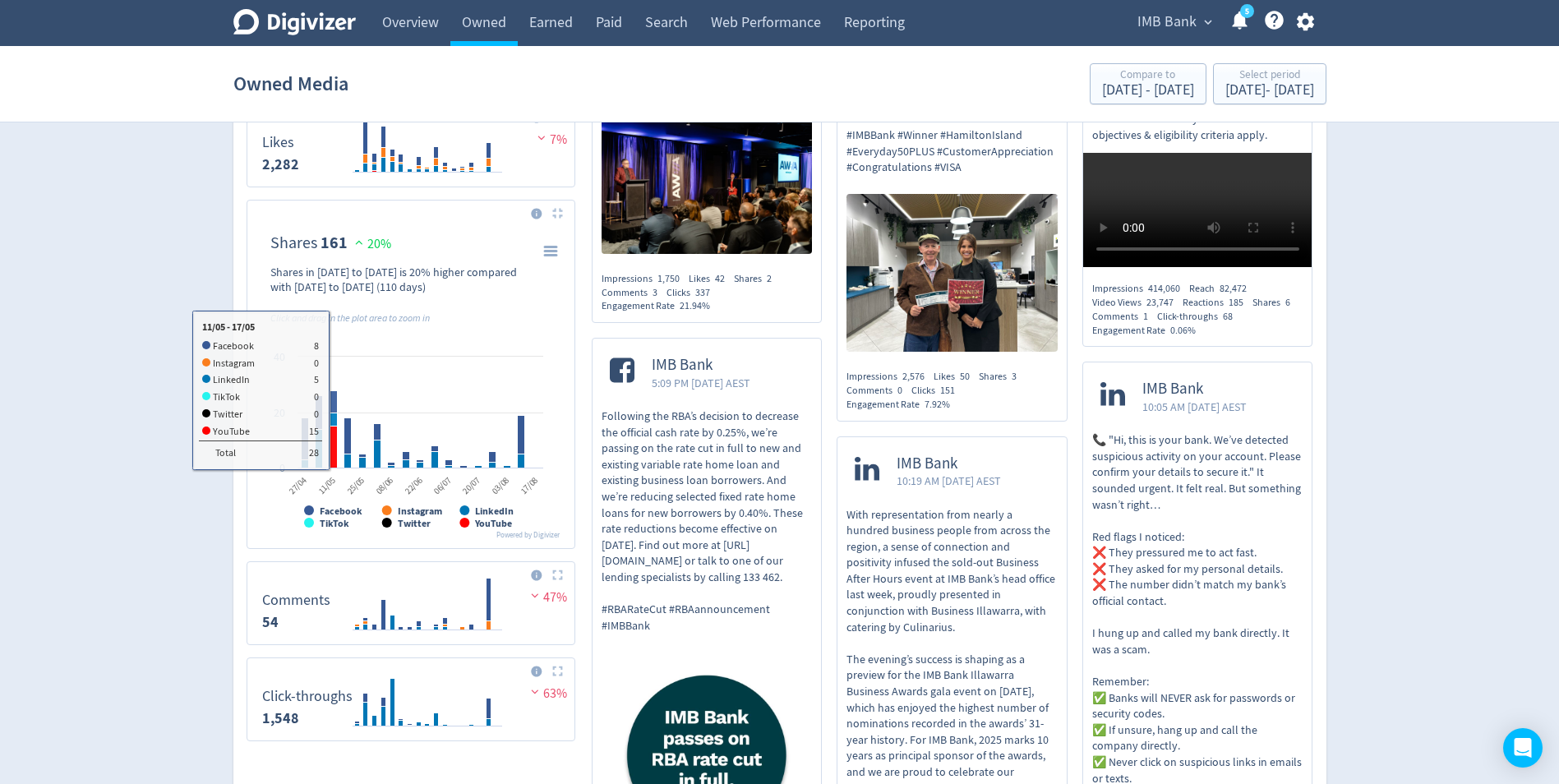
scroll to position [1150, 0]
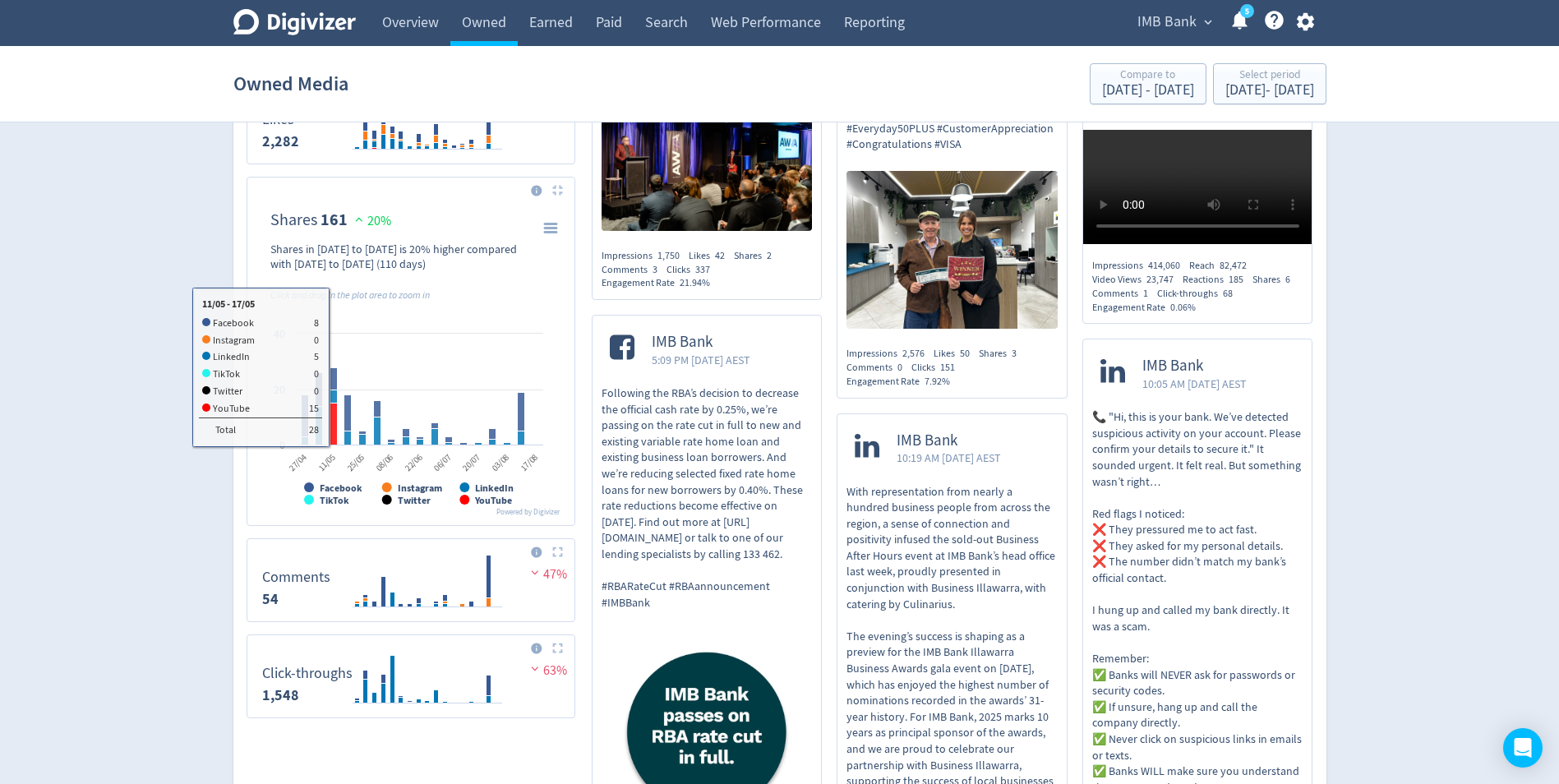
click at [395, 483] on rect "\a Shares\a 161\a" at bounding box center [411, 364] width 314 height 308
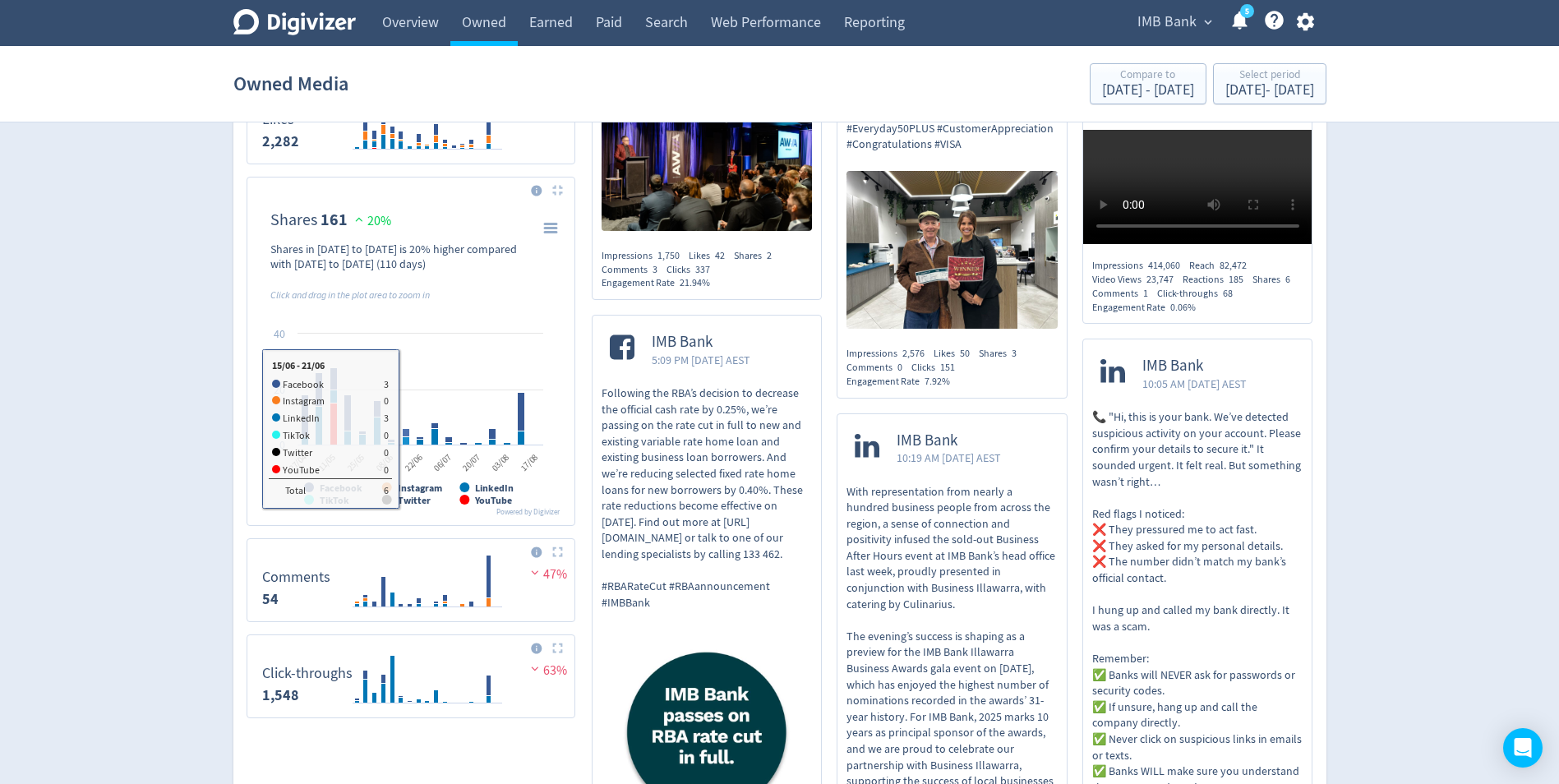
click at [401, 427] on rect "\a Shares\a 161\a" at bounding box center [411, 364] width 314 height 308
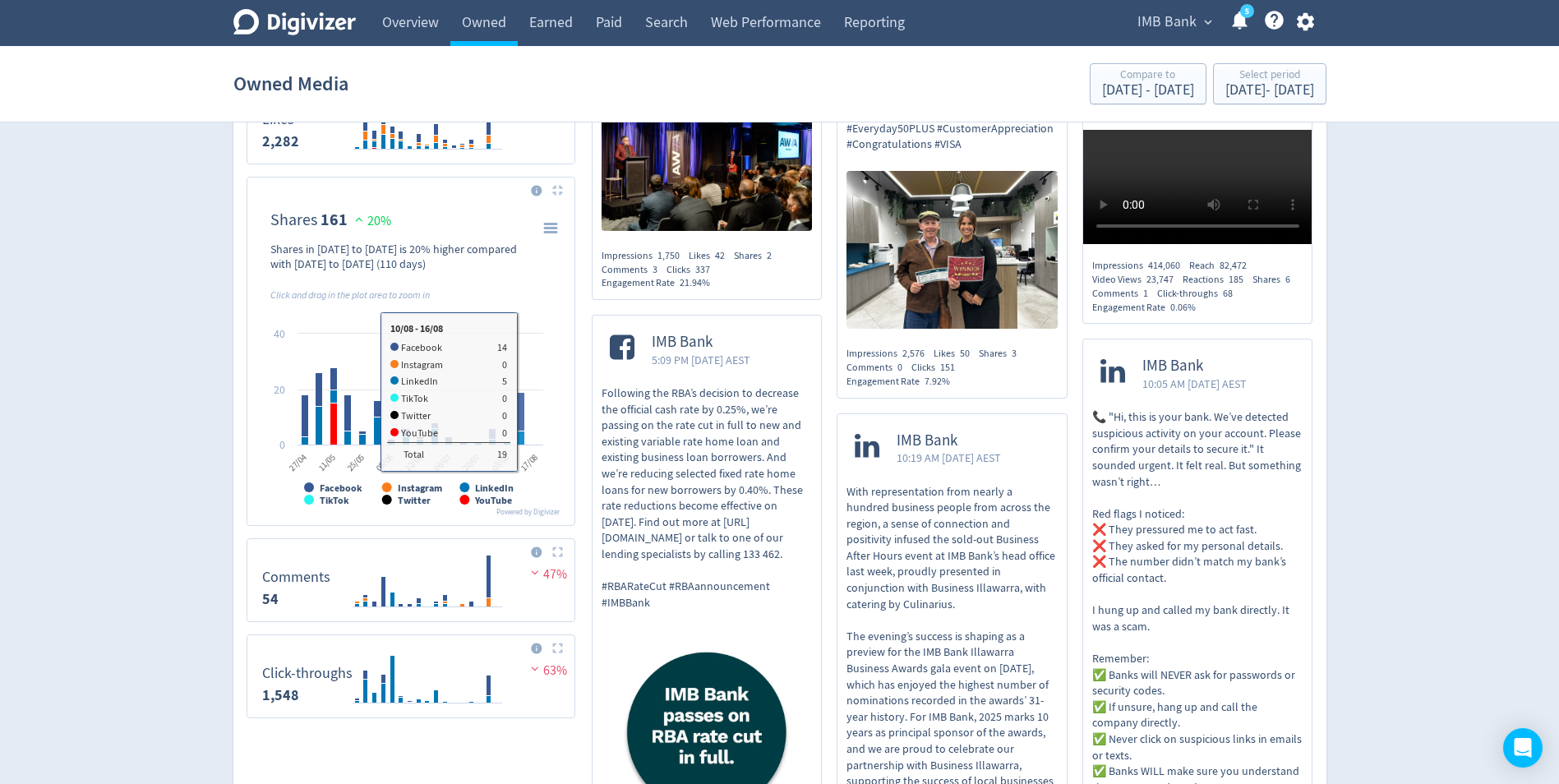
click at [518, 418] on rect "\a Shares\a 161\a" at bounding box center [520, 411] width 8 height 38
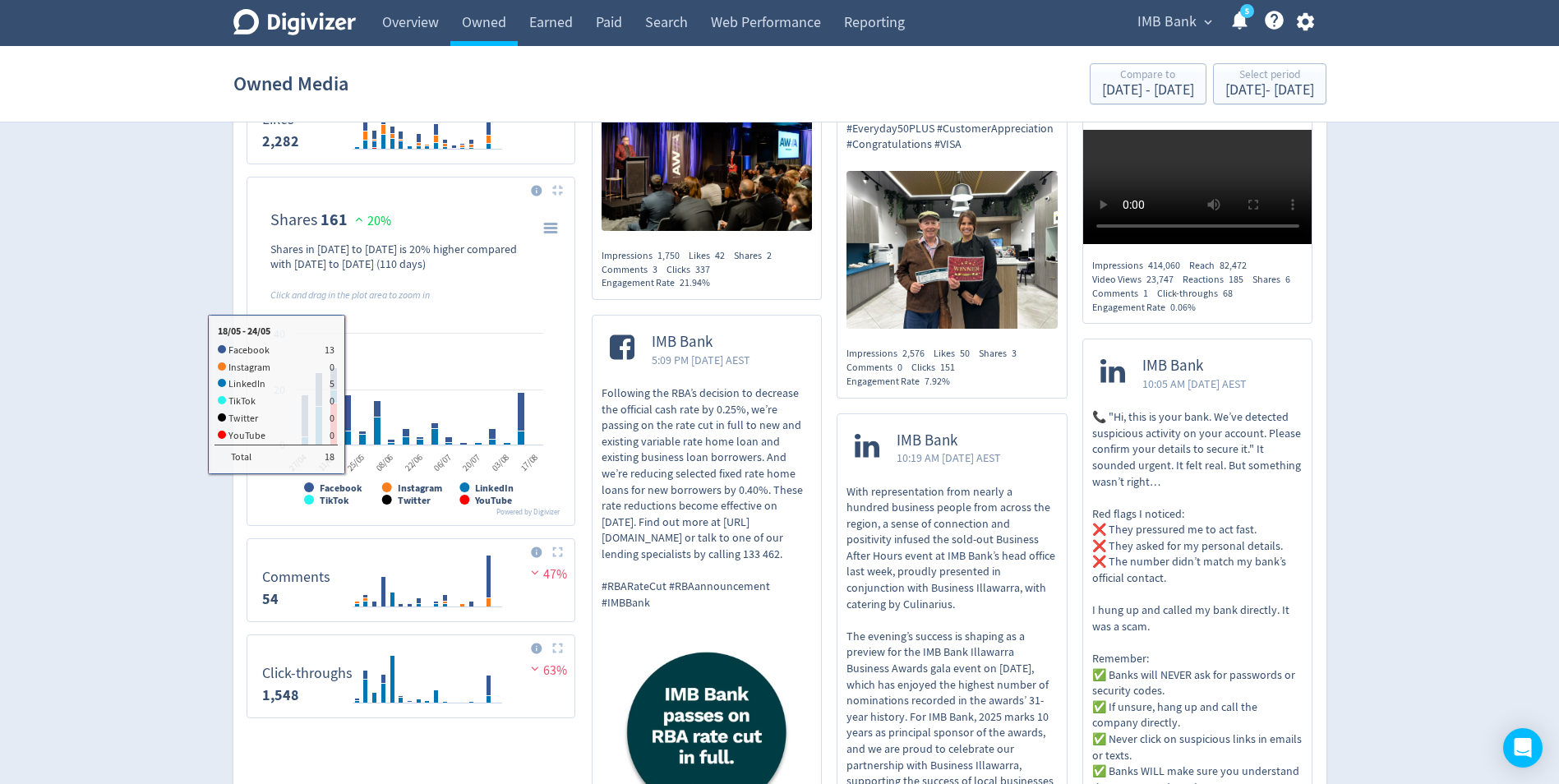
click at [298, 220] on dt "Shares" at bounding box center [294, 219] width 47 height 20
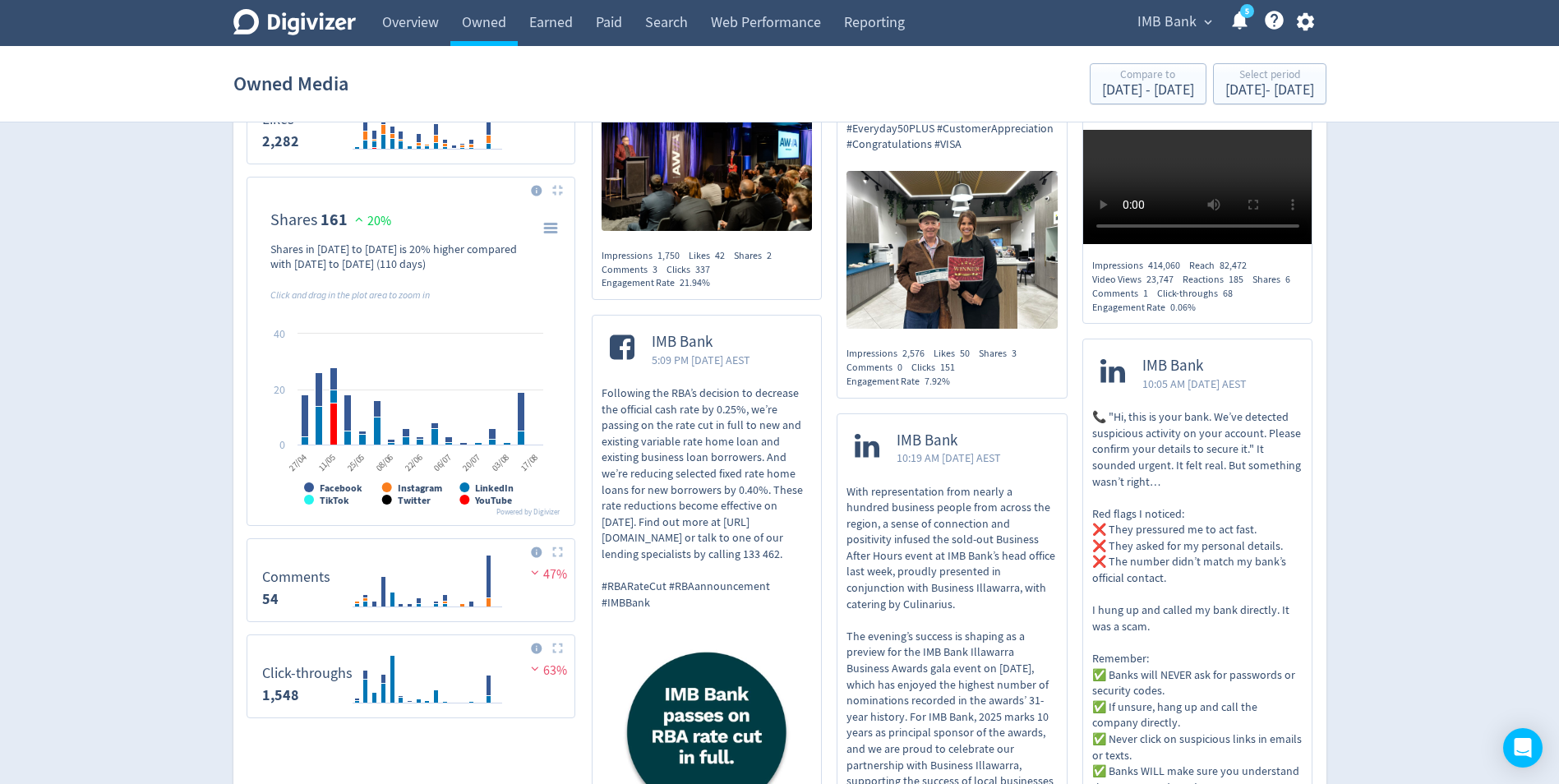
click at [353, 217] on img at bounding box center [359, 219] width 16 height 12
click at [323, 290] on icon "Click and drag in the plot area to zoom in" at bounding box center [350, 295] width 159 height 13
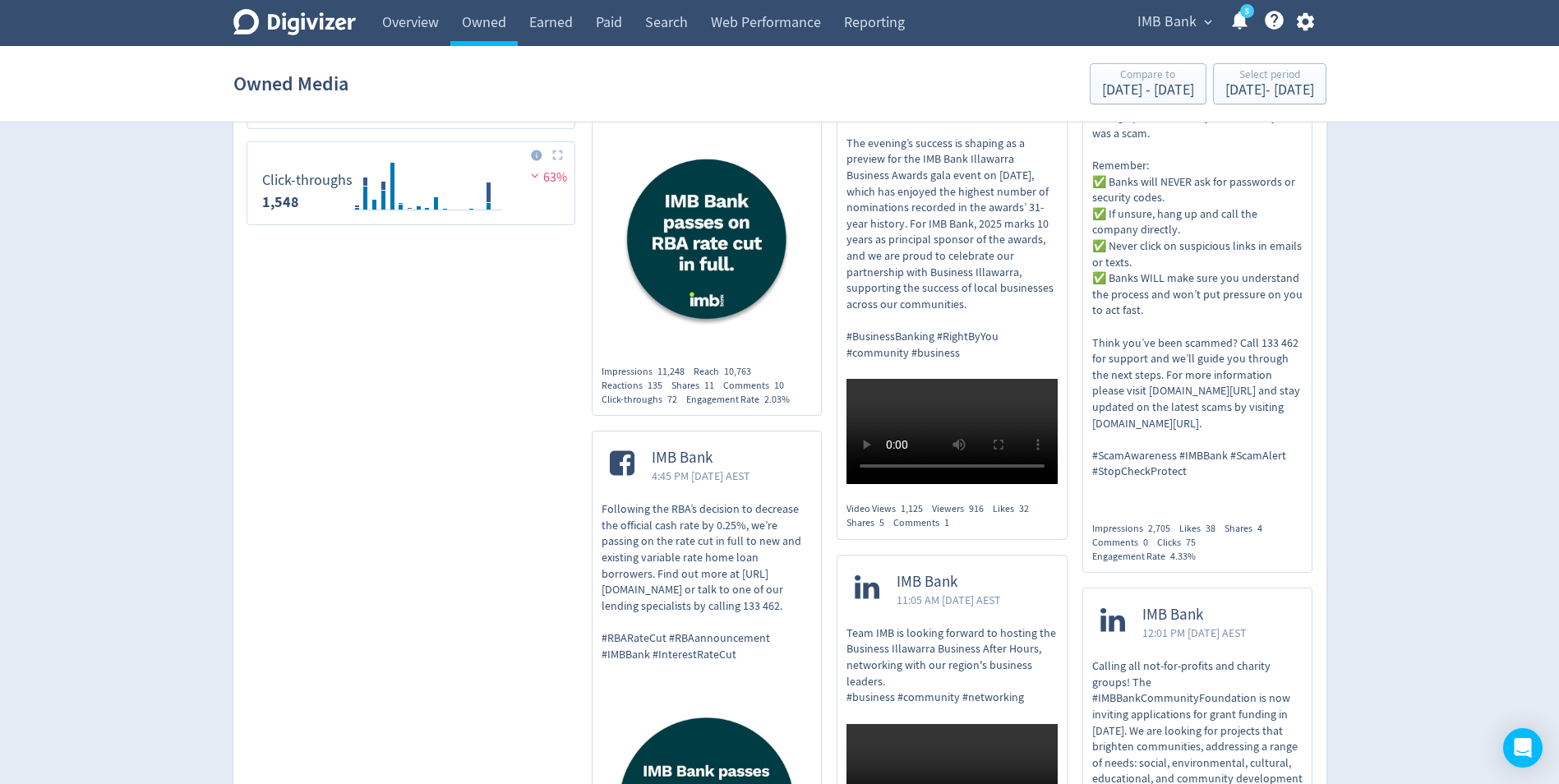
scroll to position [1396, 0]
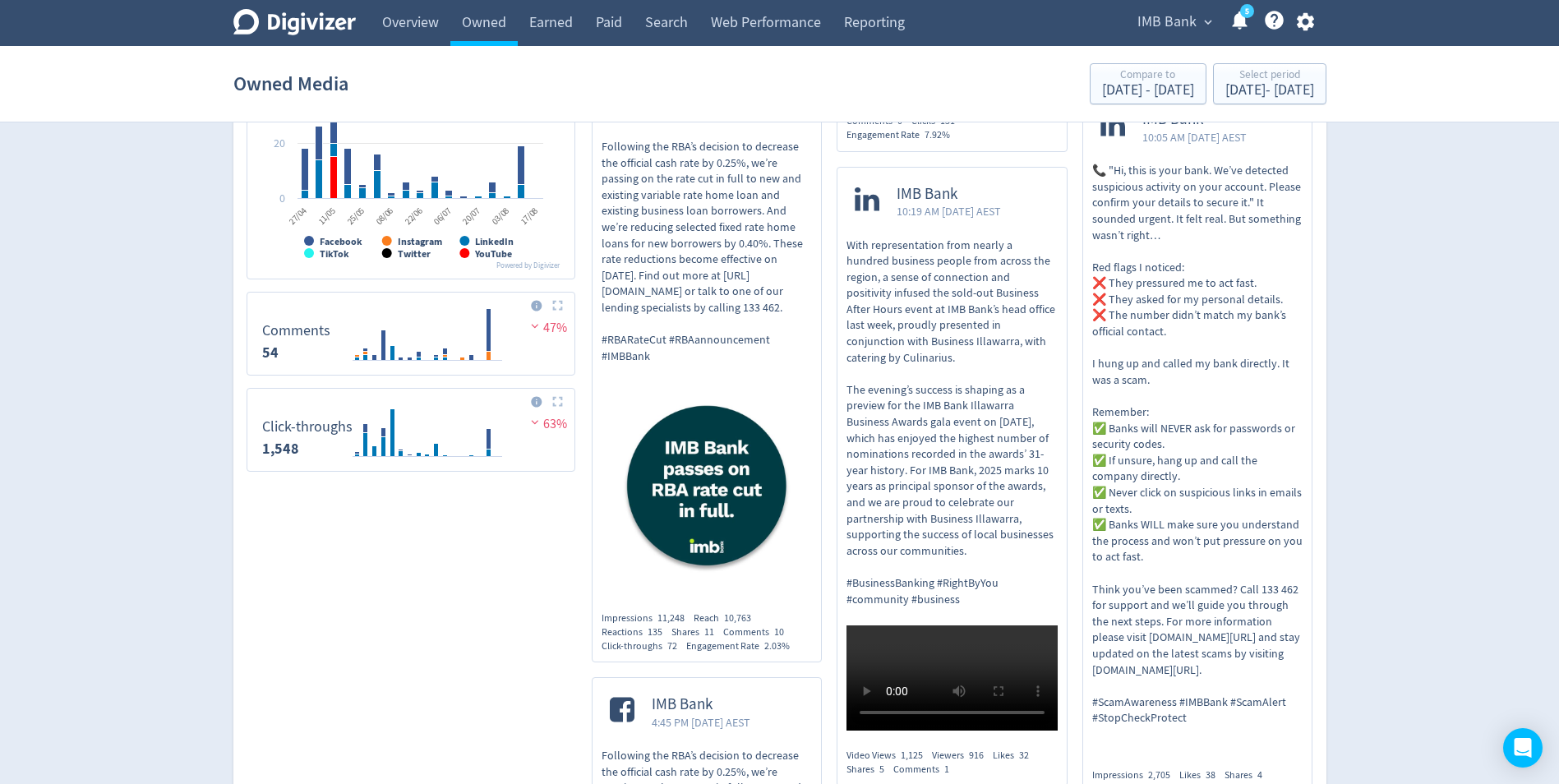
click at [534, 325] on img at bounding box center [535, 325] width 16 height 12
click at [561, 308] on img at bounding box center [557, 304] width 11 height 11
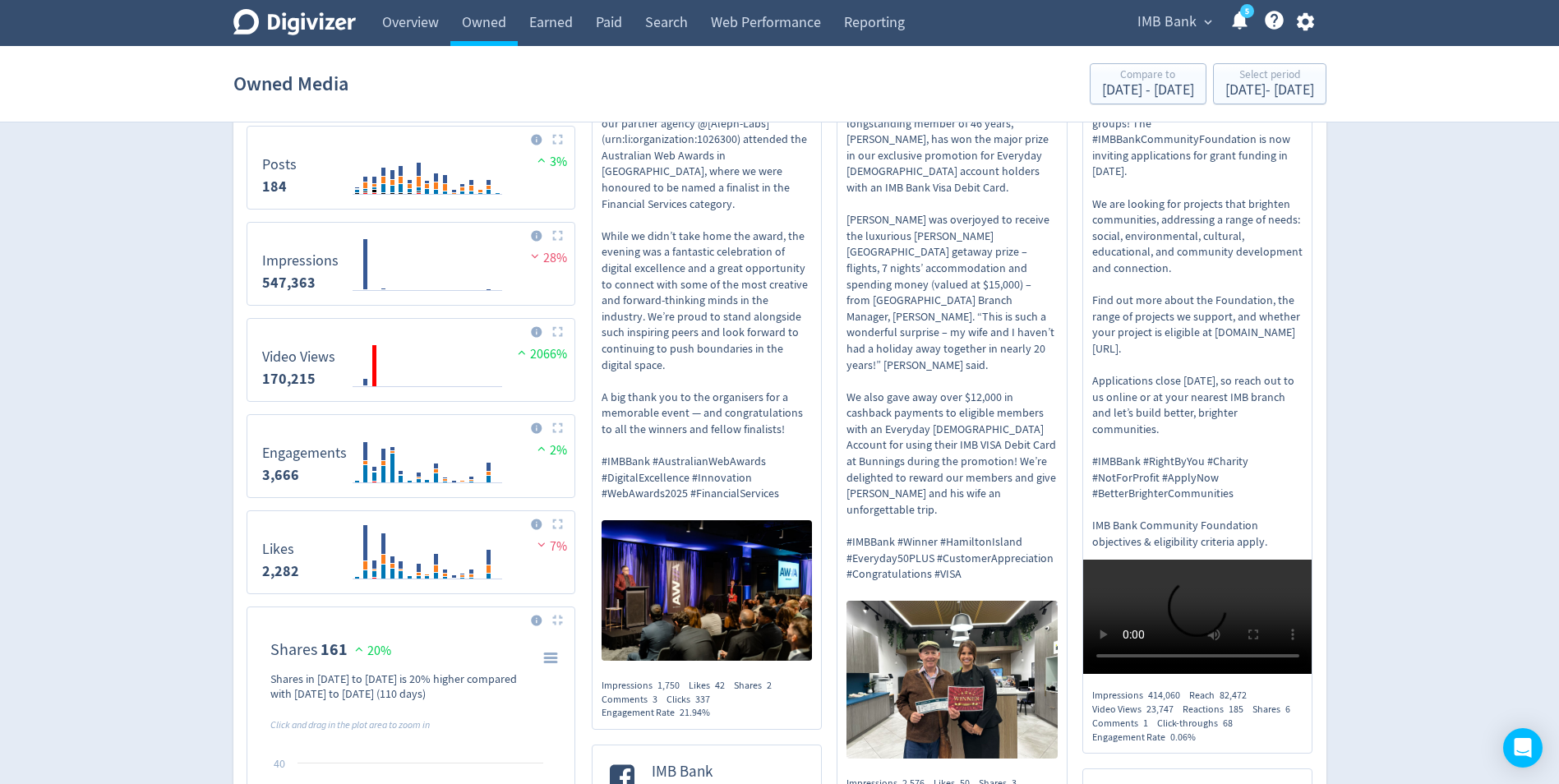
scroll to position [0, 0]
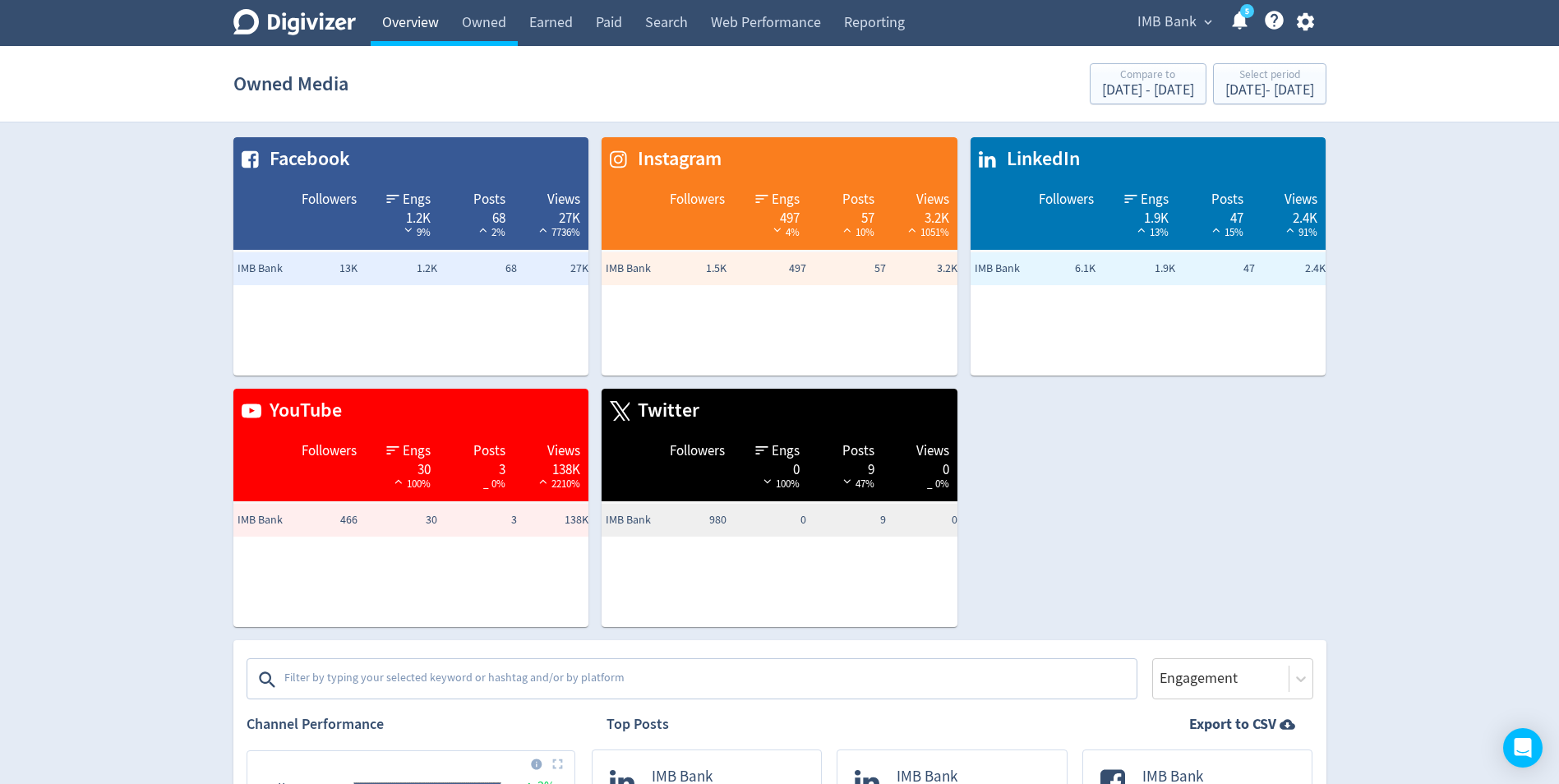
click at [400, 23] on link "Overview" at bounding box center [410, 23] width 80 height 46
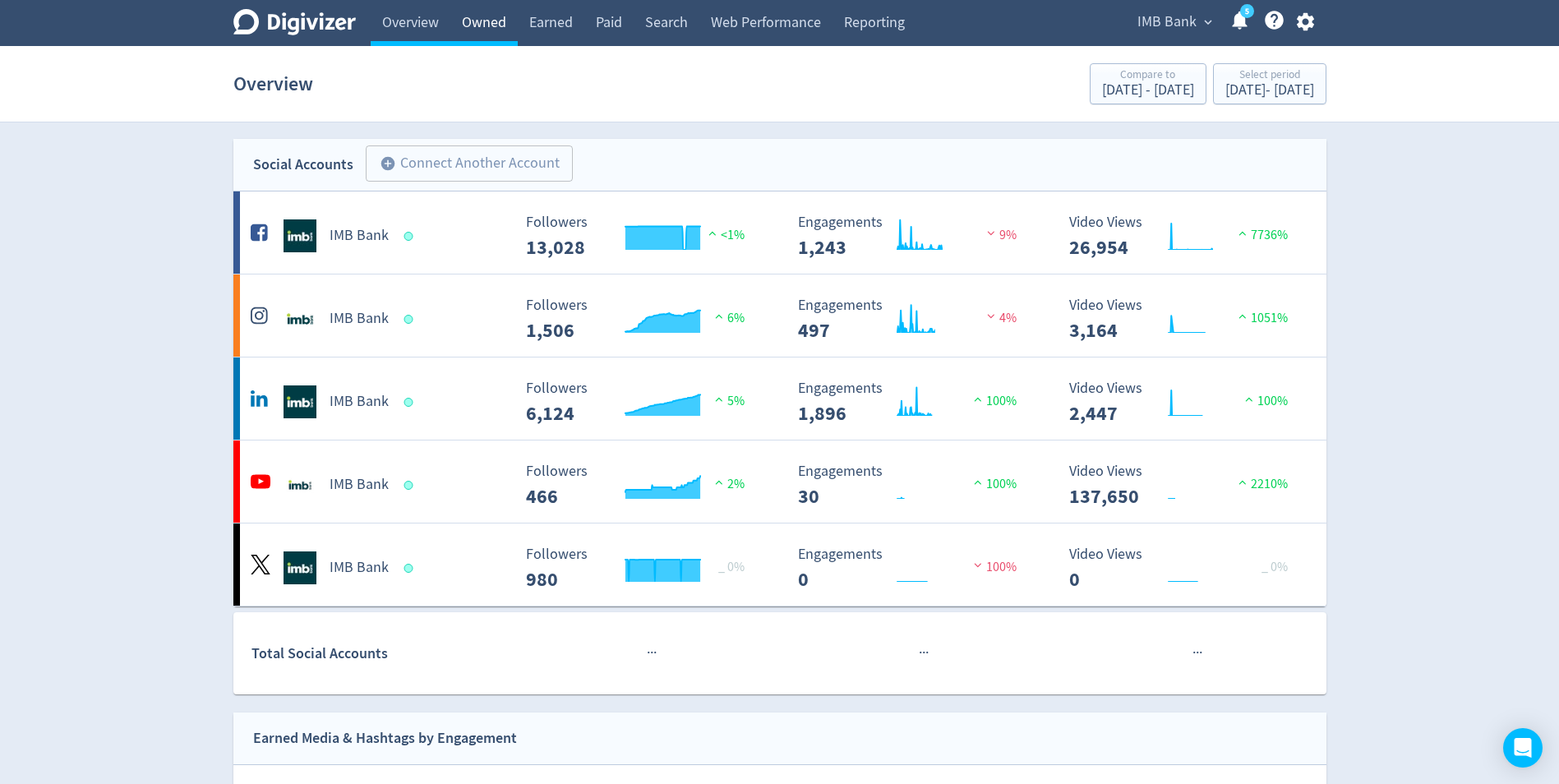
click at [484, 24] on link "Owned" at bounding box center [484, 23] width 67 height 46
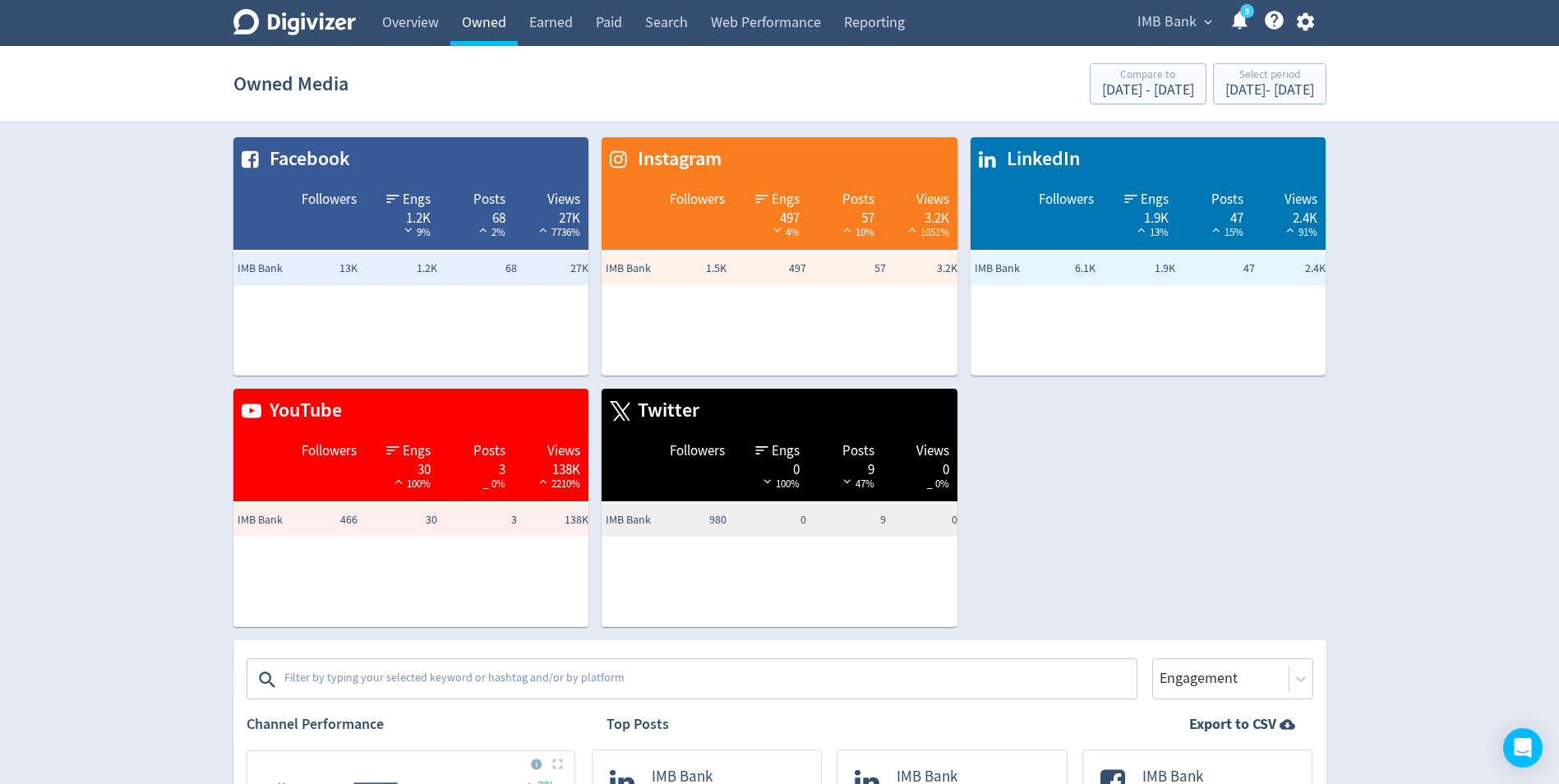
drag, startPoint x: 484, startPoint y: 26, endPoint x: 414, endPoint y: 36, distance: 70.7
click at [485, 26] on link "Owned" at bounding box center [484, 23] width 67 height 46
click at [414, 36] on link "Overview" at bounding box center [410, 23] width 80 height 46
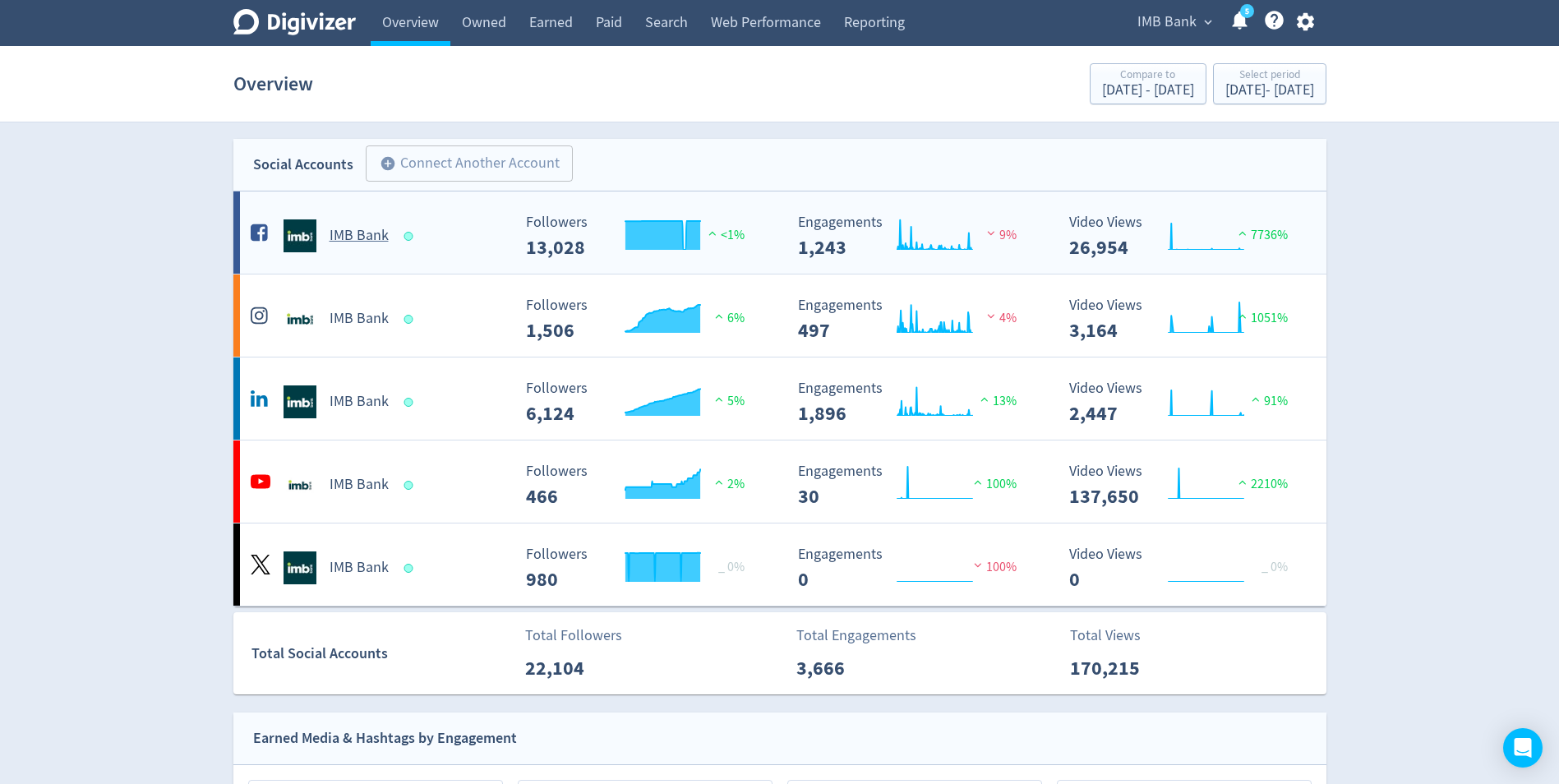
click at [348, 228] on h5 "IMB Bank" at bounding box center [359, 235] width 60 height 20
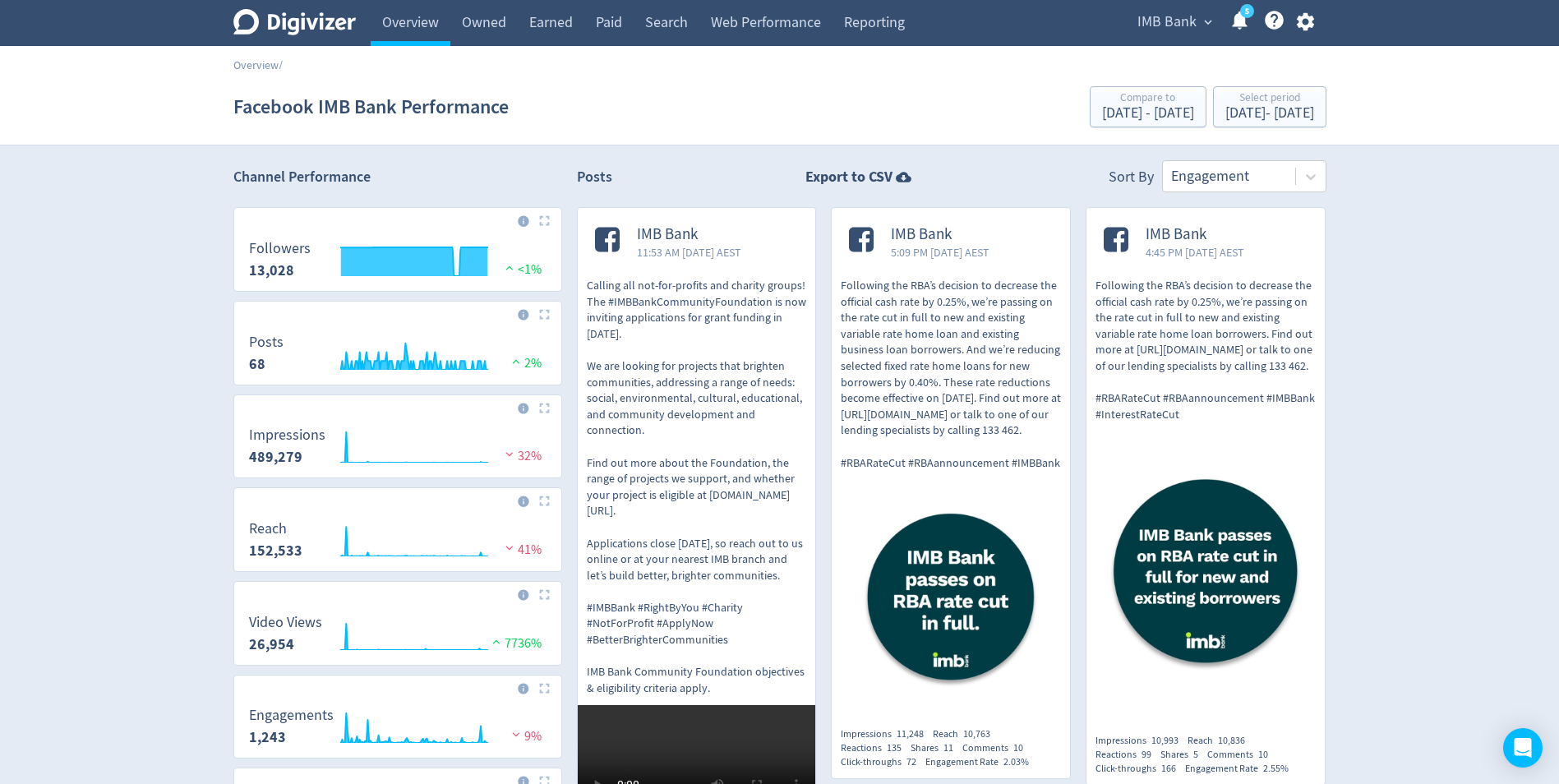
click at [488, 28] on link "Owned" at bounding box center [484, 23] width 67 height 46
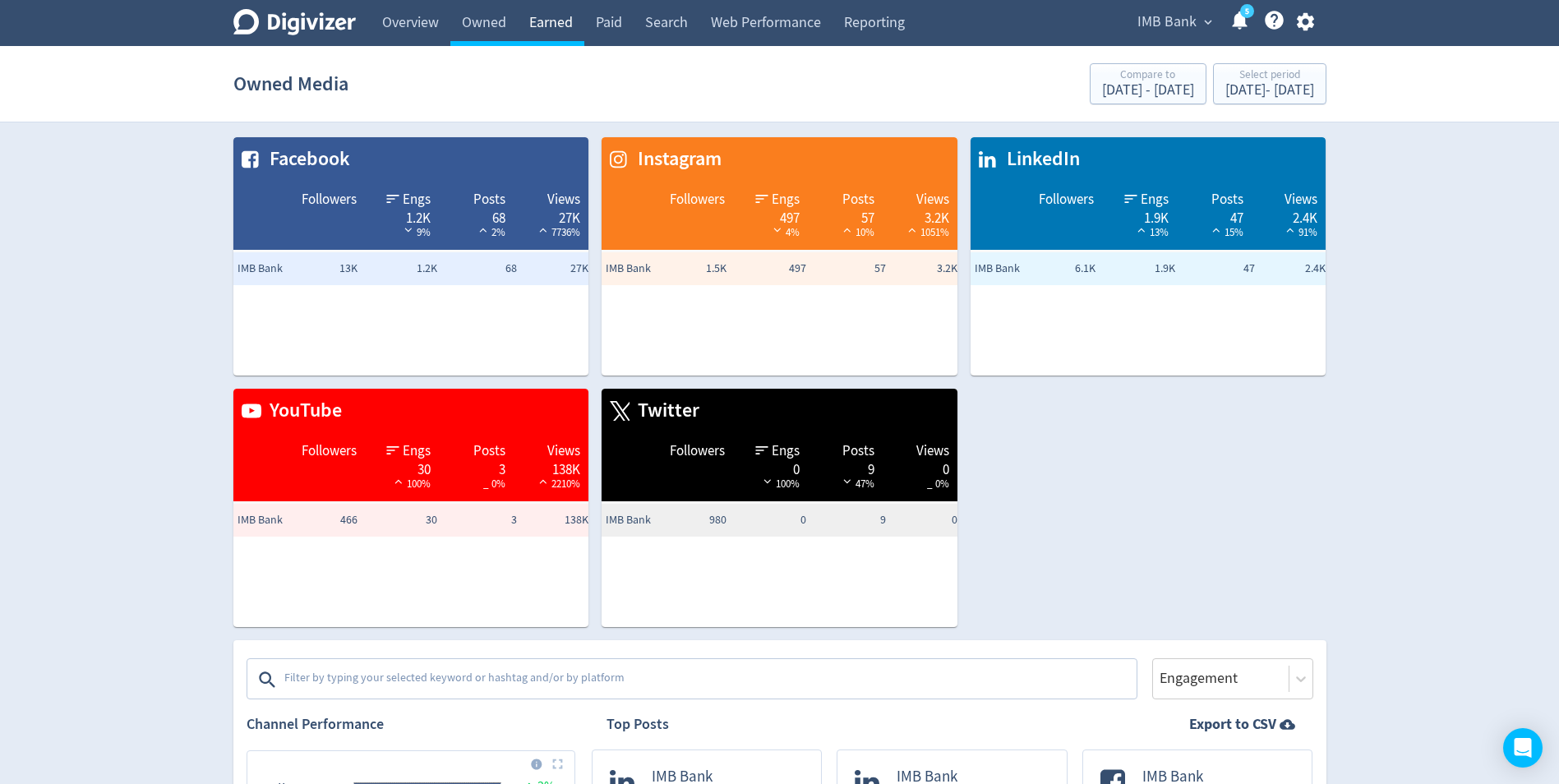
click at [546, 23] on link "Earned" at bounding box center [550, 23] width 66 height 46
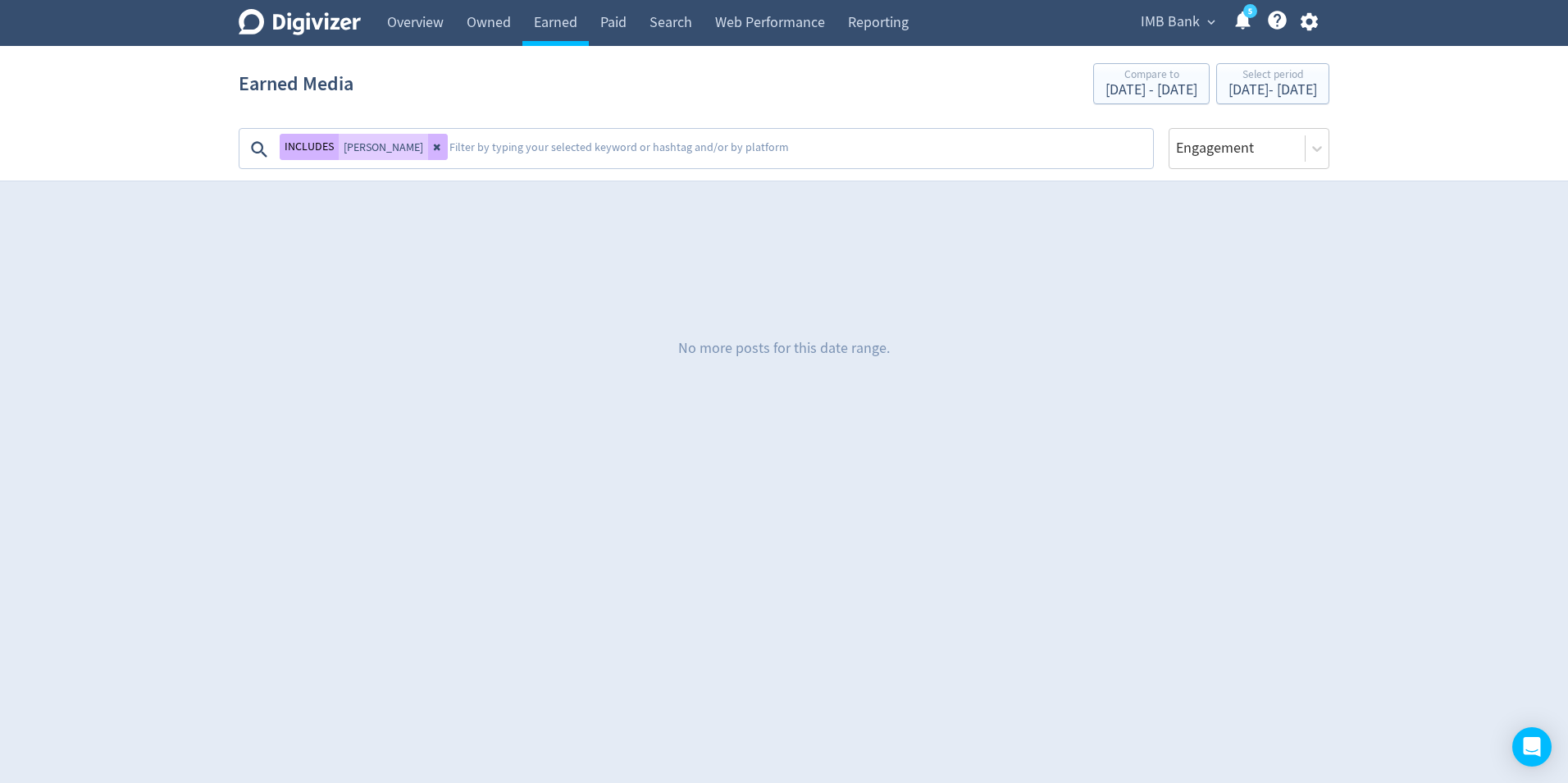
click at [434, 148] on icon at bounding box center [437, 148] width 7 height 7
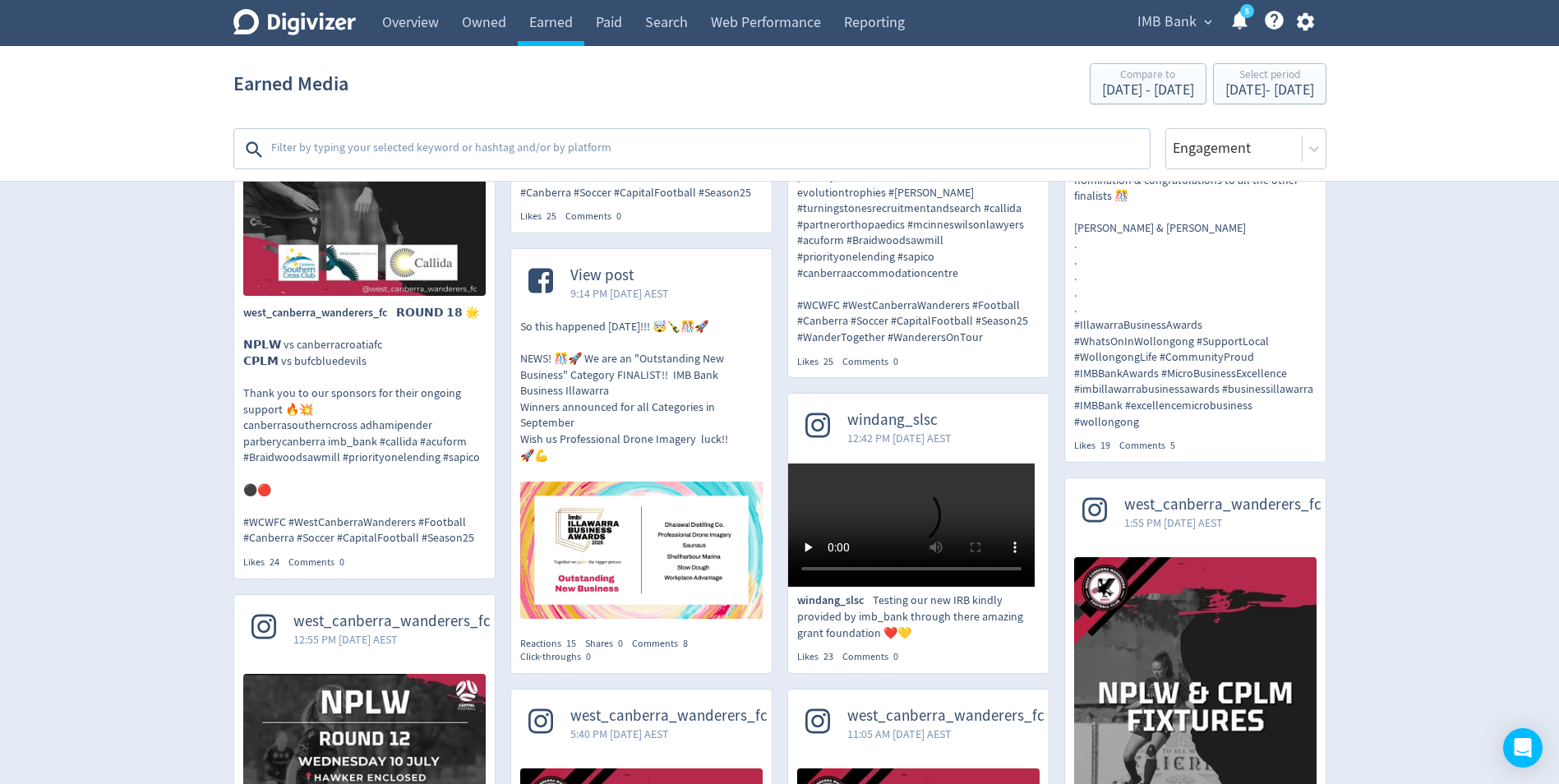
scroll to position [3861, 0]
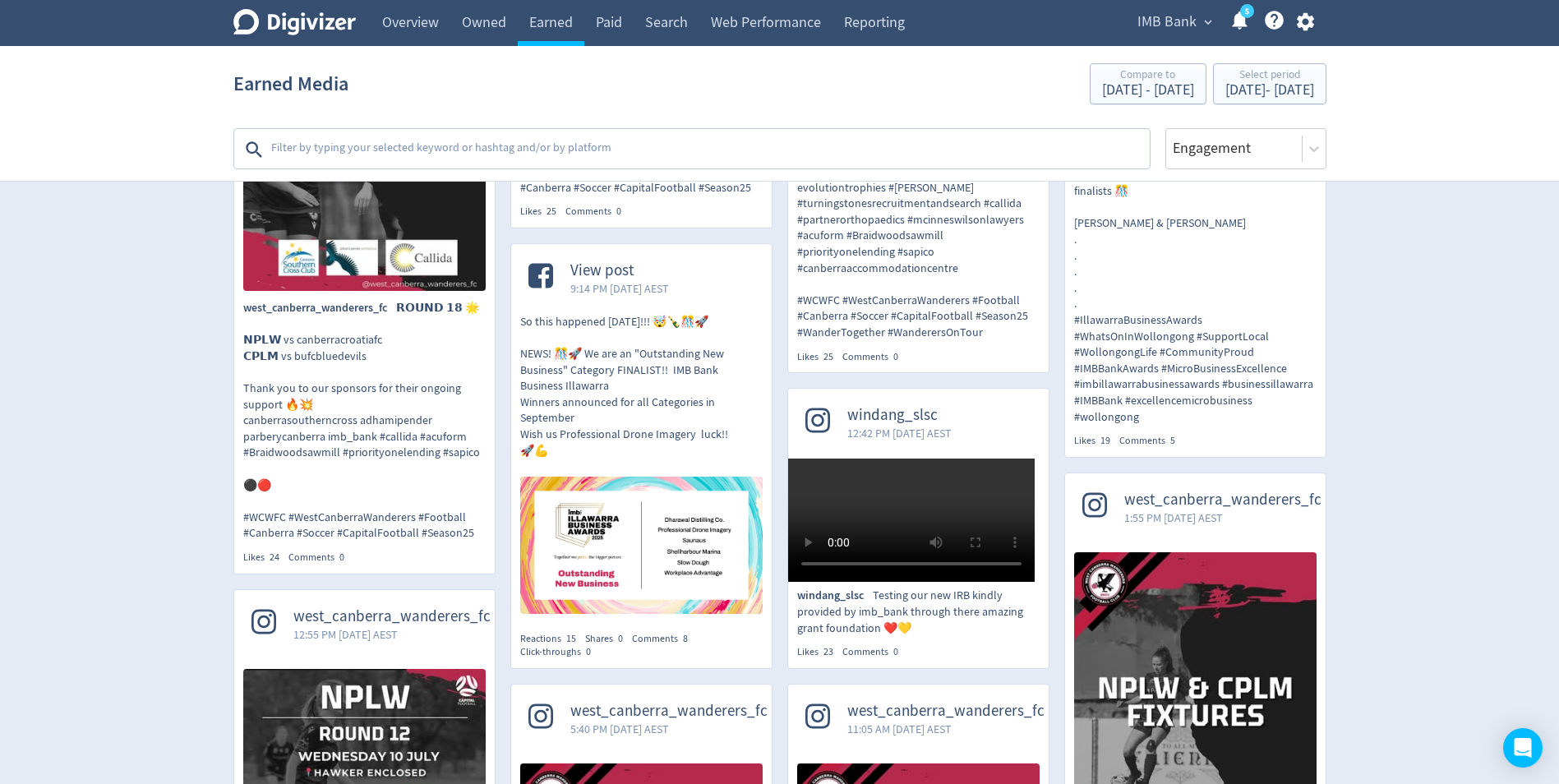
click at [606, 261] on span "View post" at bounding box center [619, 271] width 99 height 19
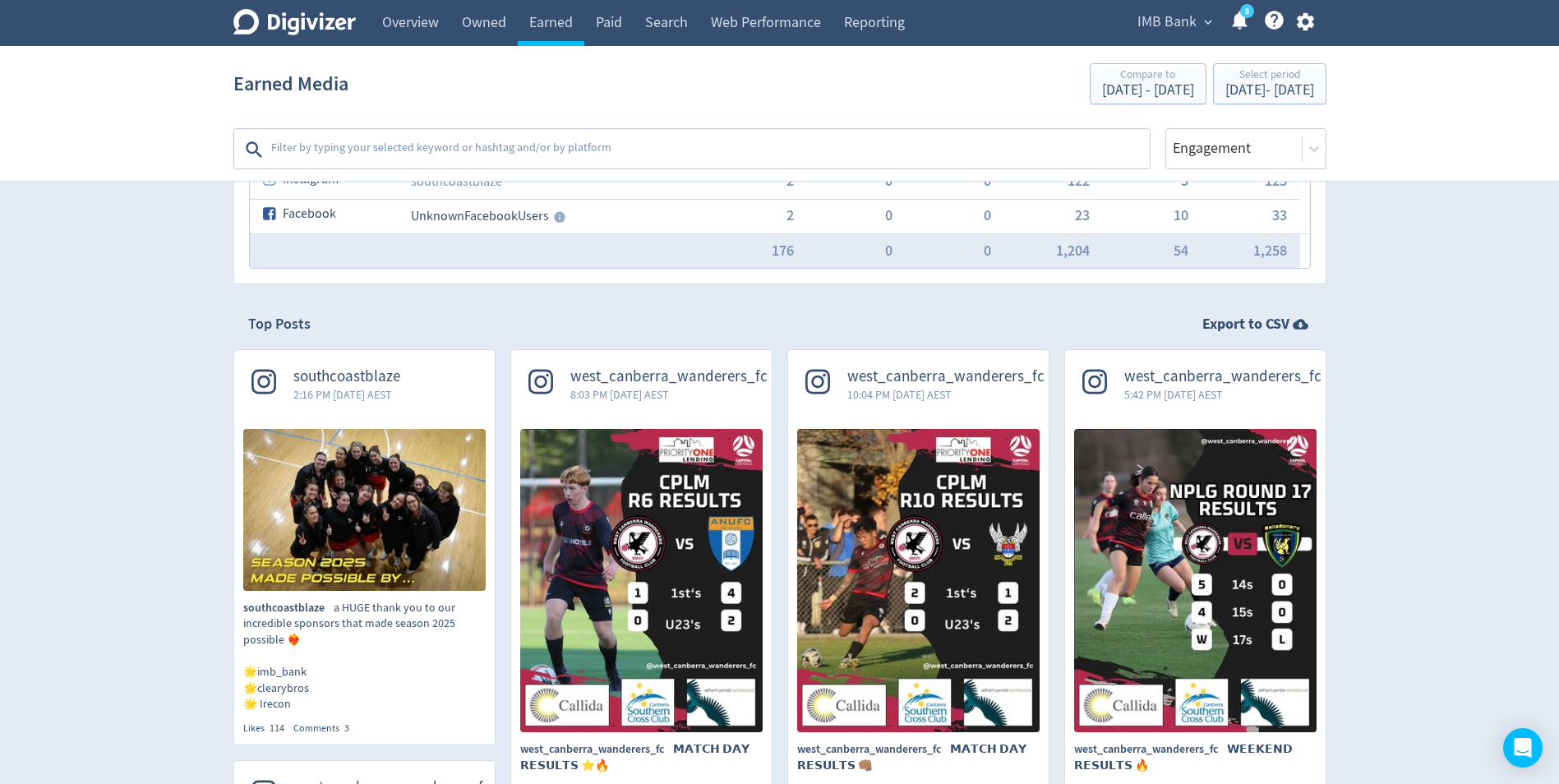
scroll to position [0, 0]
